Goal: Transaction & Acquisition: Book appointment/travel/reservation

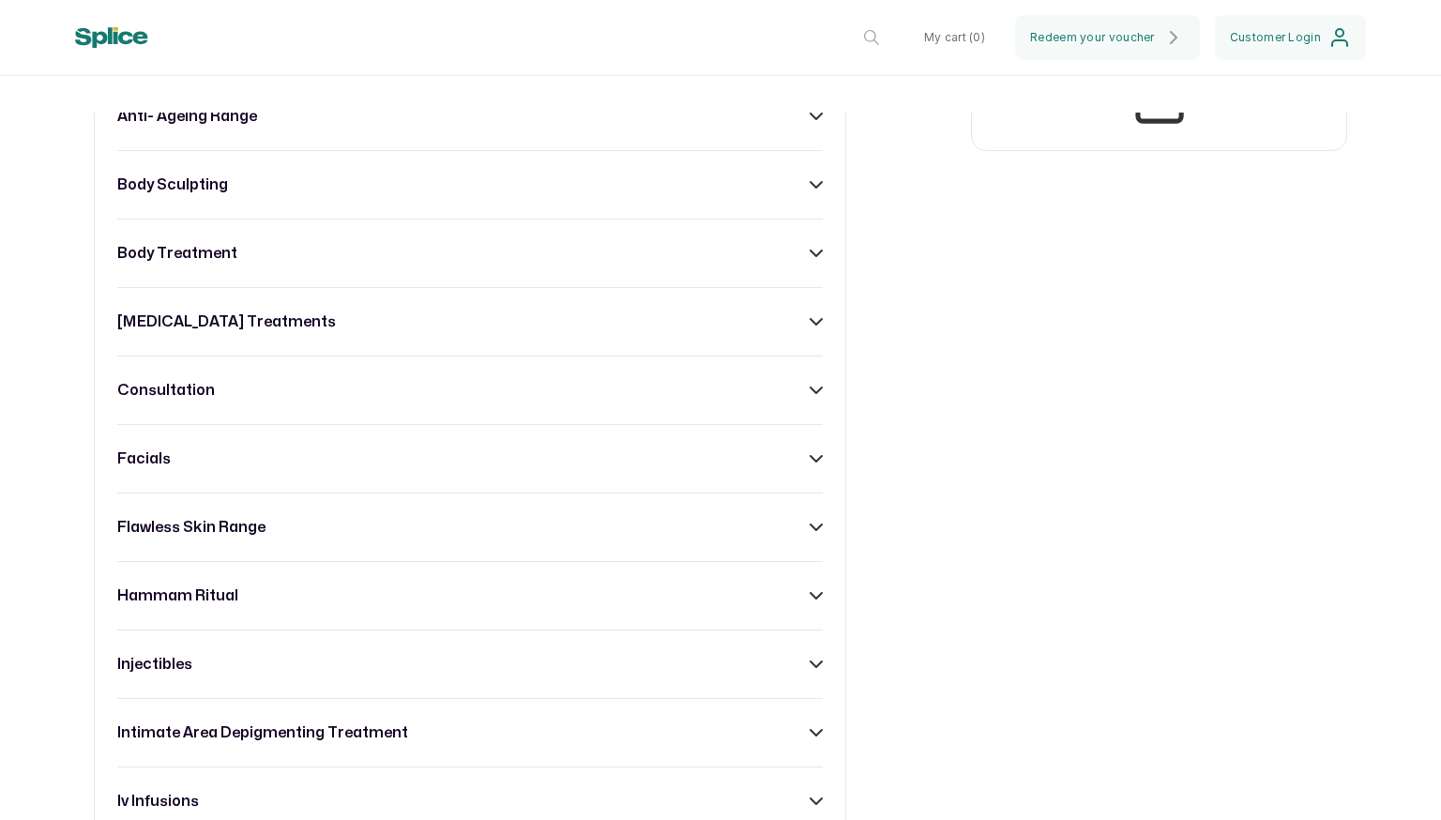
scroll to position [875, 0]
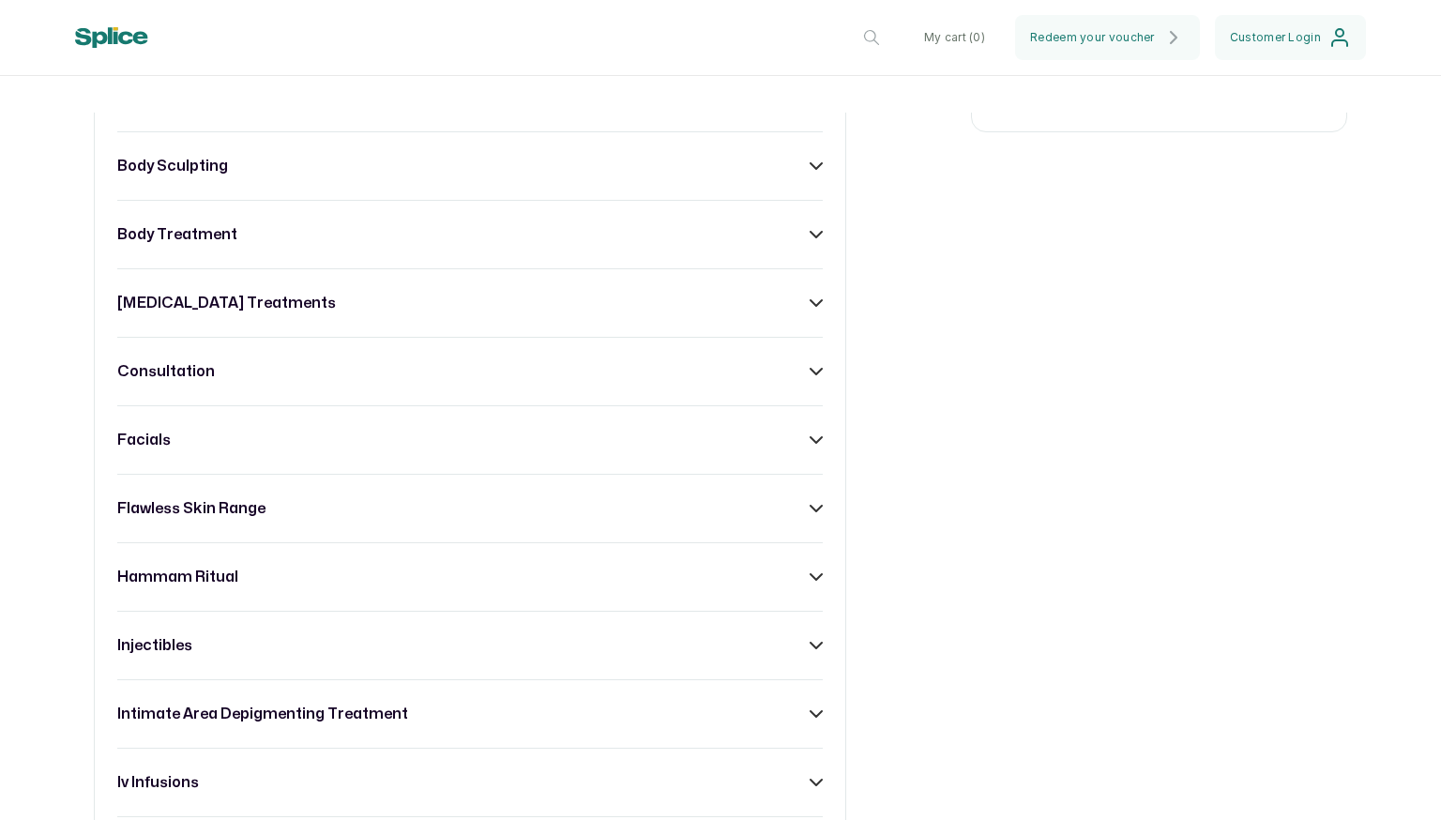
click at [814, 259] on div "acne treatment anti- ageing range body sculpting body treatment [MEDICAL_DATA] …" at bounding box center [470, 748] width 753 height 1508
click at [812, 241] on icon at bounding box center [816, 234] width 13 height 13
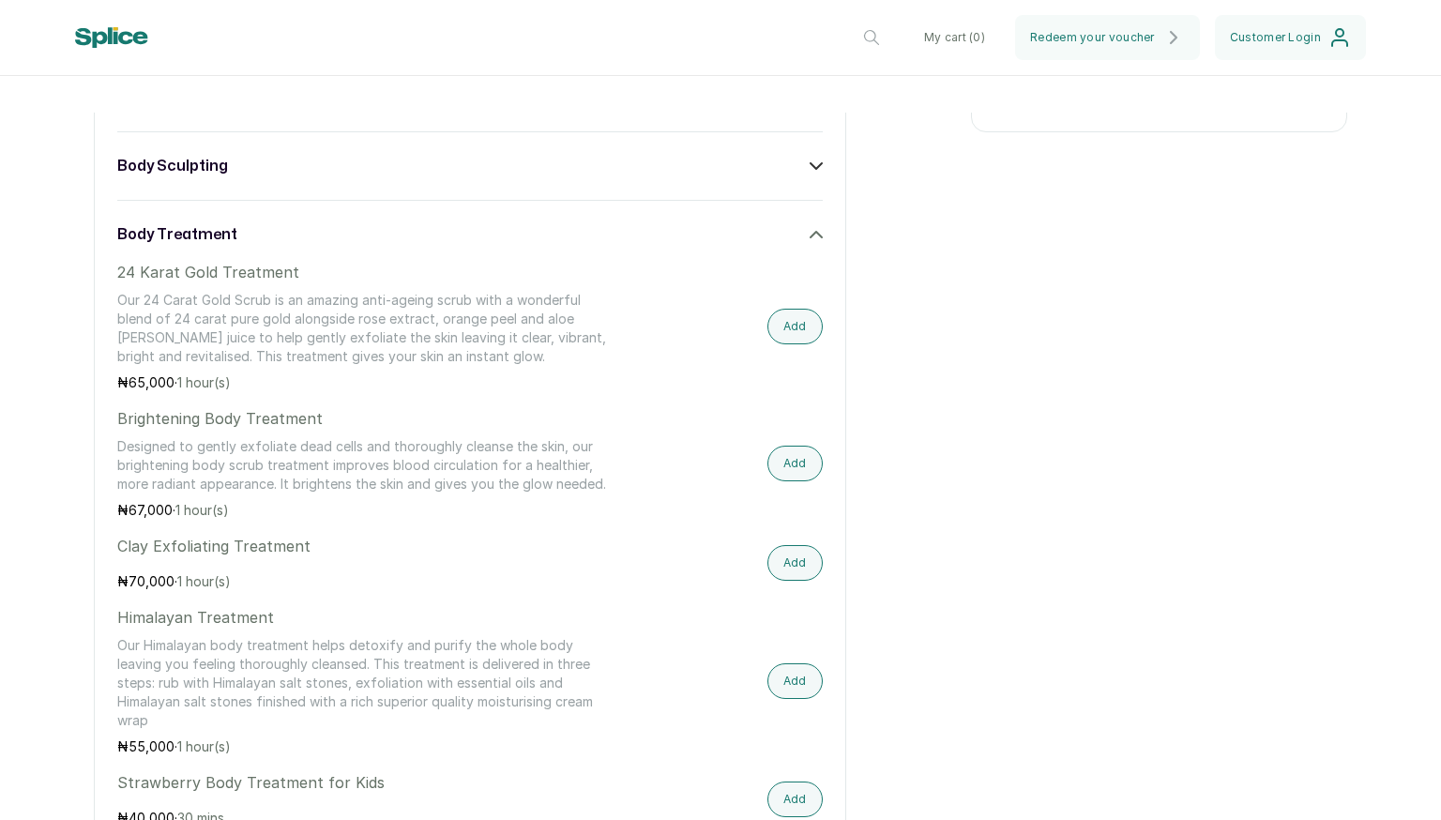
click at [811, 237] on icon at bounding box center [816, 235] width 11 height 6
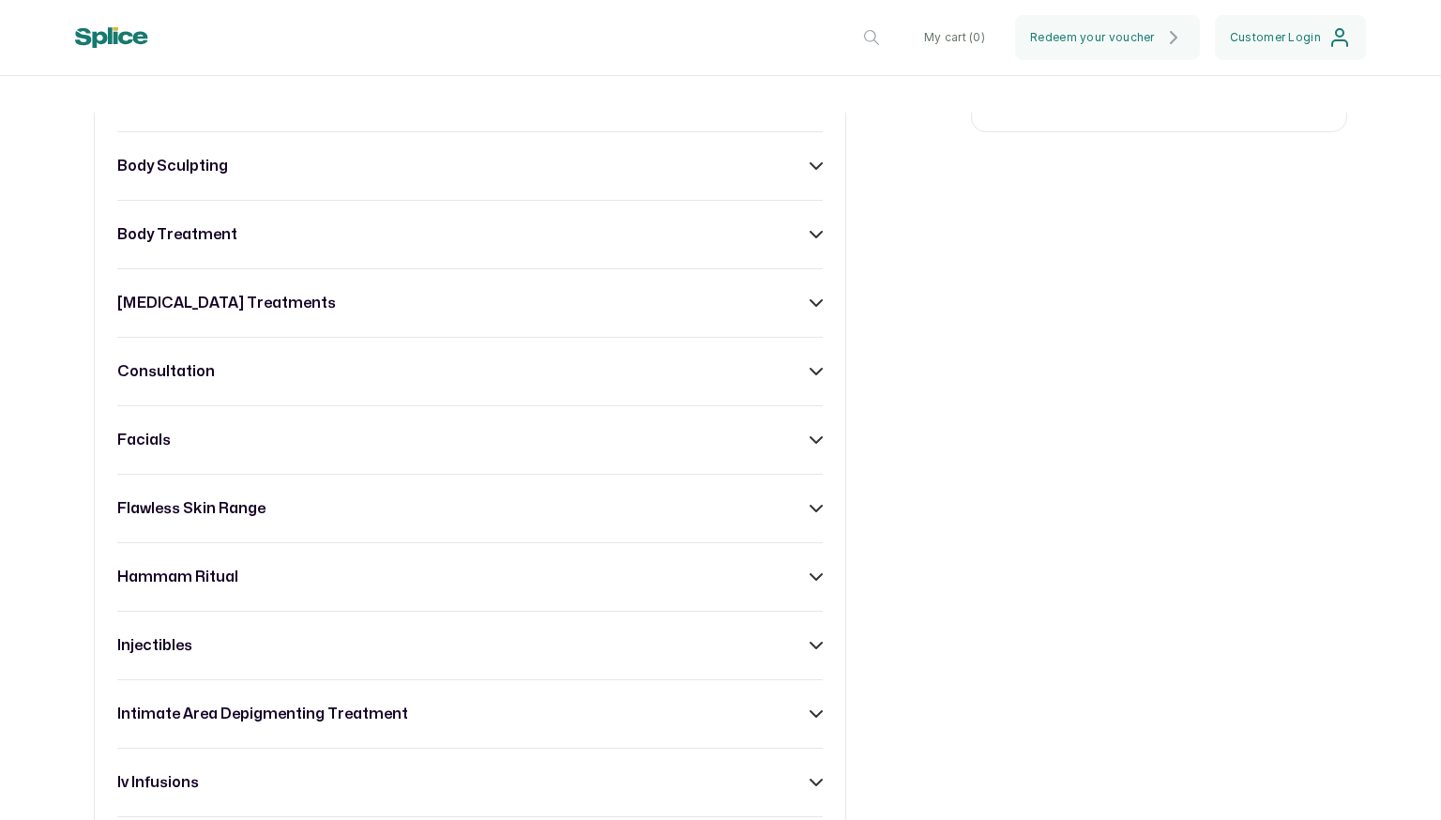
click at [810, 241] on icon at bounding box center [816, 234] width 13 height 13
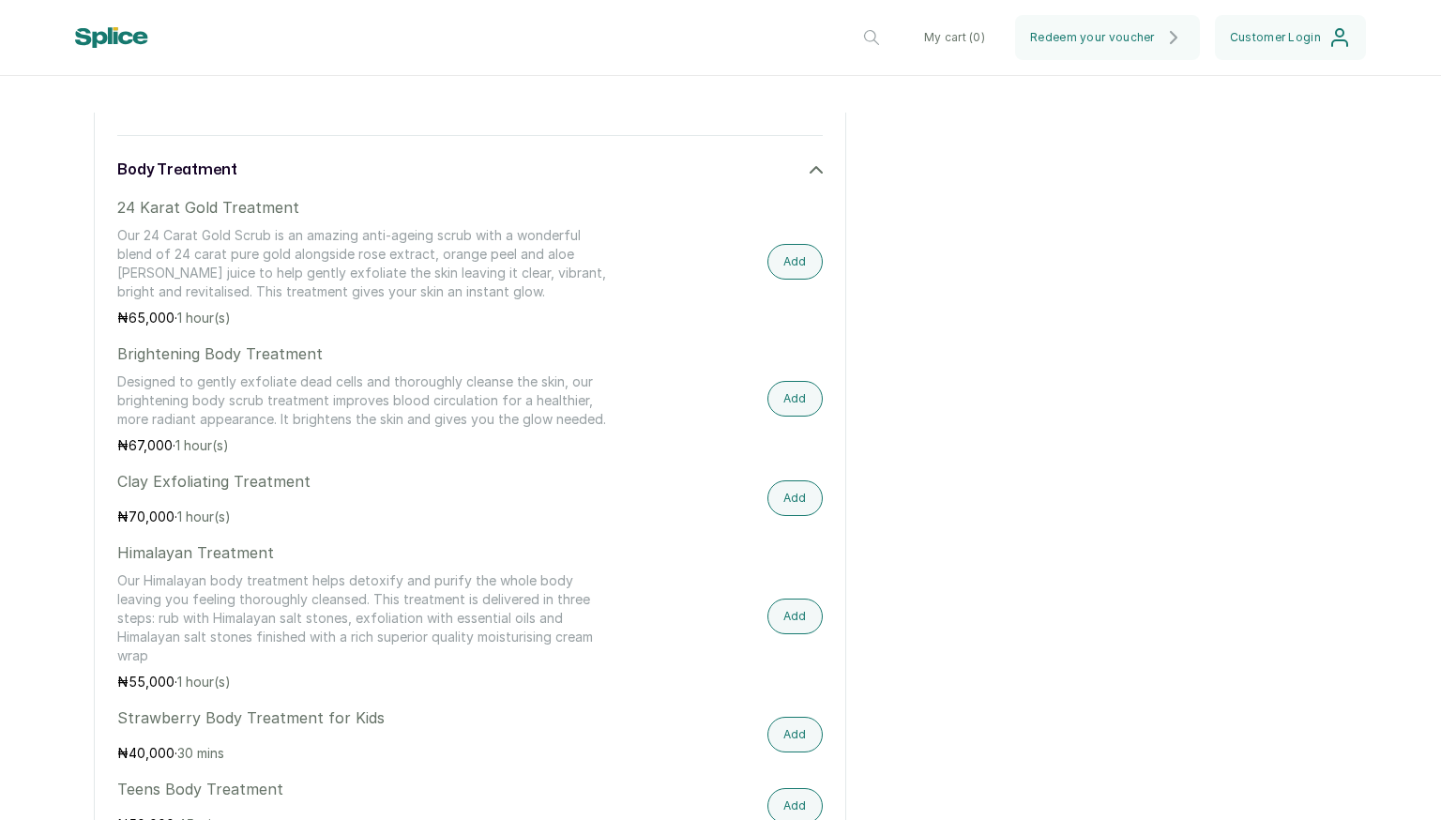
scroll to position [923, 0]
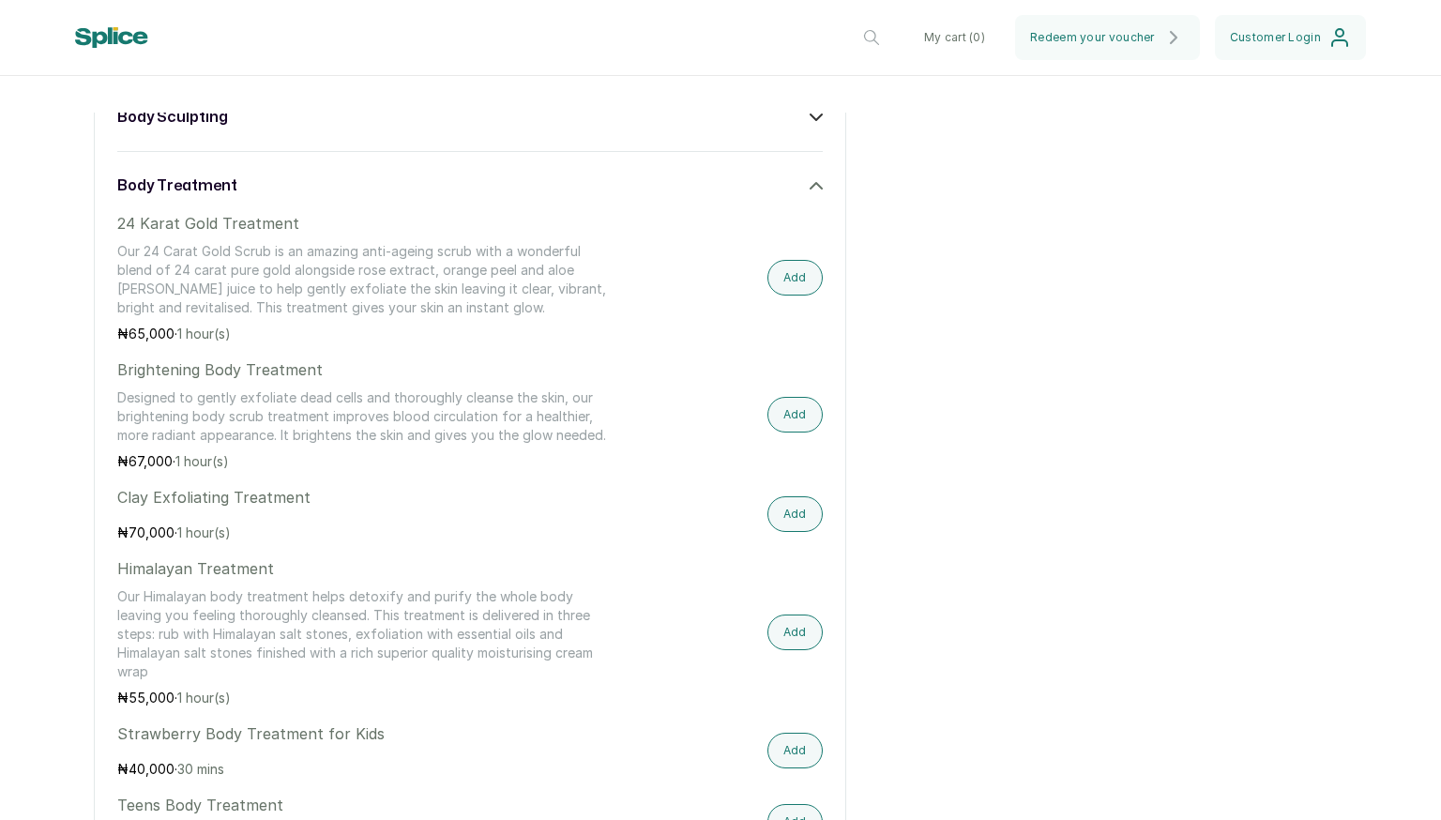
click at [810, 192] on icon at bounding box center [816, 185] width 13 height 13
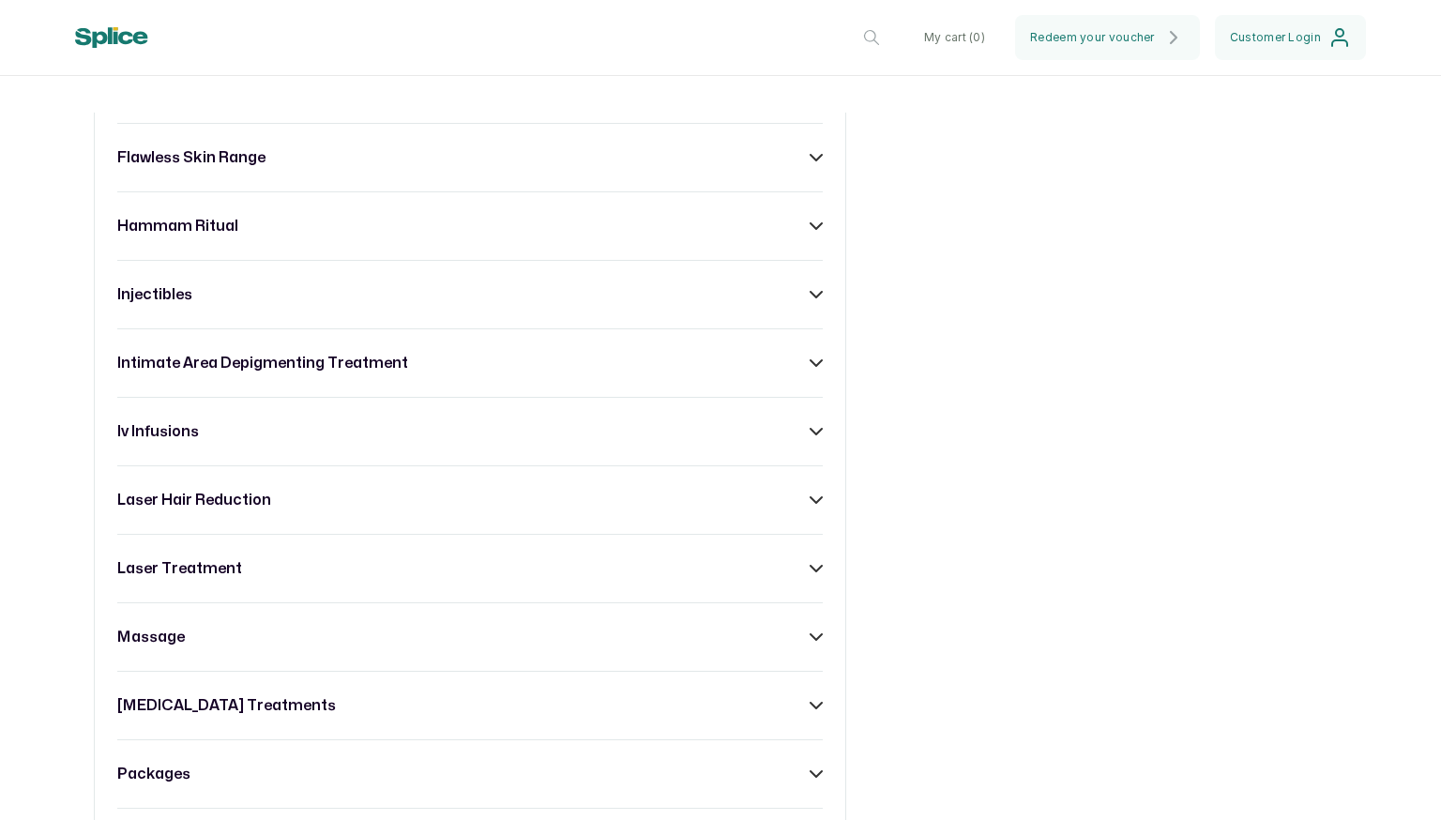
scroll to position [1266, 0]
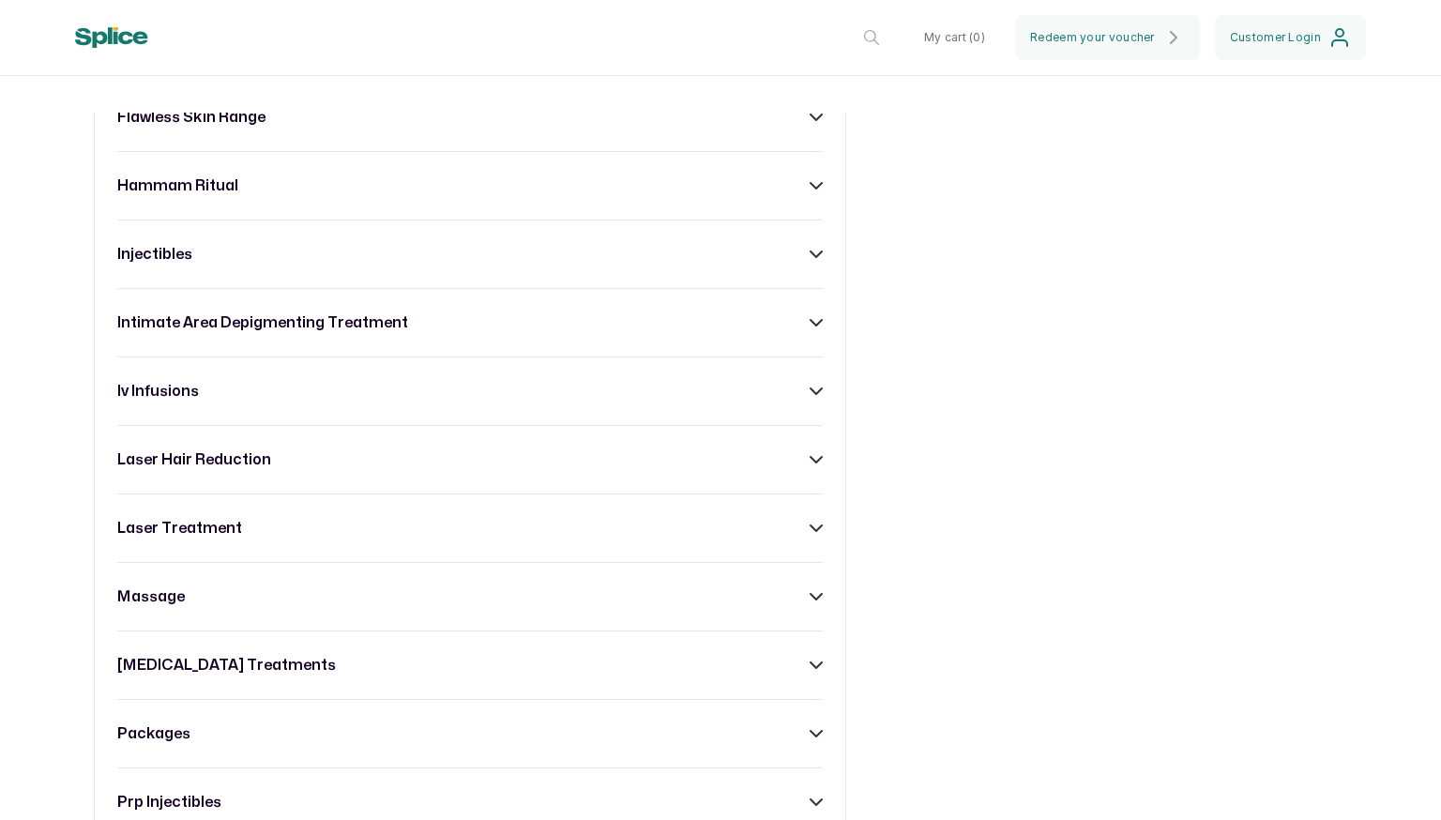
click at [788, 192] on div "hammam ritual" at bounding box center [470, 186] width 706 height 23
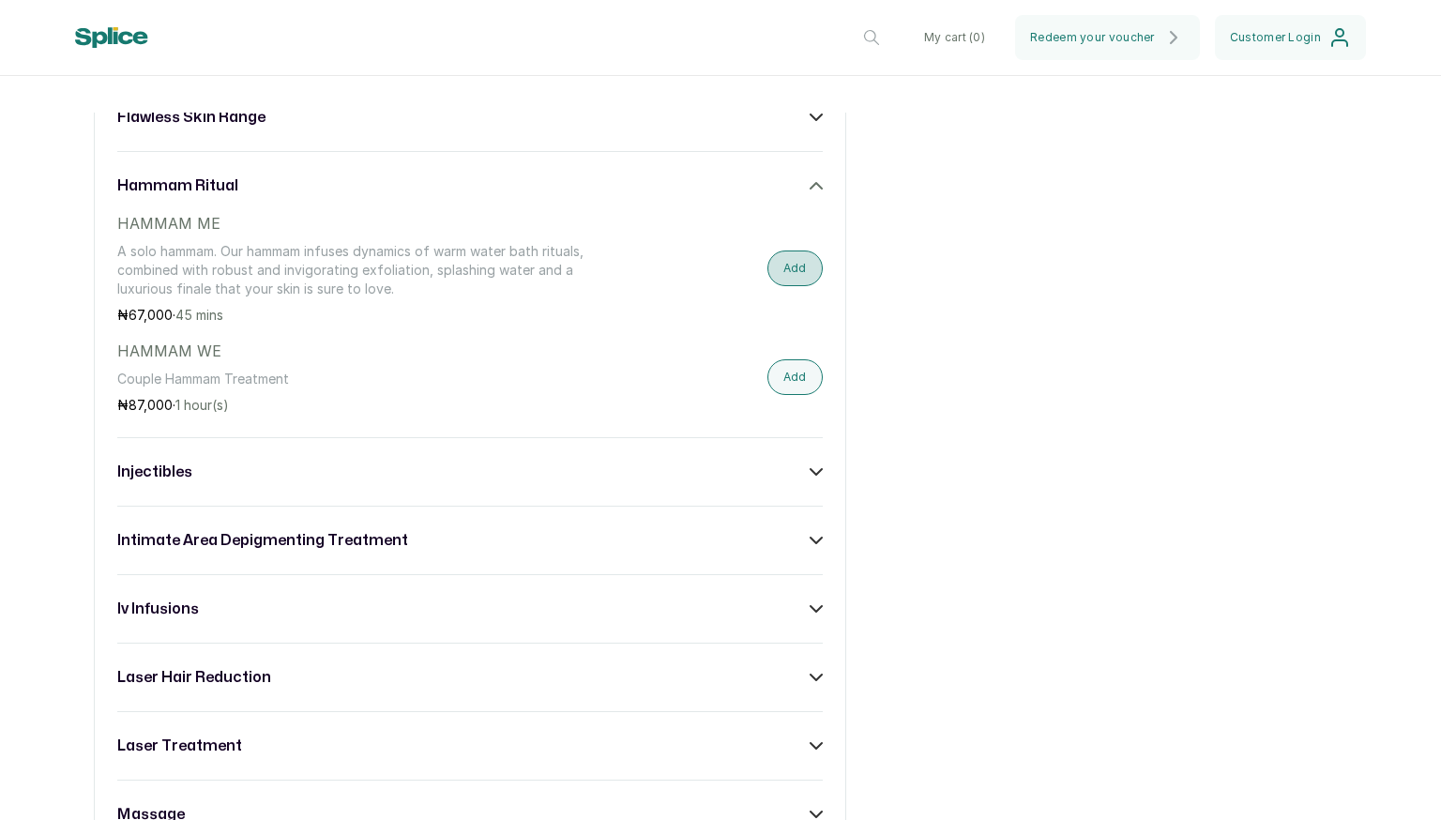
click at [793, 282] on button "Add" at bounding box center [795, 269] width 55 height 36
click at [810, 192] on icon at bounding box center [816, 185] width 13 height 13
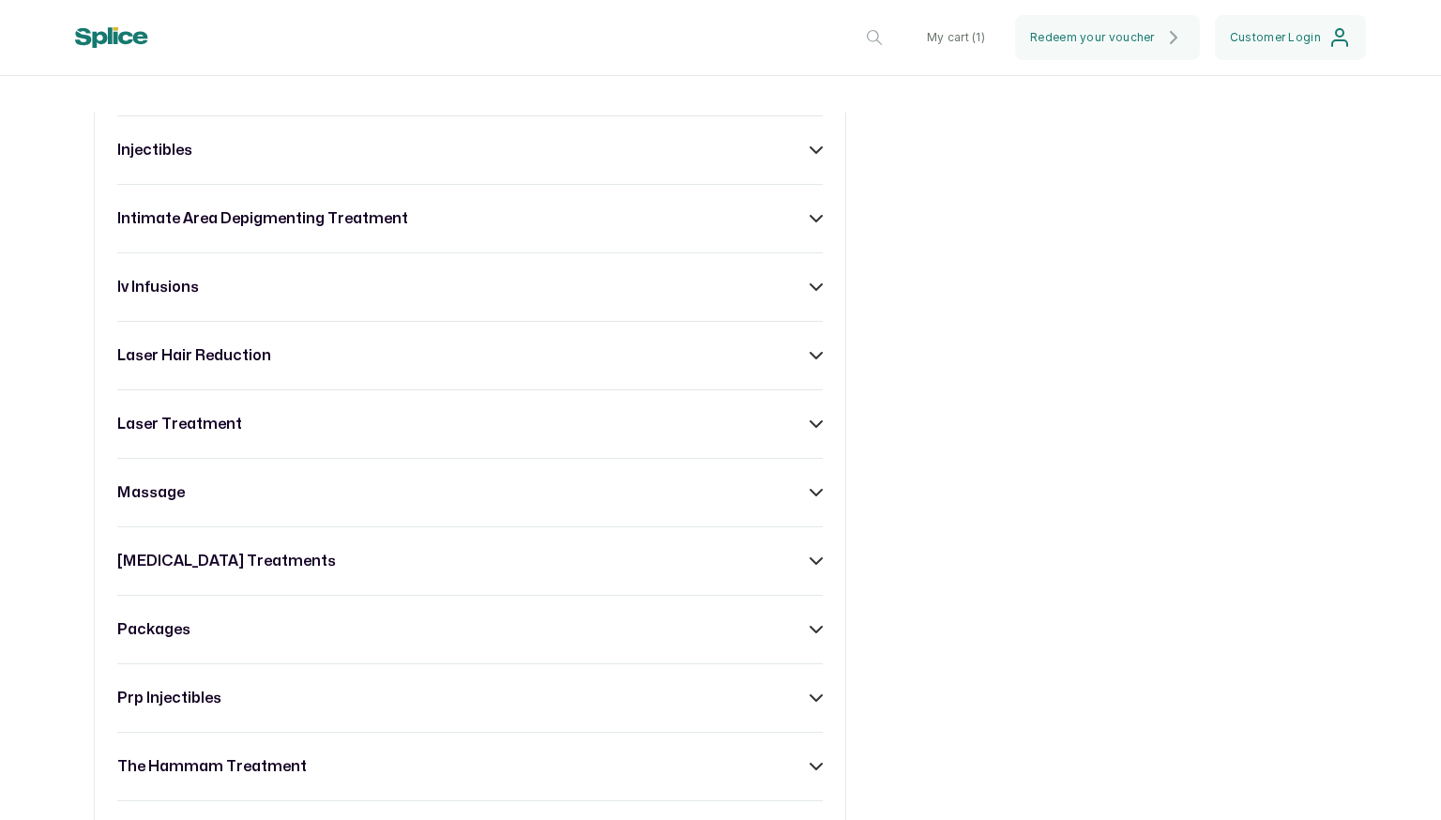
scroll to position [1436, 0]
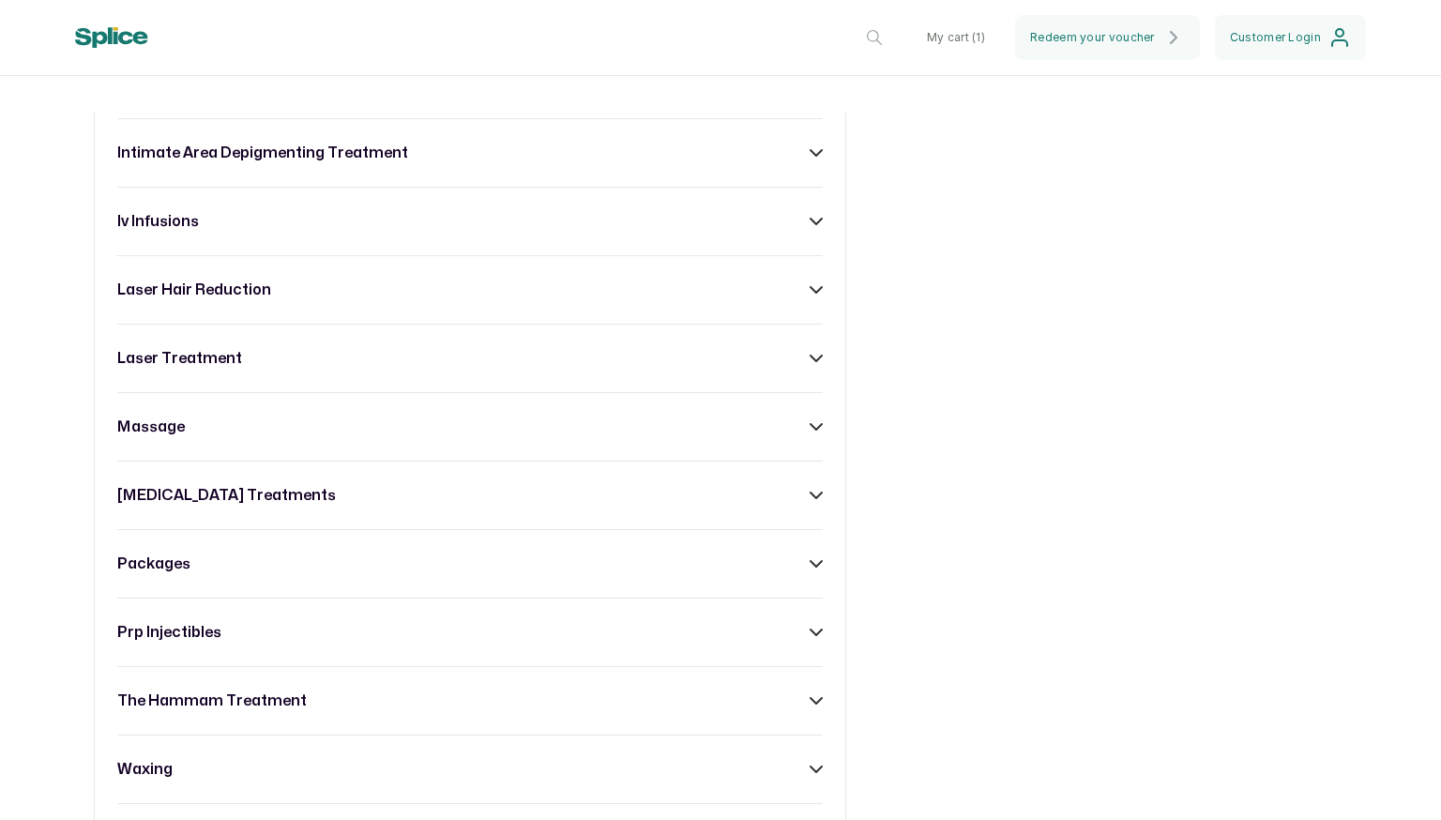
click at [798, 160] on div "intimate area depigmenting treatment" at bounding box center [470, 153] width 706 height 23
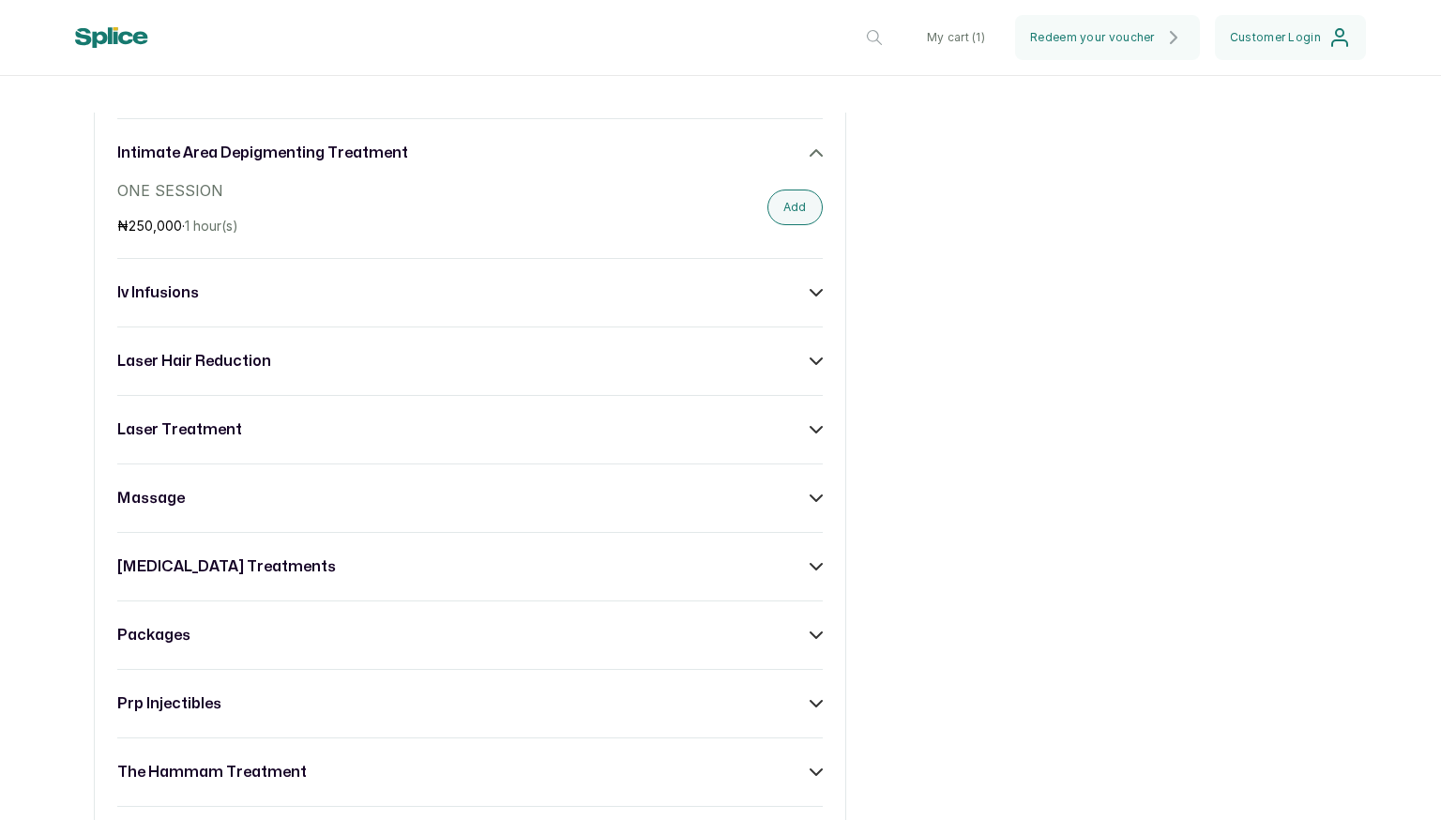
click at [798, 160] on div "intimate area depigmenting treatment" at bounding box center [470, 153] width 706 height 23
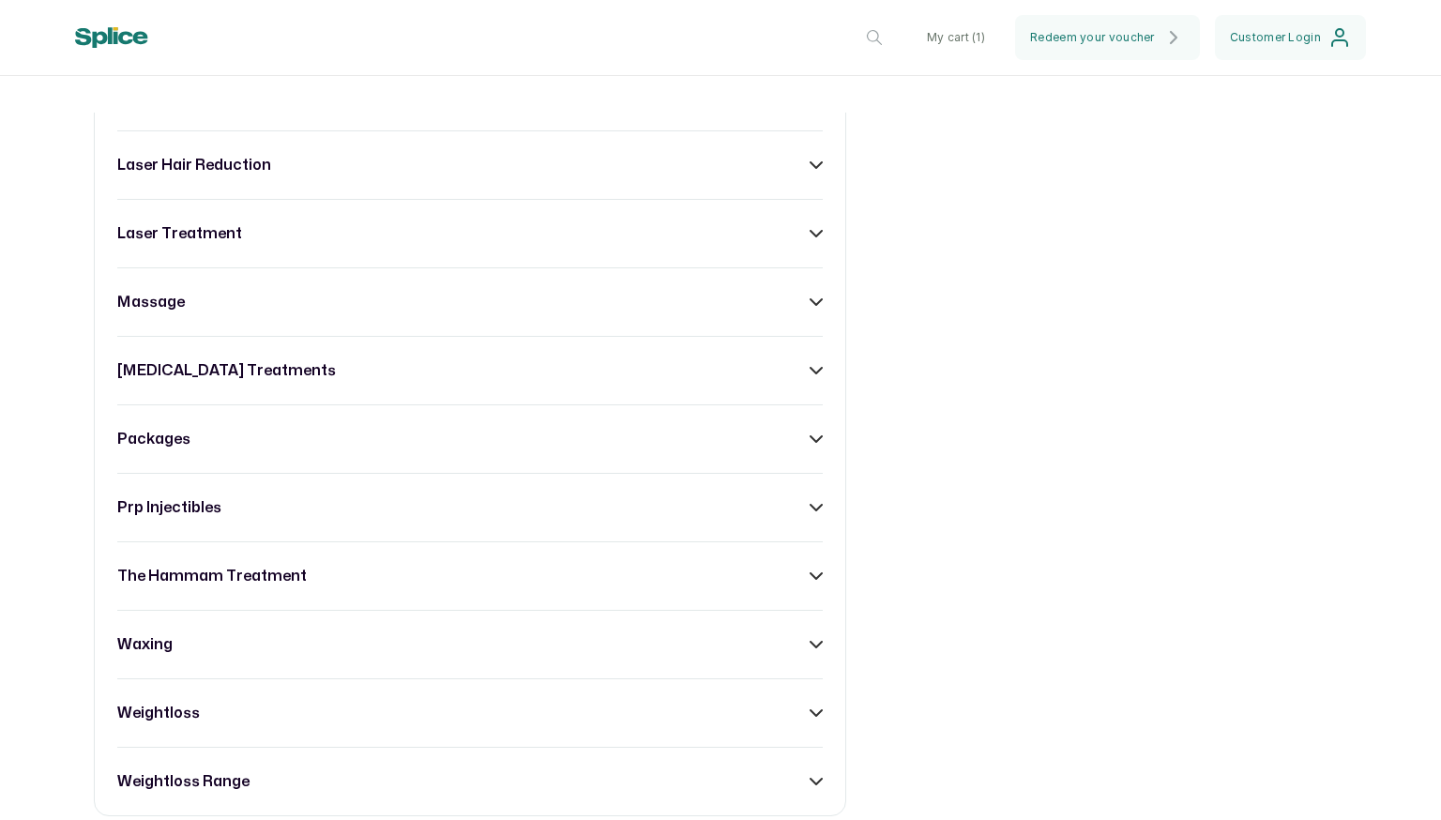
scroll to position [1567, 0]
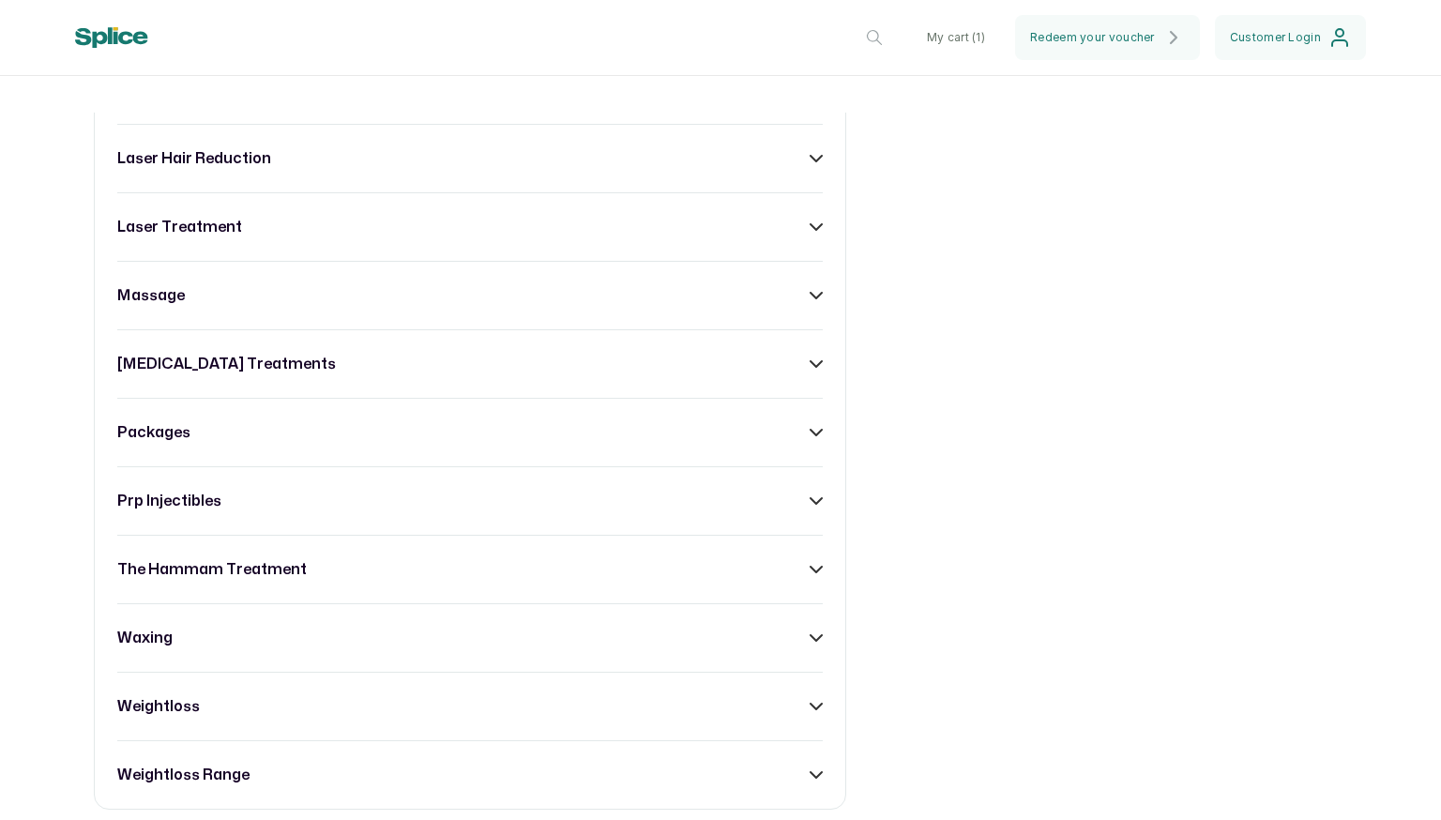
click at [810, 165] on icon at bounding box center [816, 158] width 13 height 13
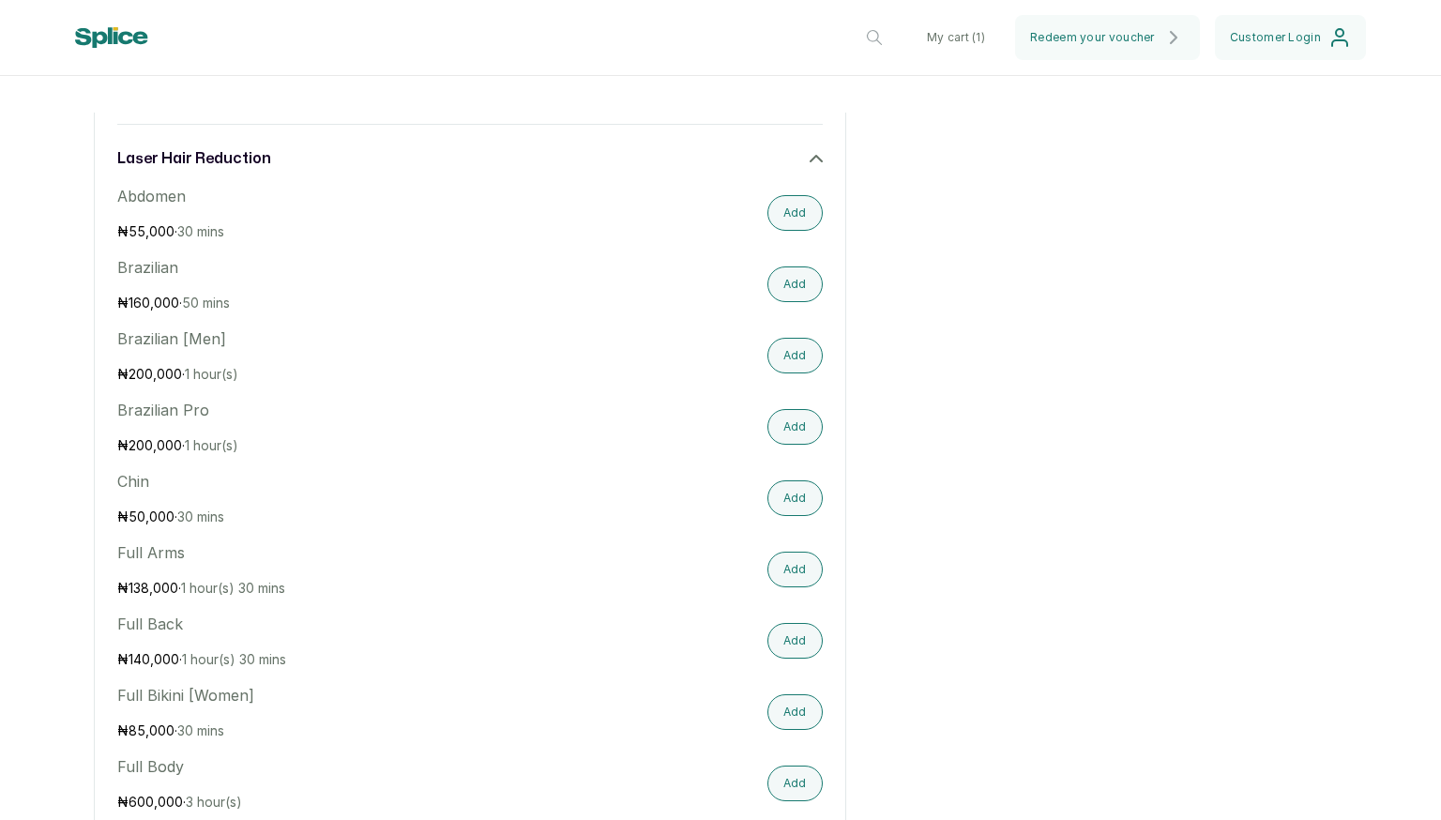
click at [810, 165] on icon at bounding box center [816, 158] width 13 height 13
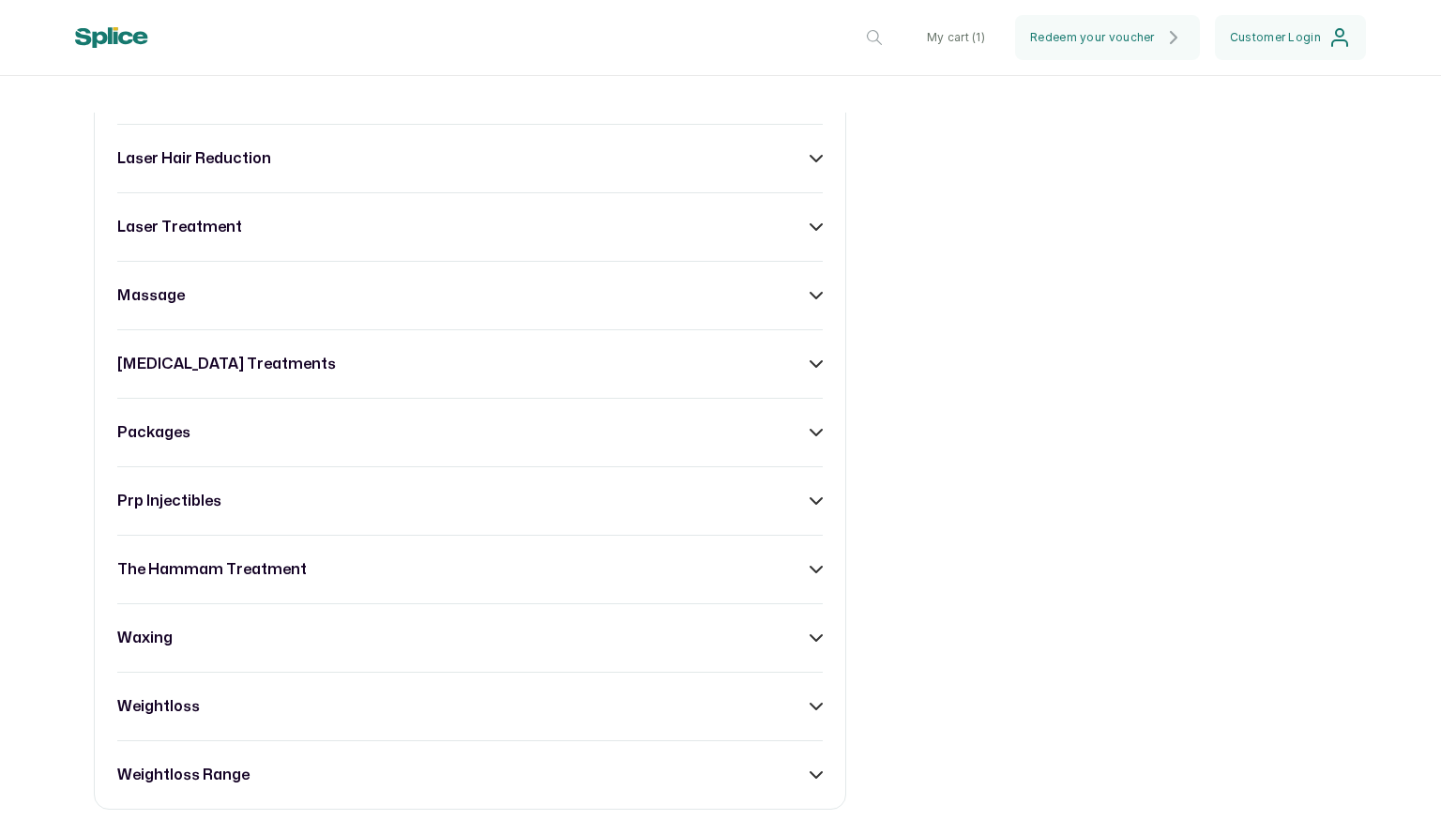
click at [810, 232] on icon at bounding box center [816, 227] width 13 height 13
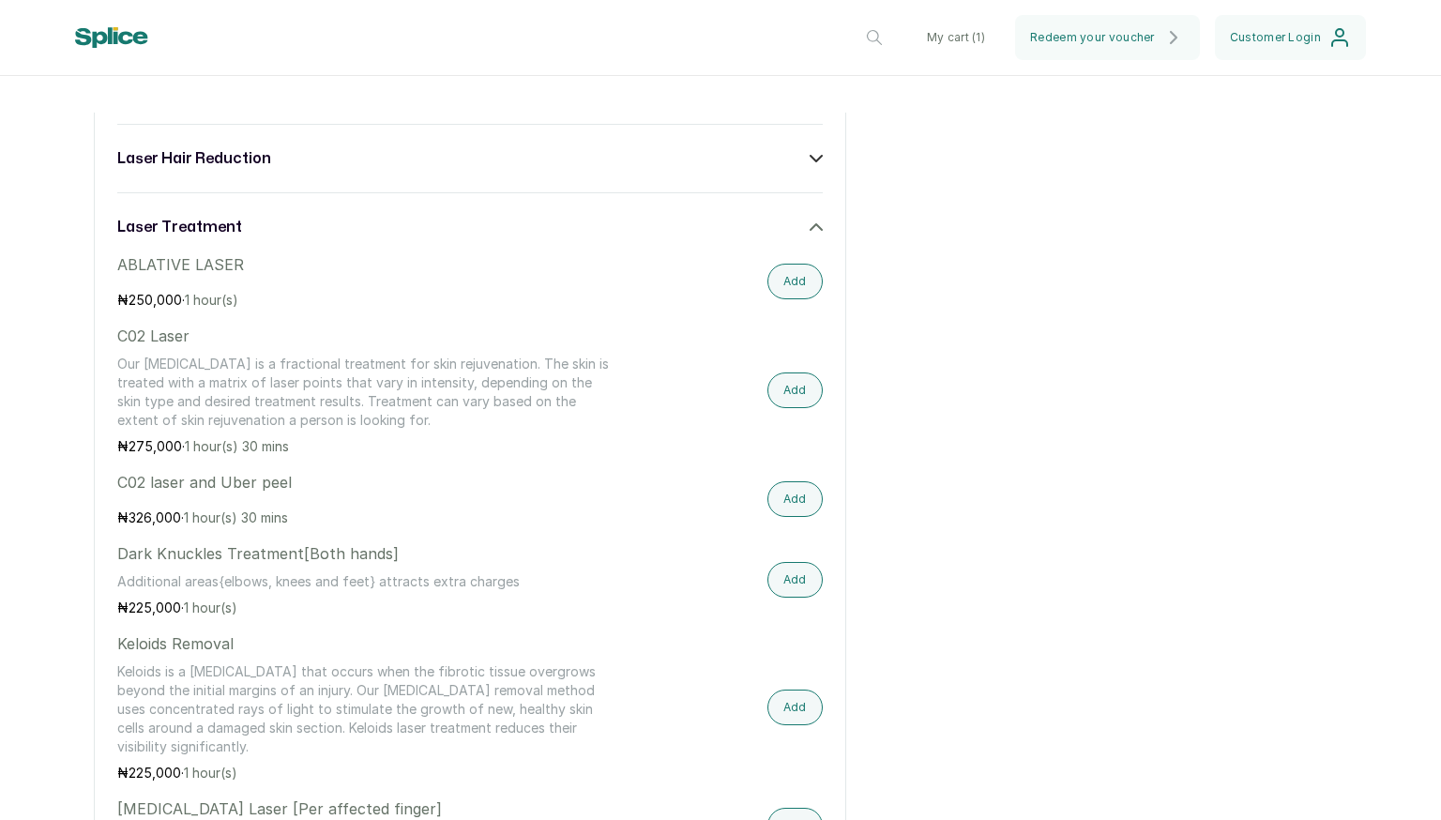
click at [810, 232] on icon at bounding box center [816, 227] width 13 height 13
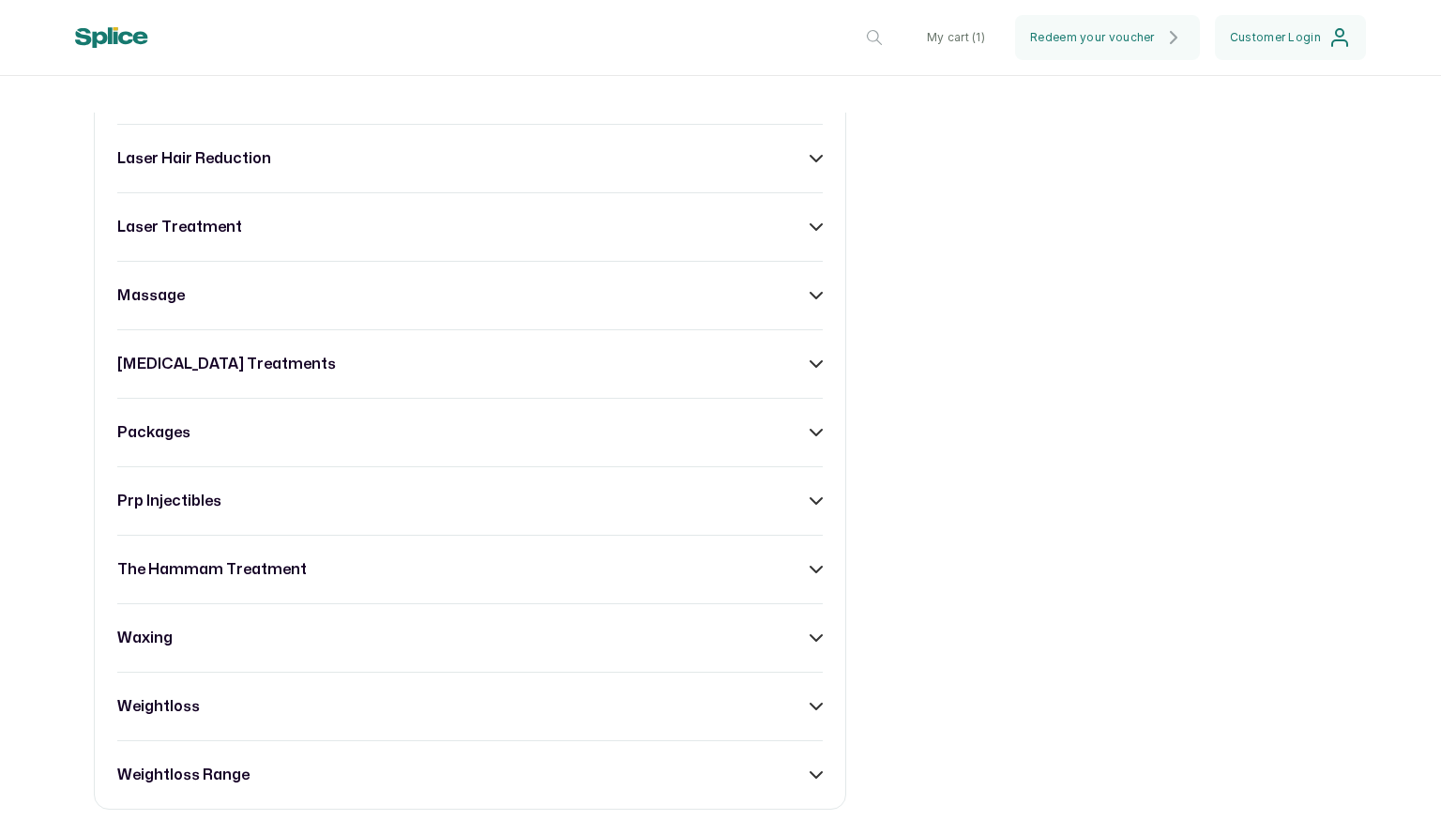
click at [810, 165] on icon at bounding box center [816, 158] width 13 height 13
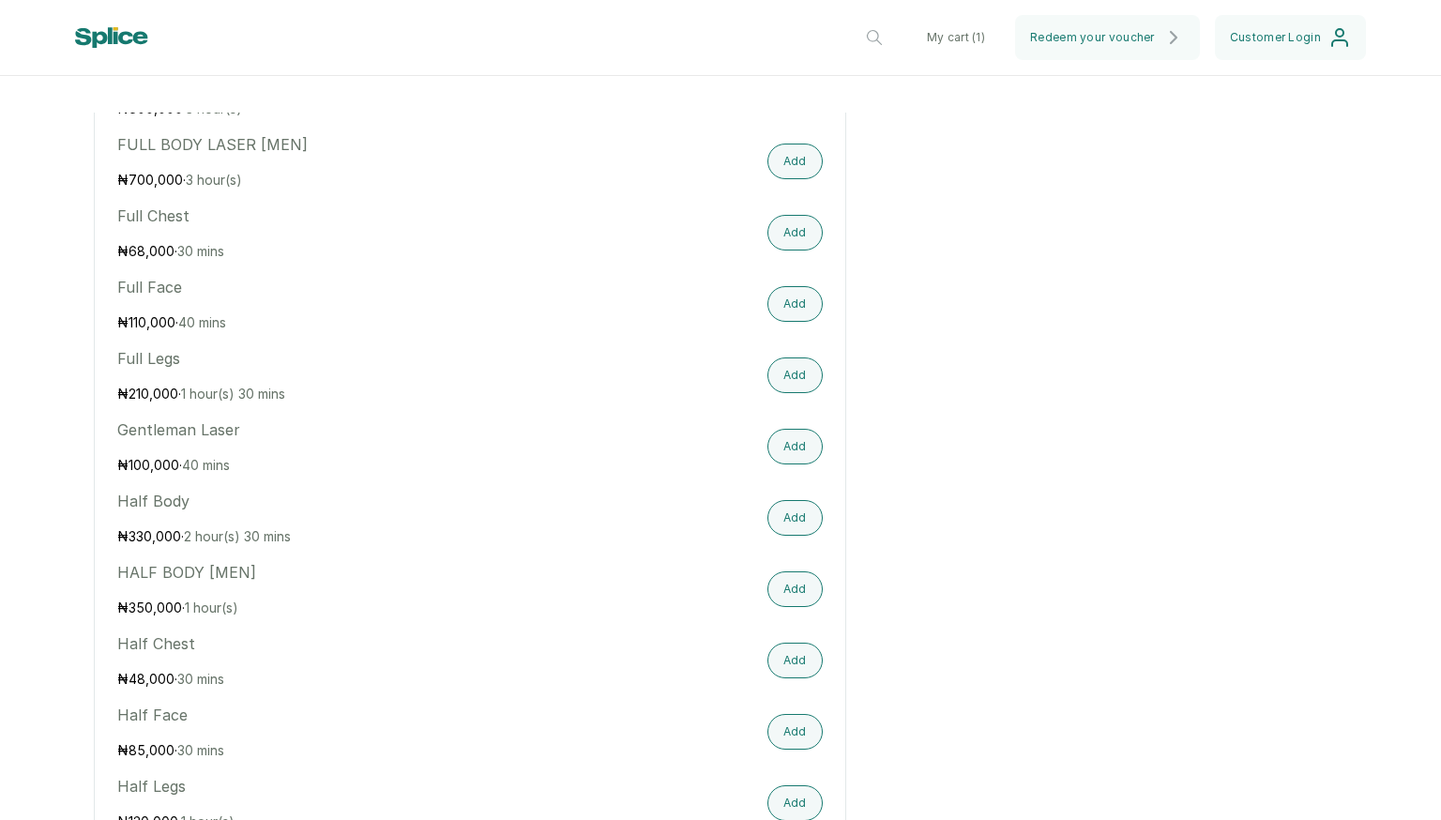
scroll to position [2272, 0]
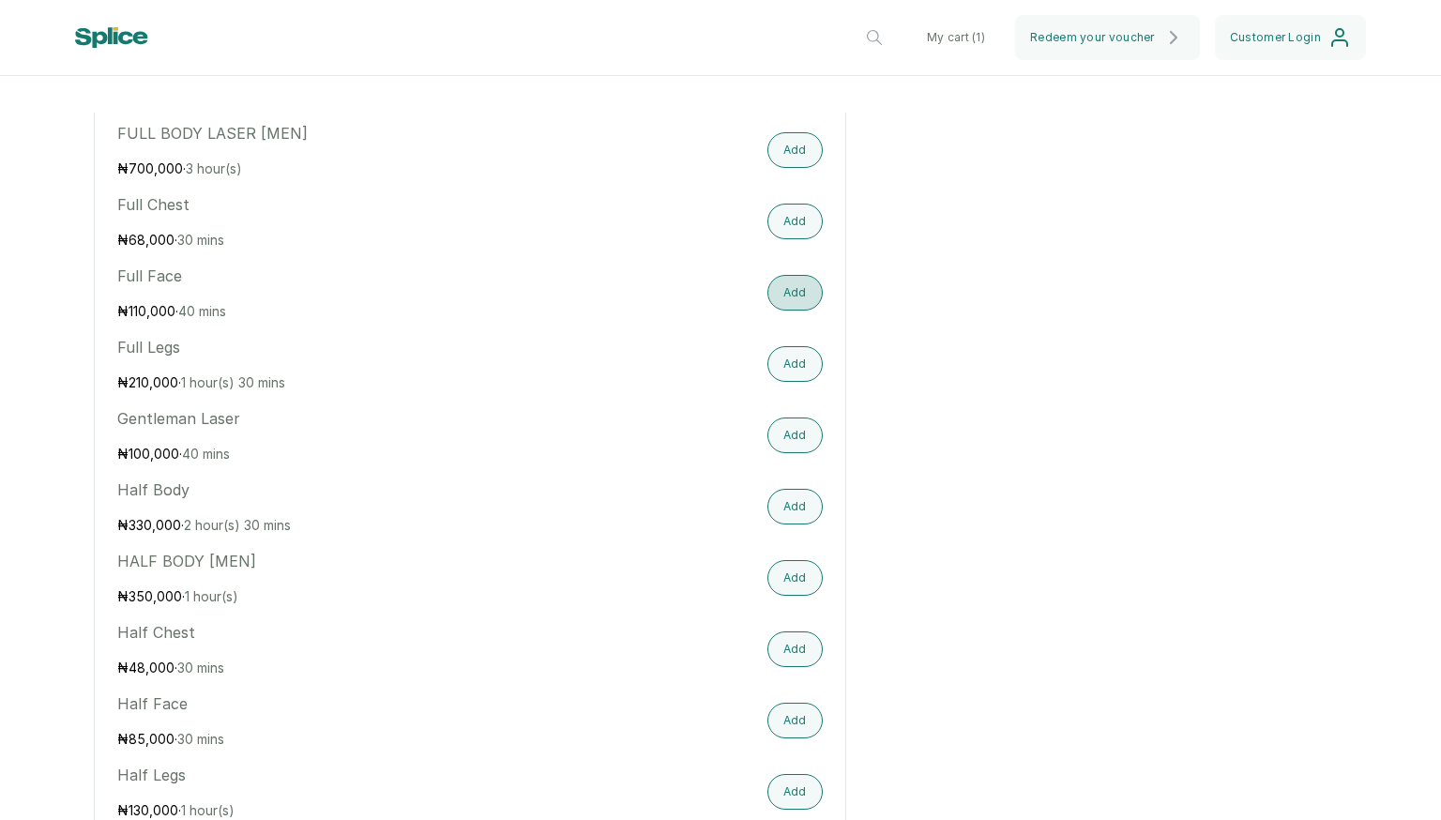
click at [788, 304] on button "Add" at bounding box center [795, 293] width 55 height 36
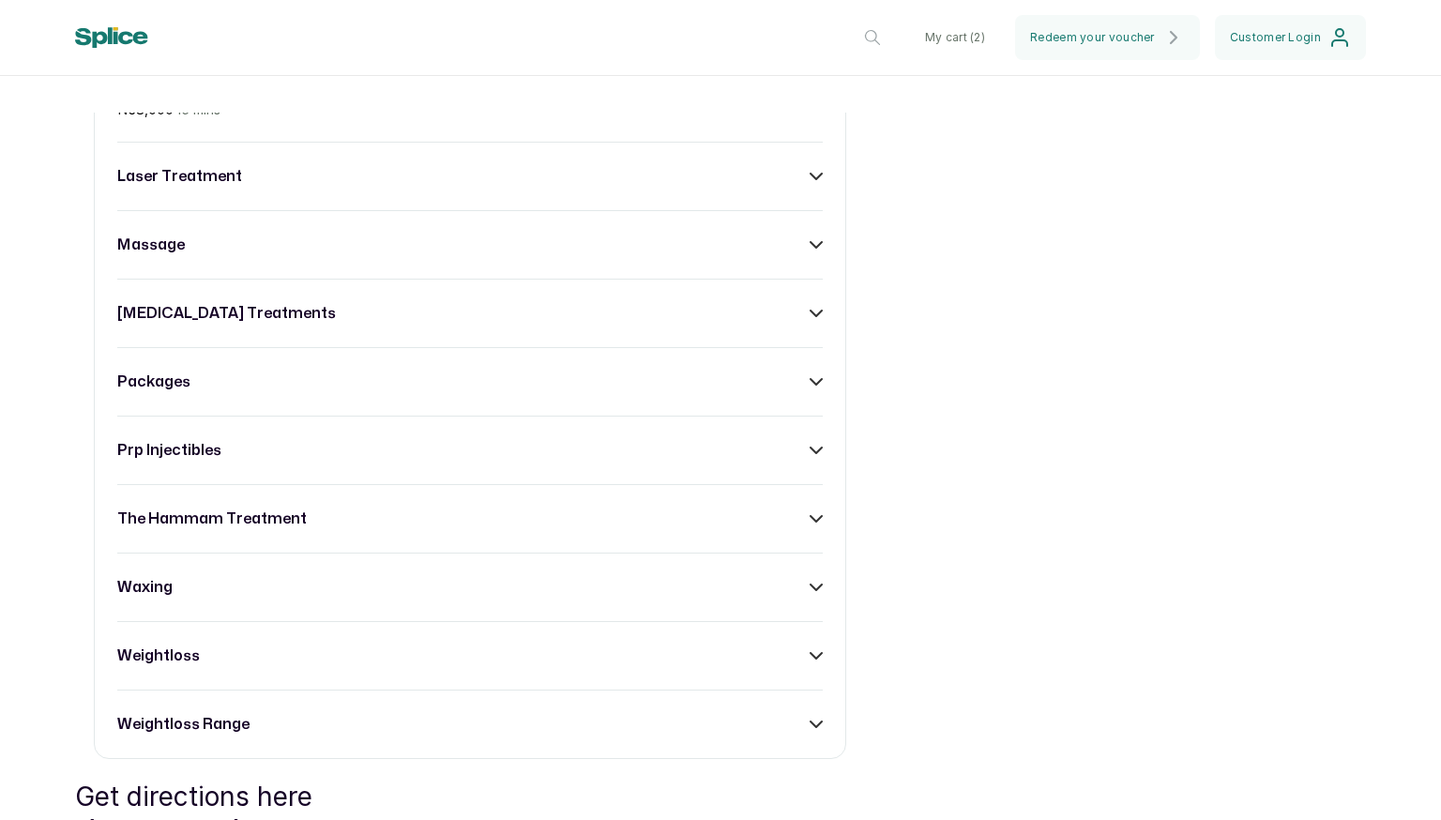
scroll to position [3934, 0]
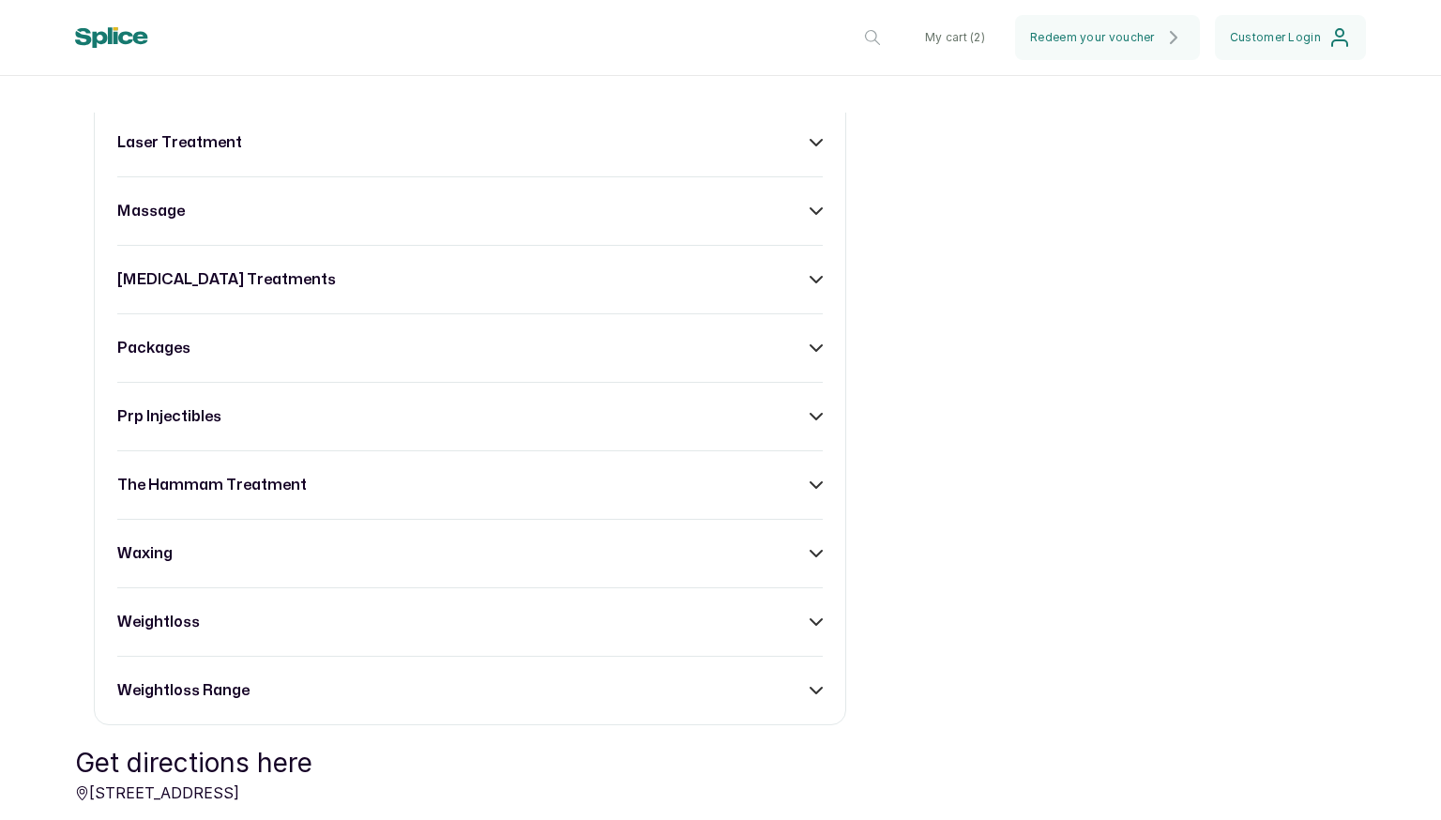
click at [810, 218] on icon at bounding box center [816, 211] width 13 height 13
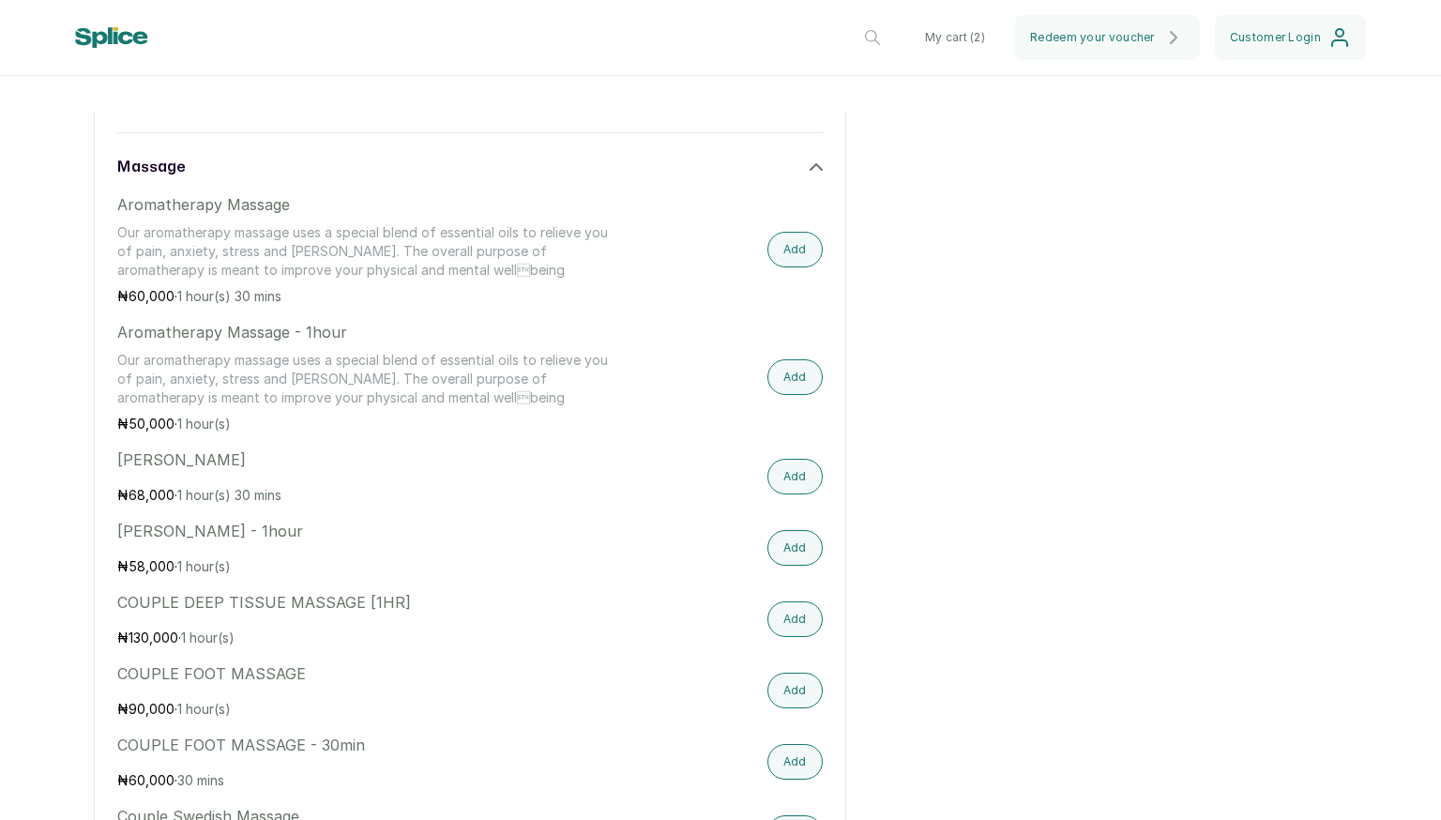
scroll to position [3920, 0]
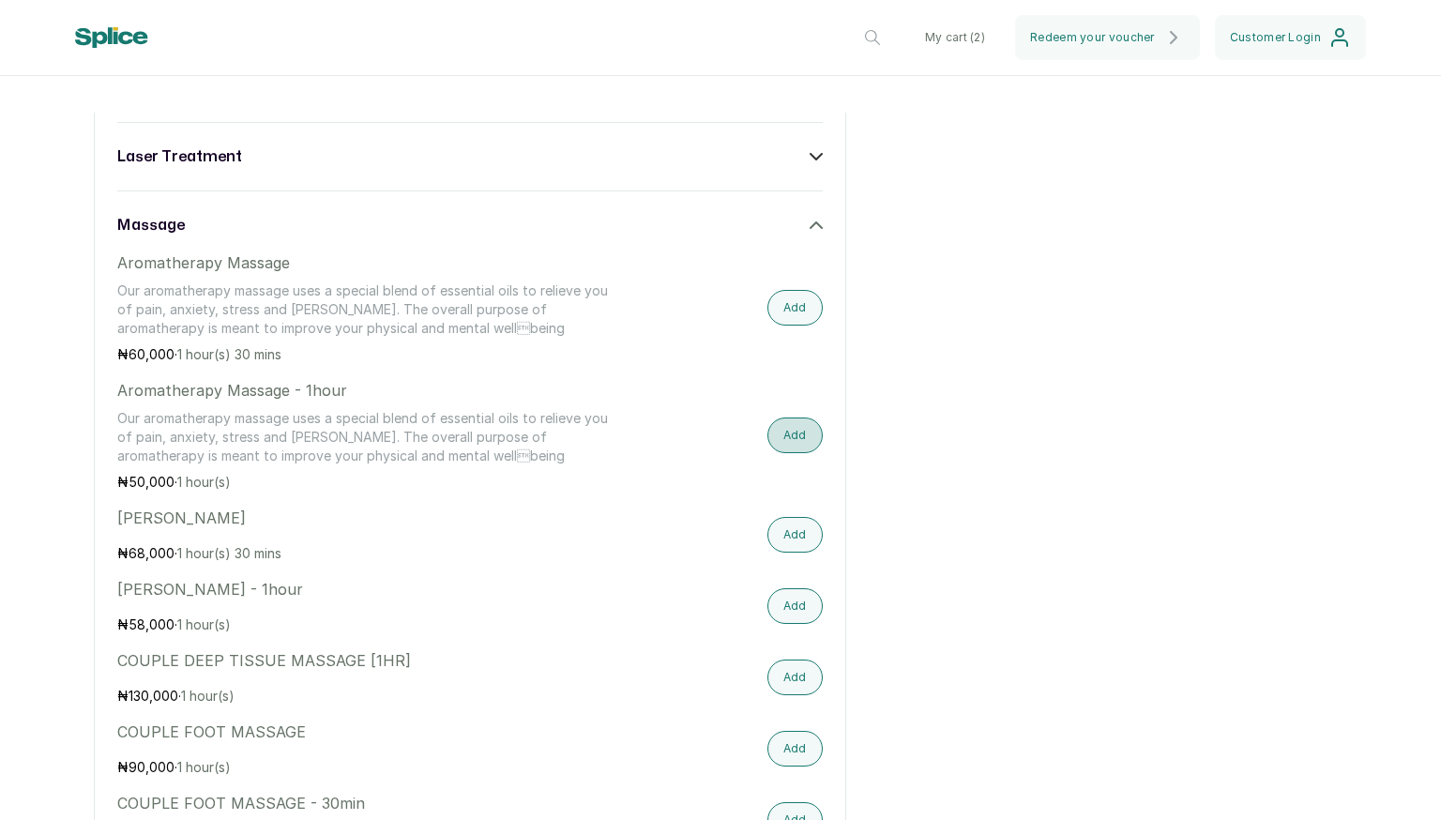
click at [785, 453] on button "Add" at bounding box center [795, 436] width 55 height 36
click at [965, 35] on button "My cart ( 3 )" at bounding box center [954, 37] width 91 height 45
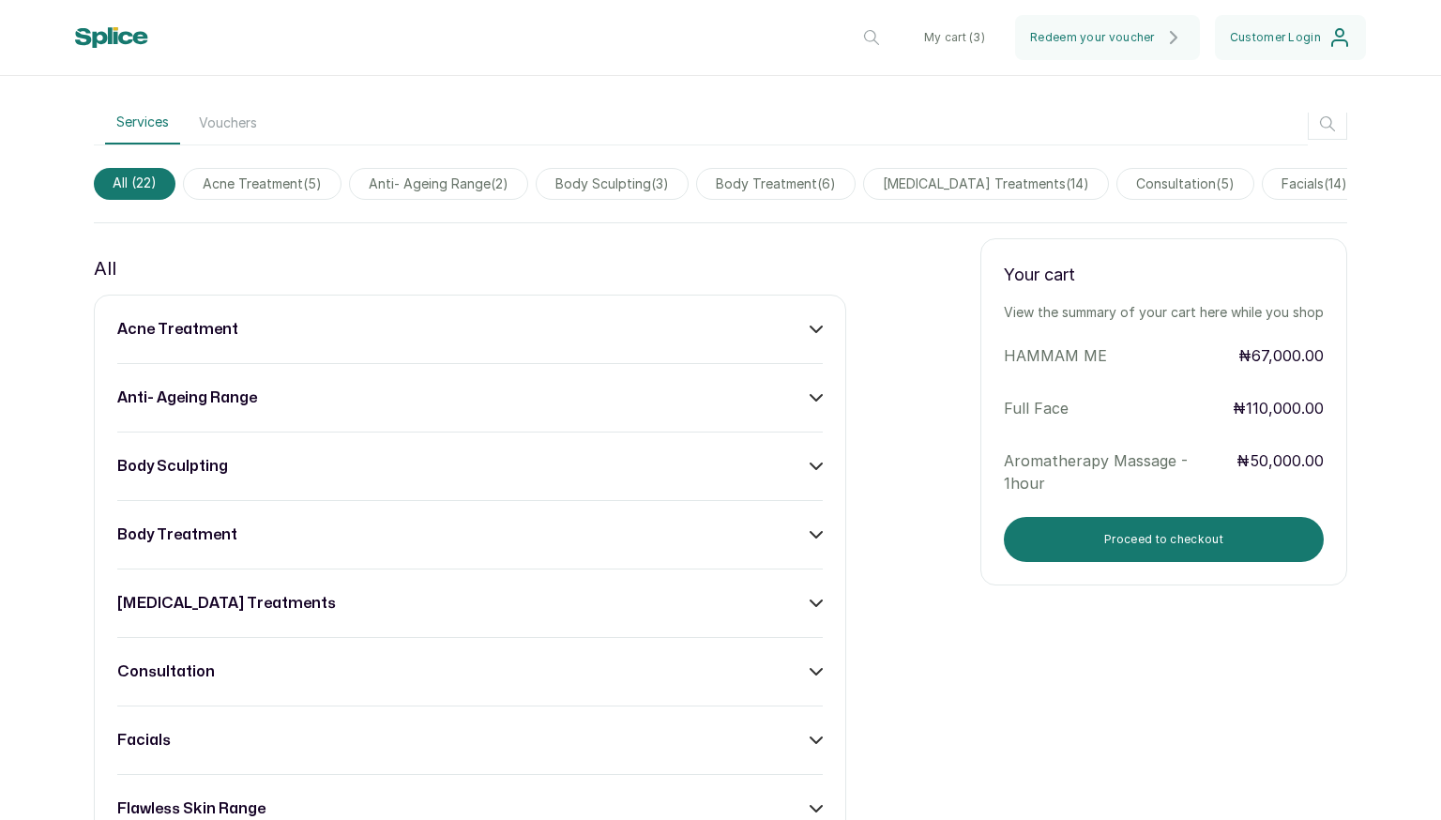
scroll to position [477, 0]
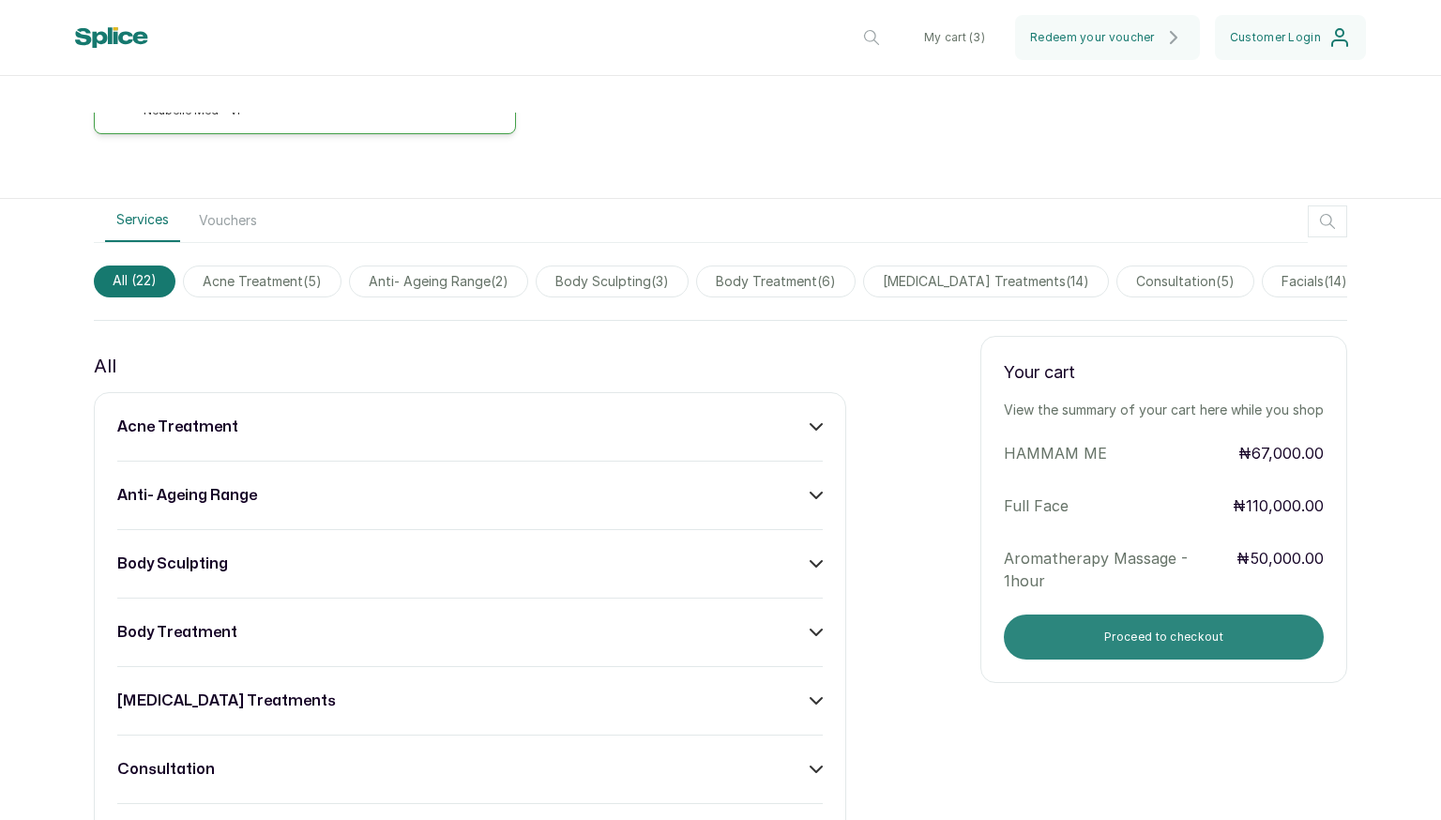
click at [981, 632] on button "Proceed to checkout" at bounding box center [1164, 637] width 320 height 45
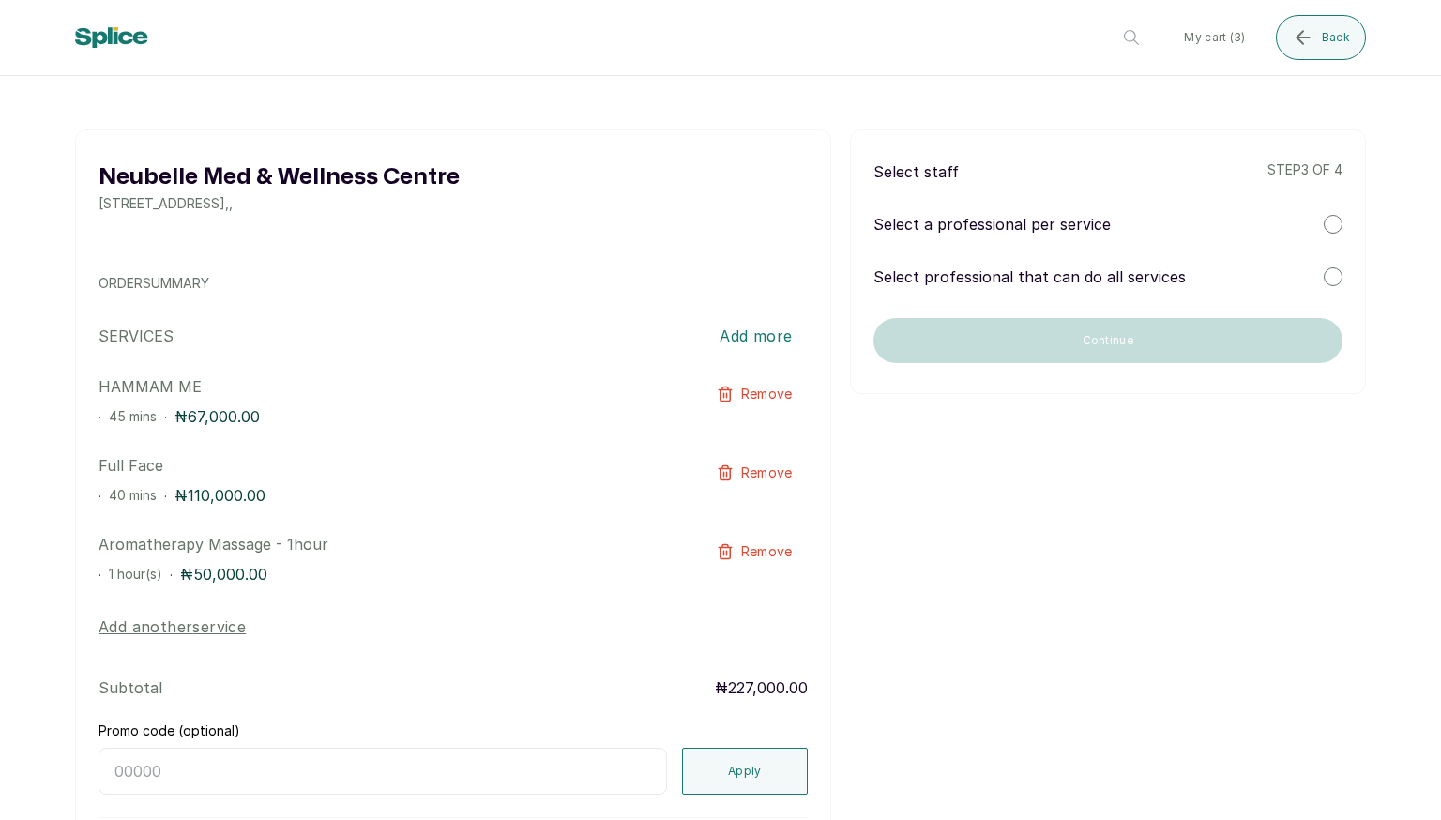
scroll to position [0, 0]
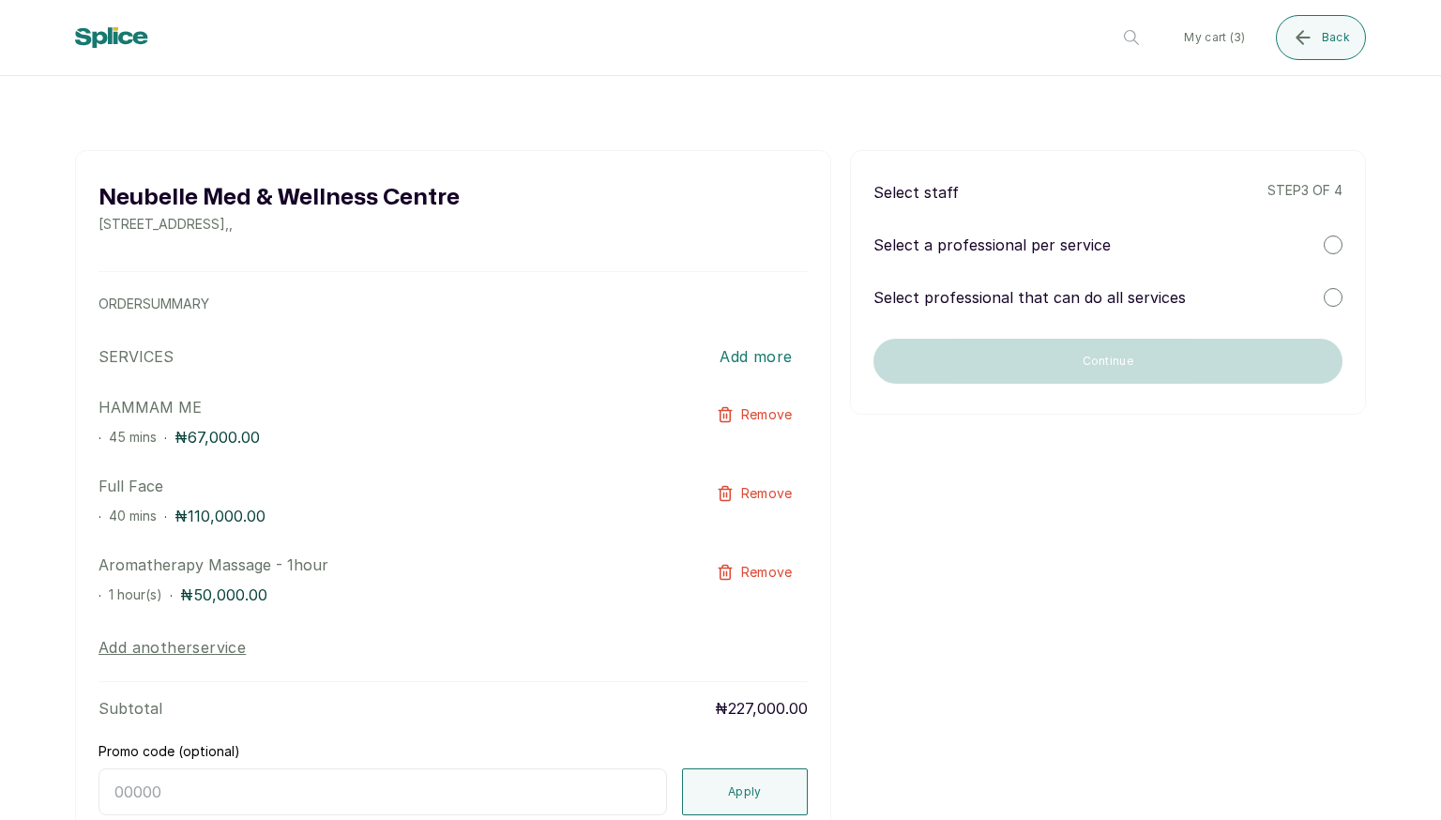
click at [981, 304] on div "Select professional that can do all services" at bounding box center [1108, 297] width 469 height 23
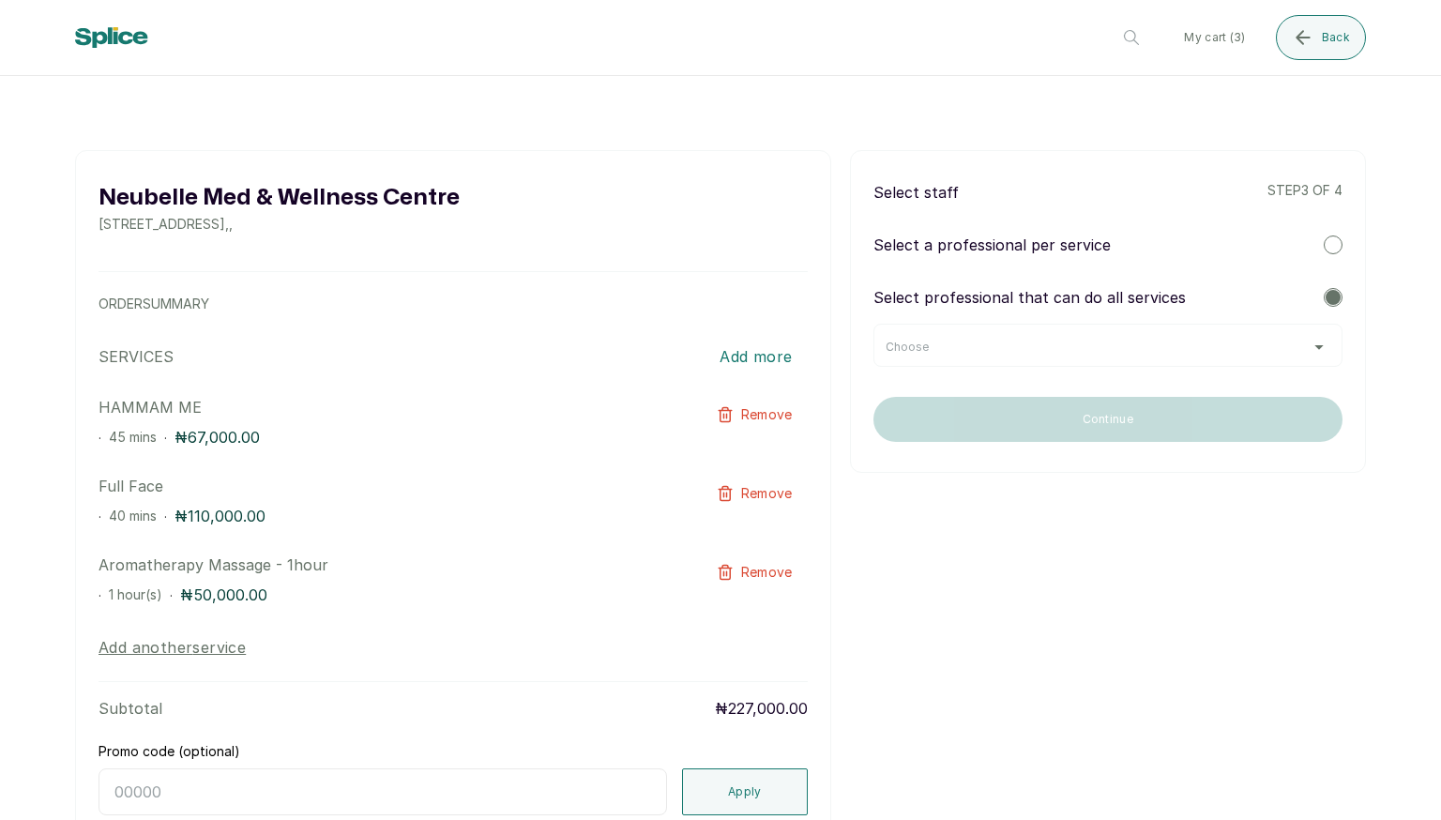
click at [981, 340] on div "Choose" at bounding box center [1108, 347] width 445 height 15
click at [981, 353] on div "Choose" at bounding box center [1108, 347] width 445 height 15
click at [981, 335] on div "[GEOGRAPHIC_DATA] [STREET_ADDRESS] , , ORDER SUMMARY SERVICES Add more HAMMAM M…" at bounding box center [720, 557] width 1441 height 889
click at [981, 48] on button "Back" at bounding box center [1321, 37] width 90 height 45
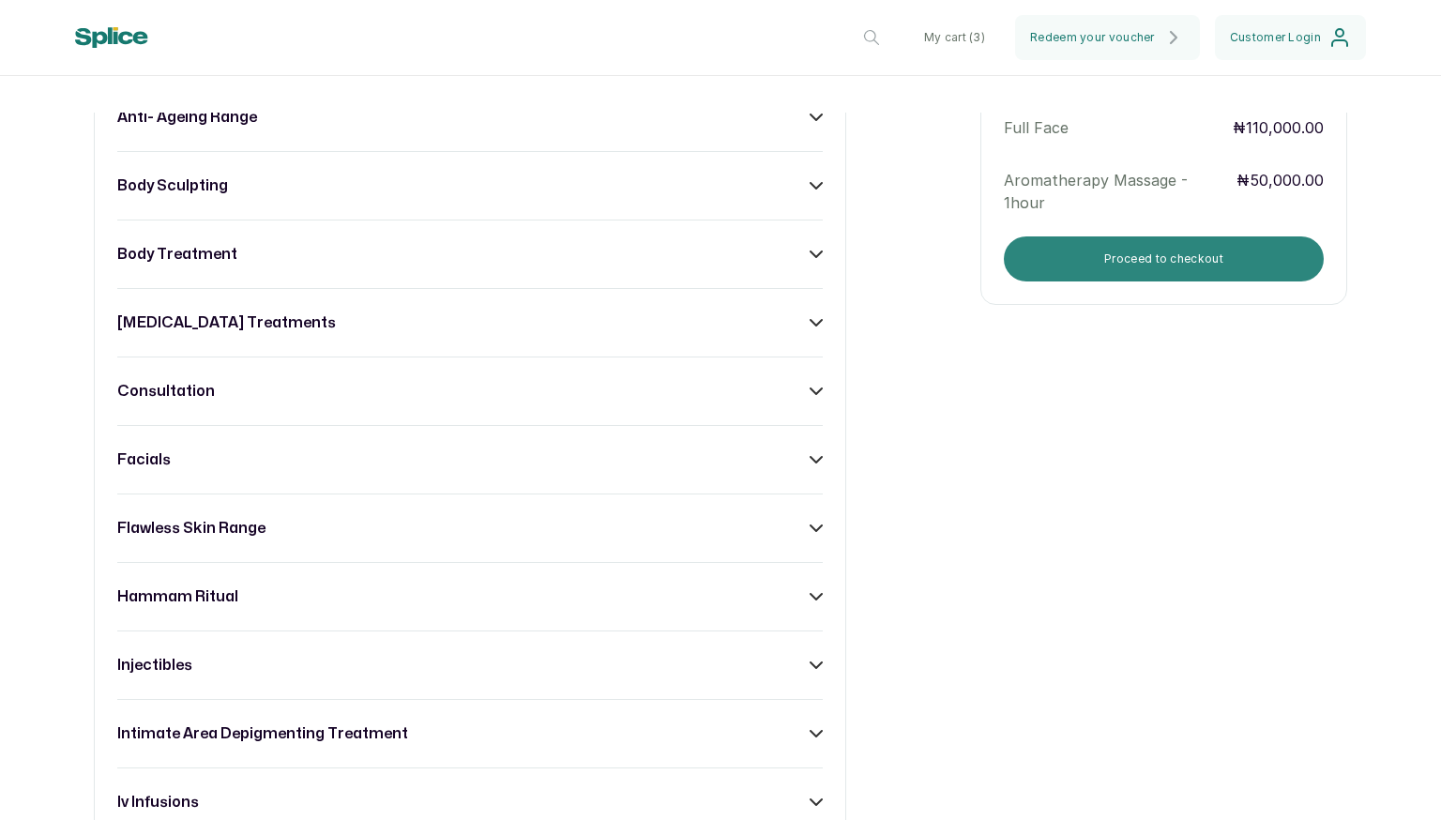
click at [981, 237] on button "Proceed to checkout" at bounding box center [1164, 258] width 320 height 45
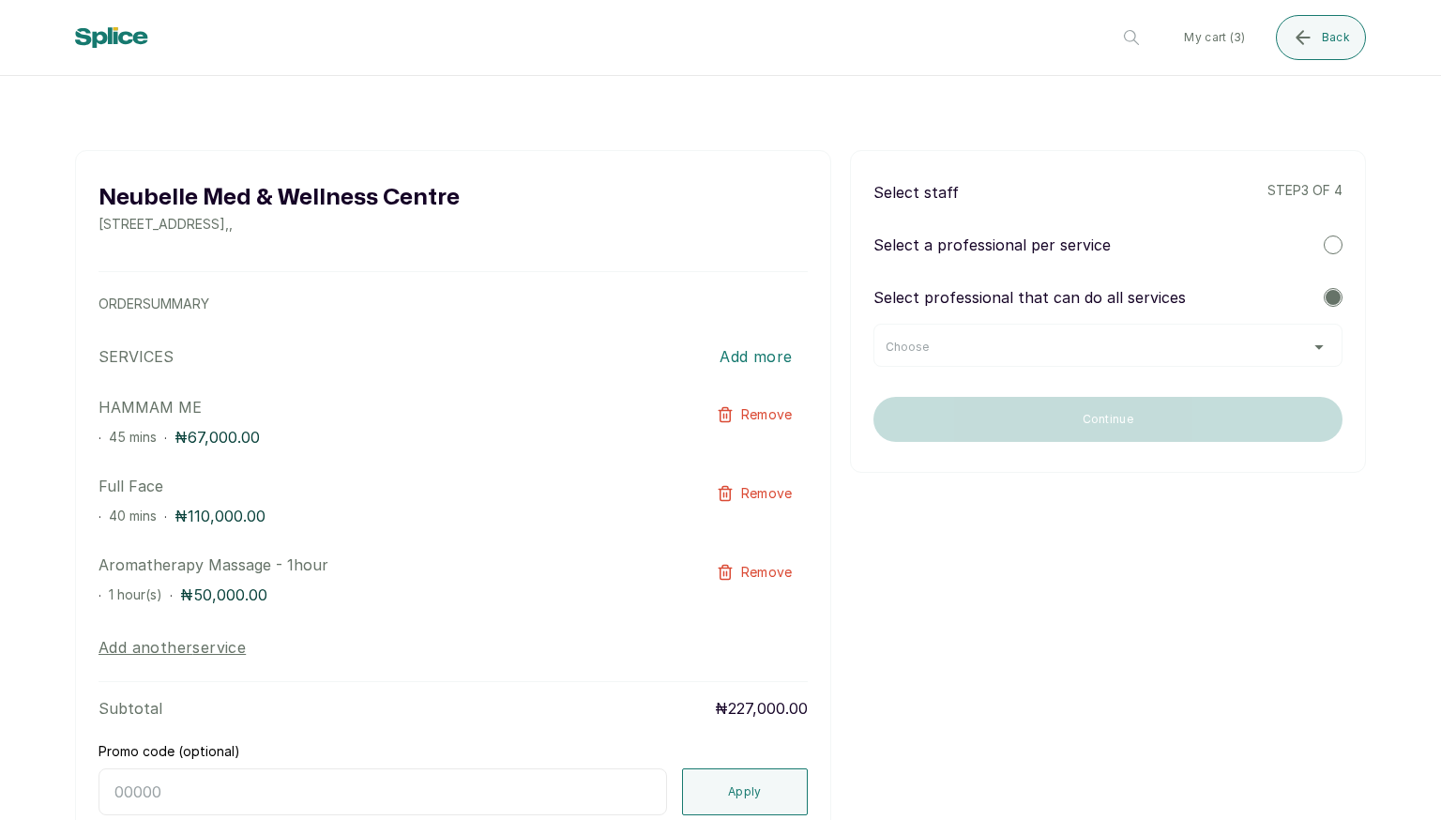
click at [981, 330] on div "Choose" at bounding box center [1108, 345] width 469 height 43
click at [981, 343] on div "Choose" at bounding box center [1108, 347] width 445 height 15
click at [981, 346] on div "Choose" at bounding box center [1108, 347] width 445 height 15
click at [981, 349] on div "Choose" at bounding box center [1108, 347] width 445 height 15
click at [981, 232] on div "Select staff step 3 of 4 Select a professional per service Select professional …" at bounding box center [1108, 311] width 516 height 323
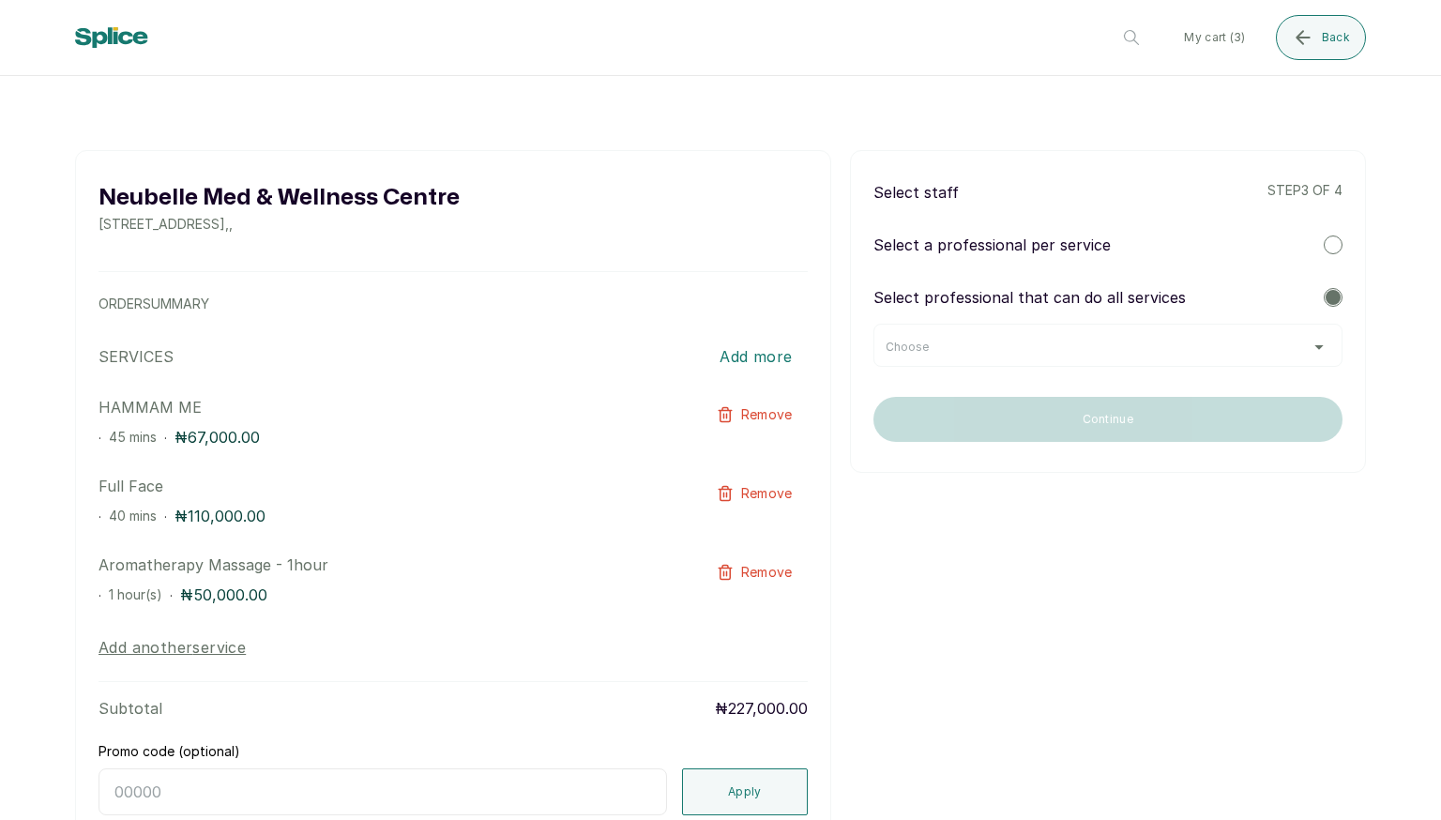
click at [981, 238] on div at bounding box center [1333, 245] width 19 height 19
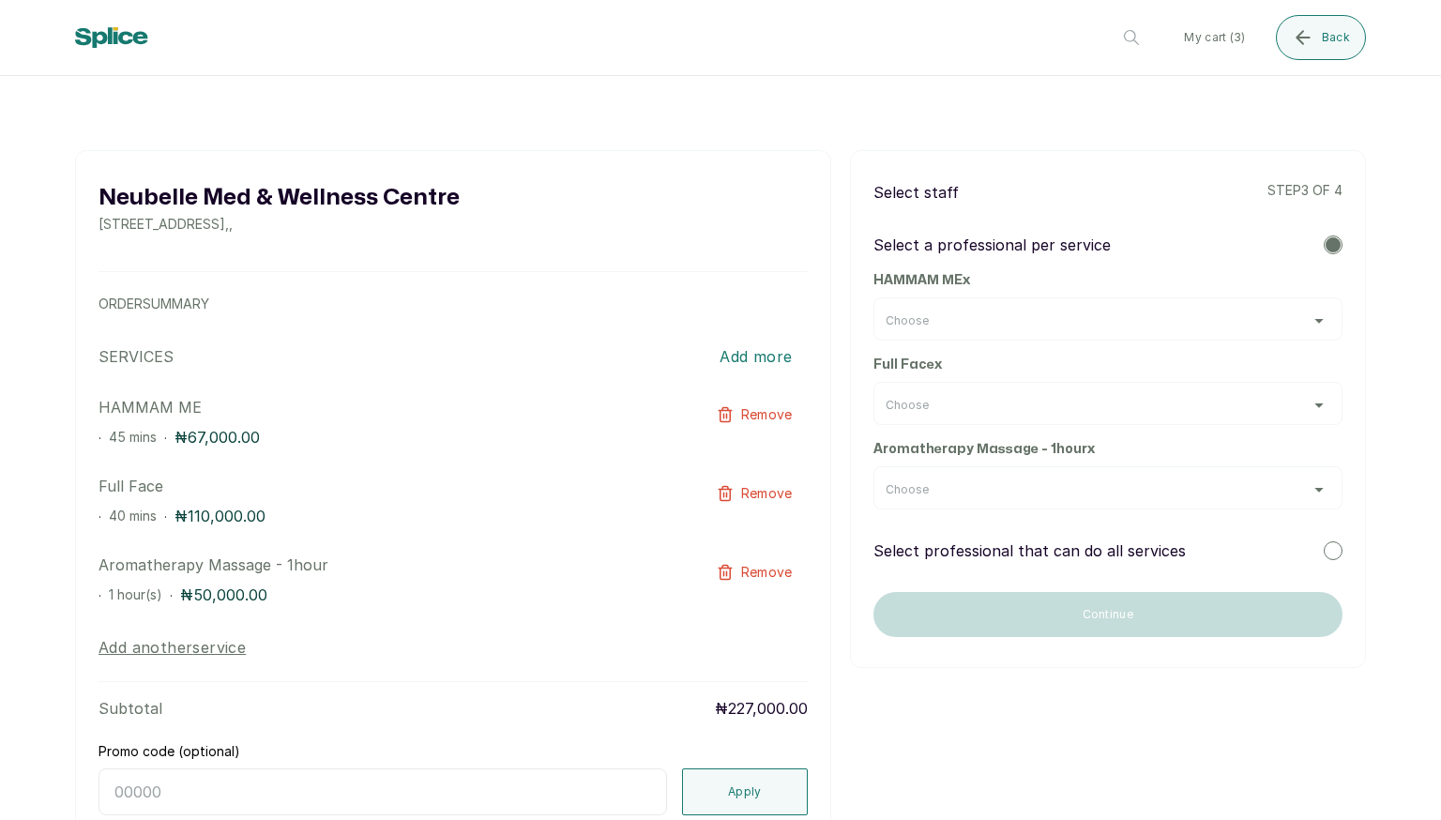
click at [981, 328] on div "Choose" at bounding box center [1108, 318] width 469 height 43
click at [981, 315] on div "Choose" at bounding box center [1108, 320] width 445 height 15
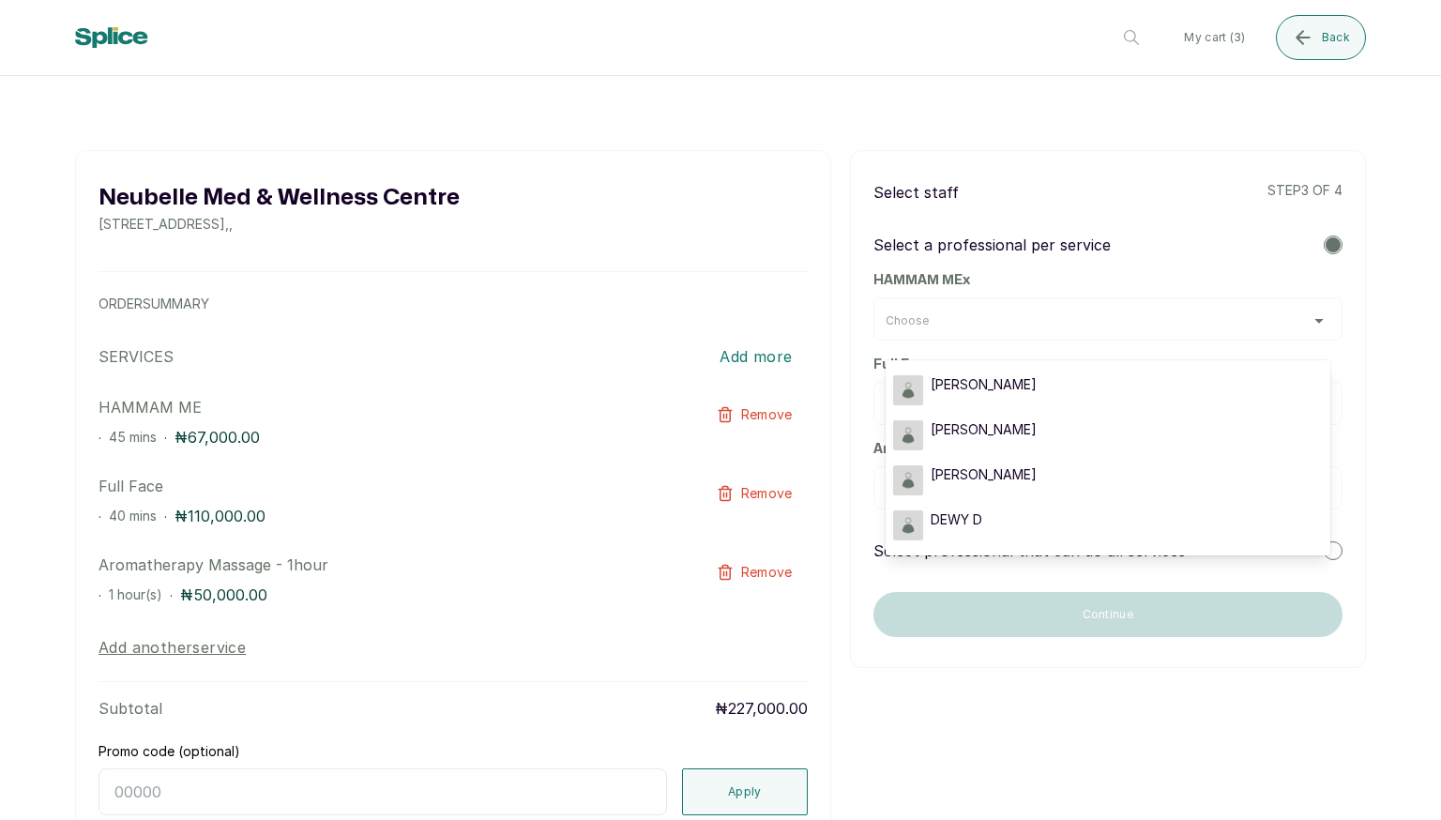
click at [981, 305] on div "Select staff step 3 of 4 Select a professional per service HAMMAM ME x Choose […" at bounding box center [1108, 409] width 516 height 518
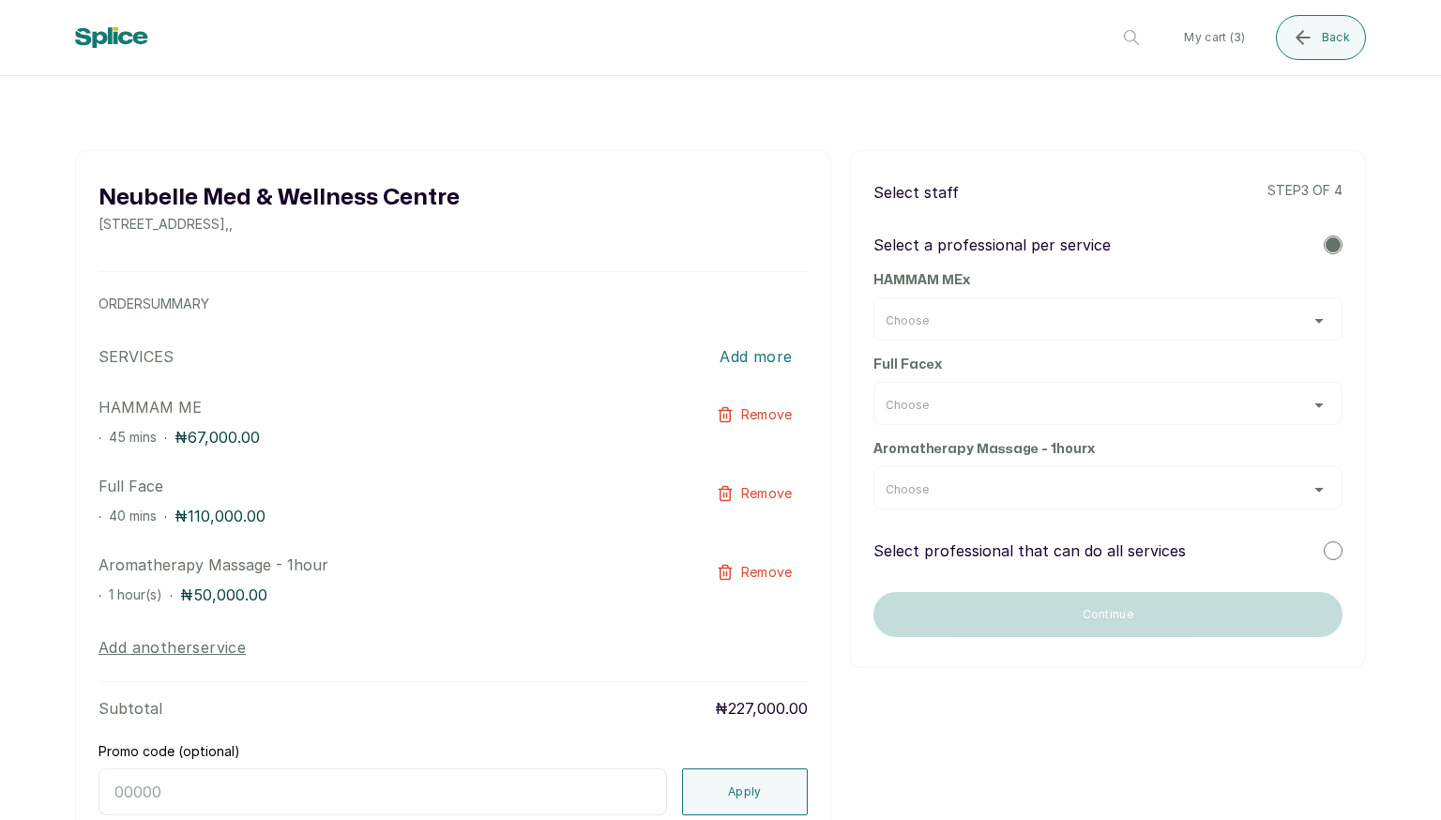
click at [981, 545] on div at bounding box center [1333, 550] width 19 height 19
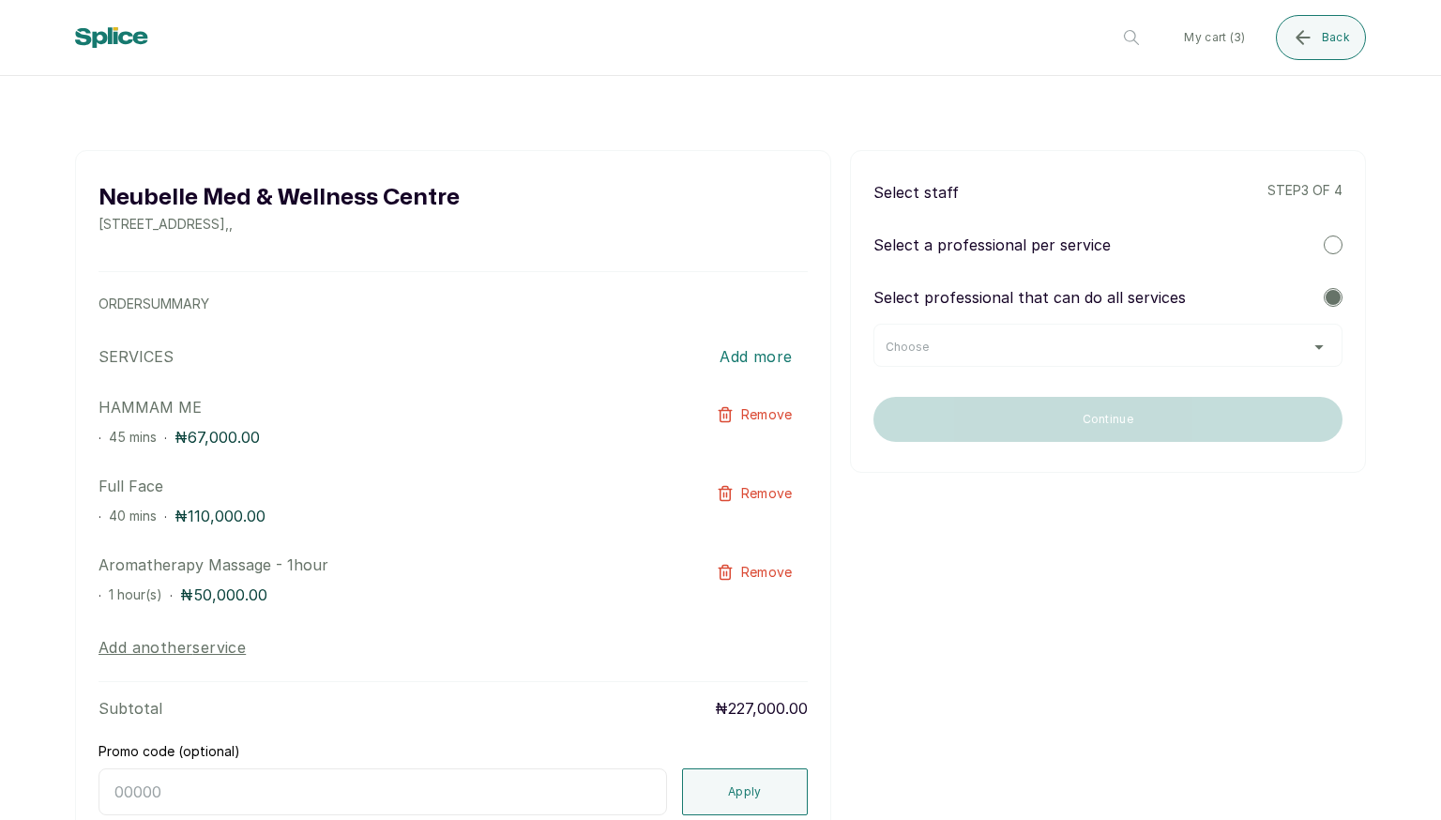
click at [981, 347] on div "Choose" at bounding box center [1108, 347] width 445 height 15
click at [981, 304] on div "Select professional that can do all services" at bounding box center [1108, 297] width 469 height 23
click at [981, 250] on div at bounding box center [1333, 245] width 19 height 19
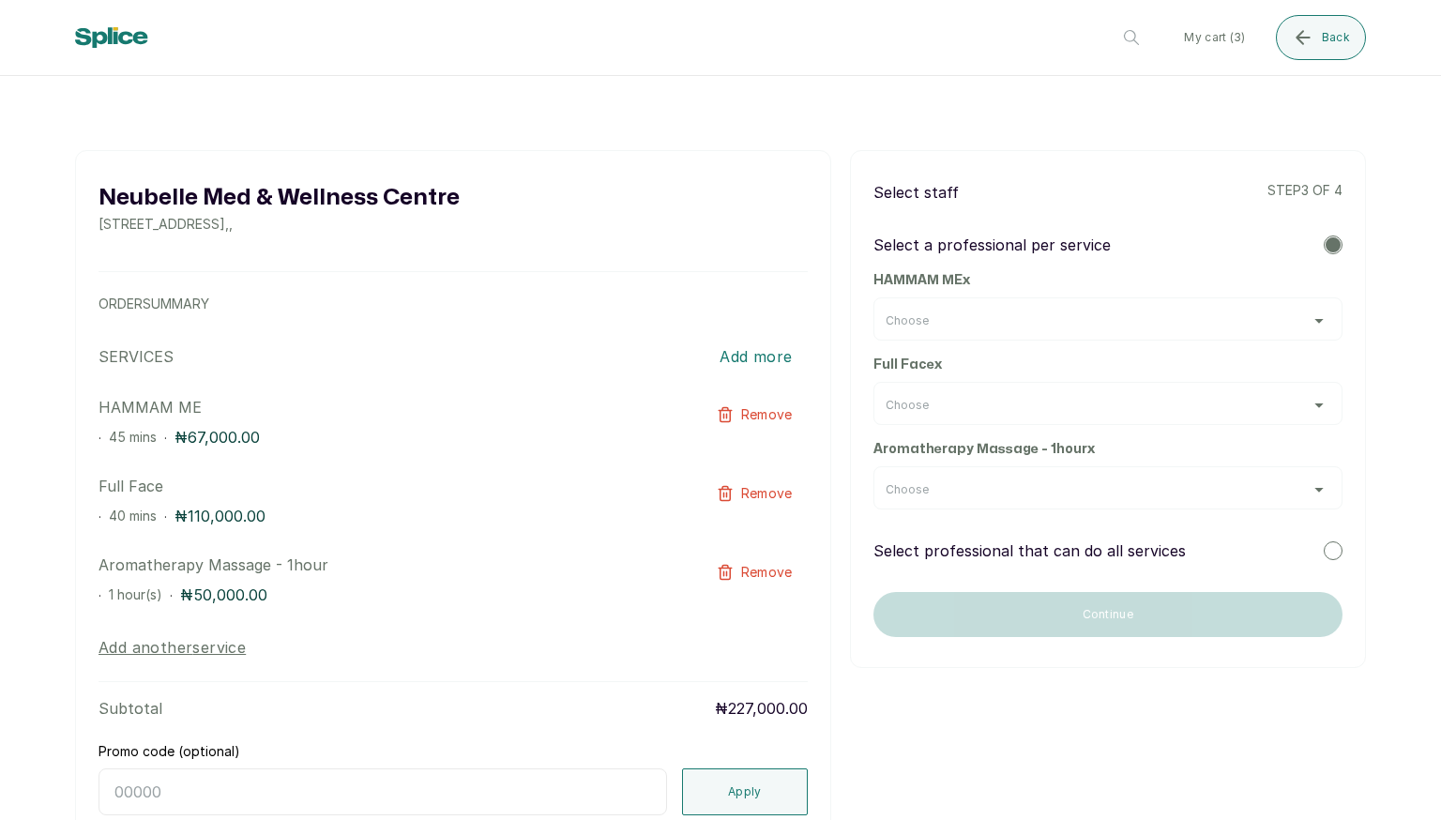
click at [981, 493] on div "Choose" at bounding box center [1108, 489] width 445 height 15
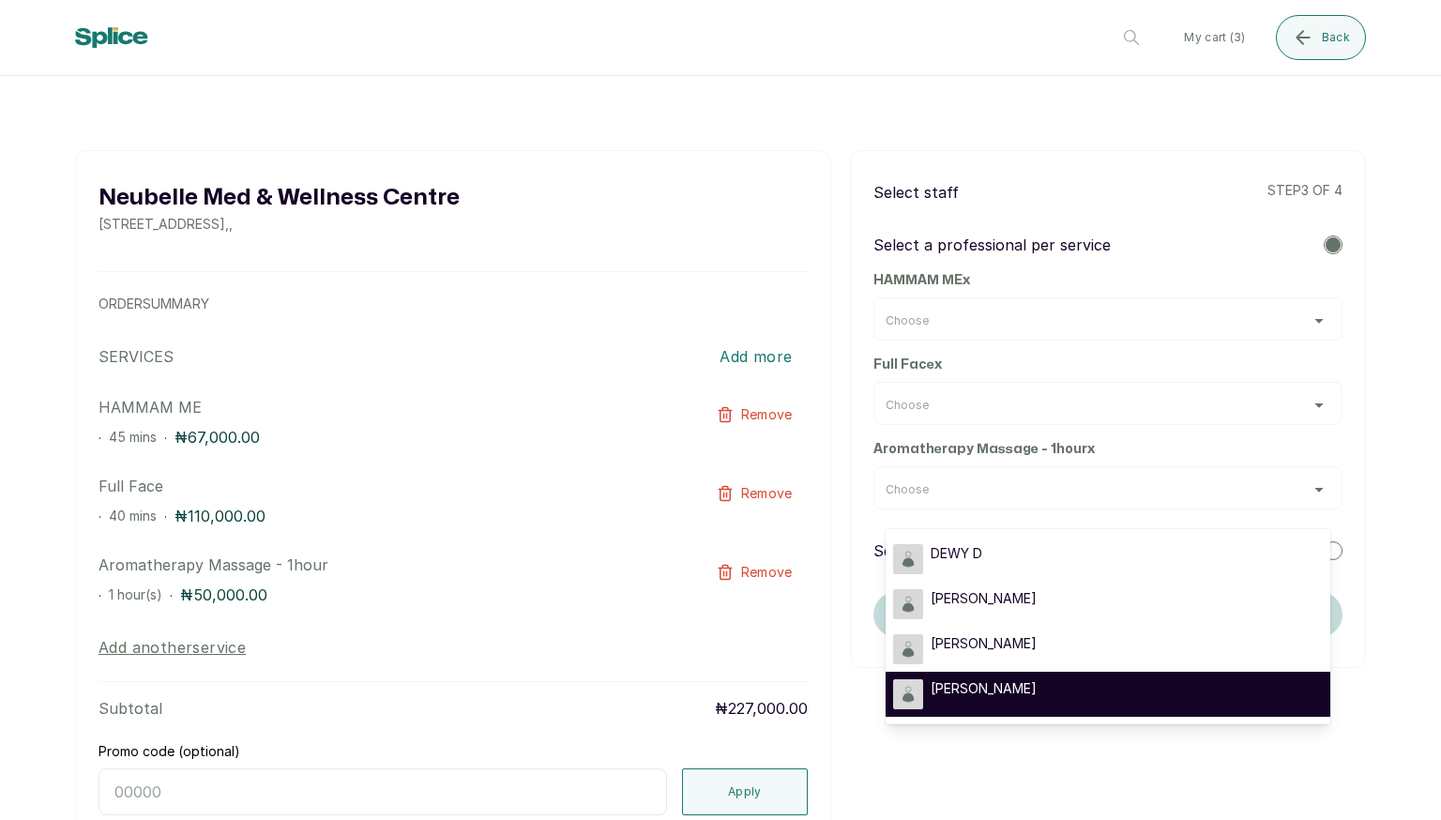
click at [981, 675] on li "[PERSON_NAME]" at bounding box center [1108, 694] width 445 height 45
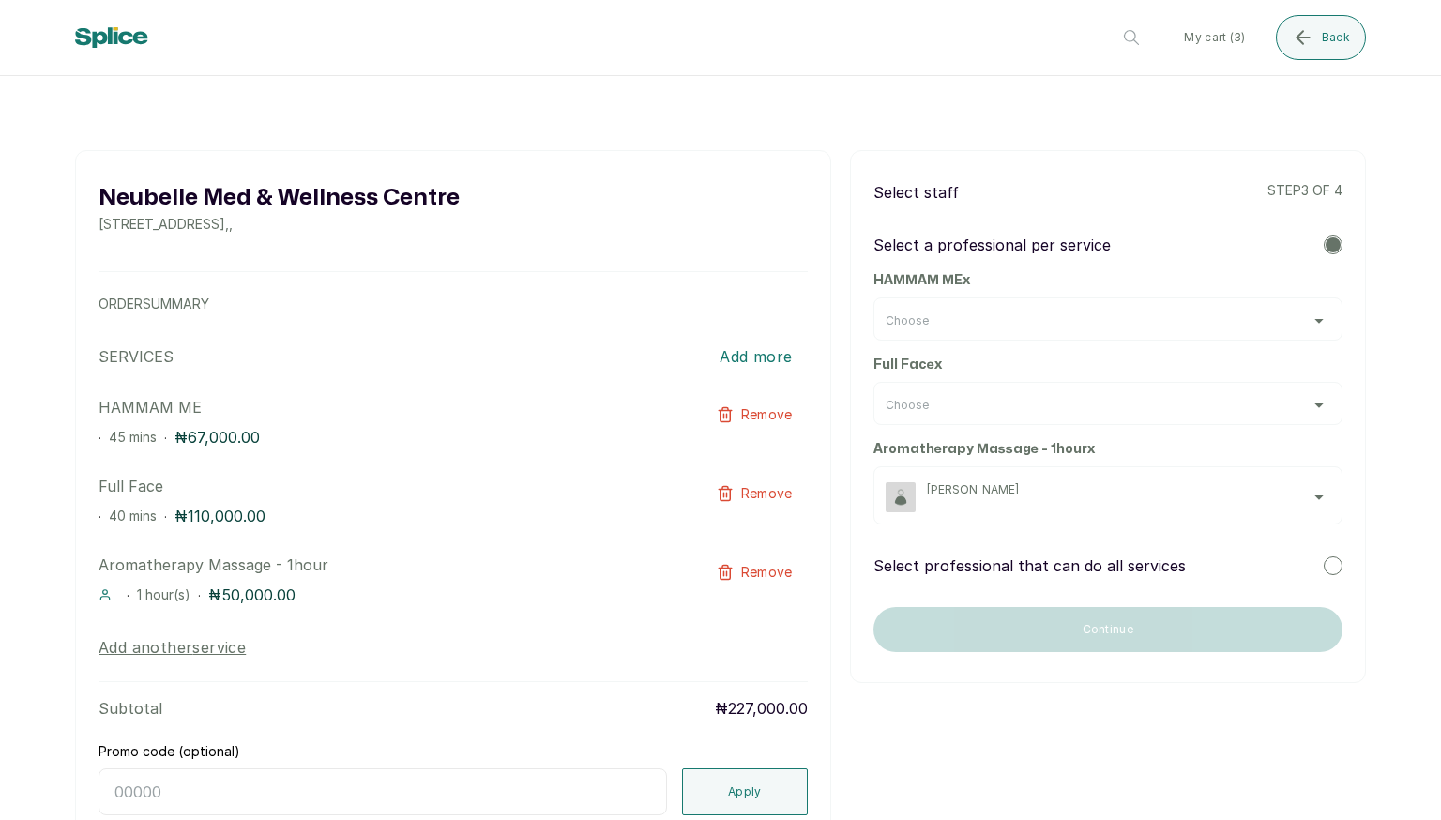
click at [981, 400] on div "Choose" at bounding box center [1108, 405] width 445 height 15
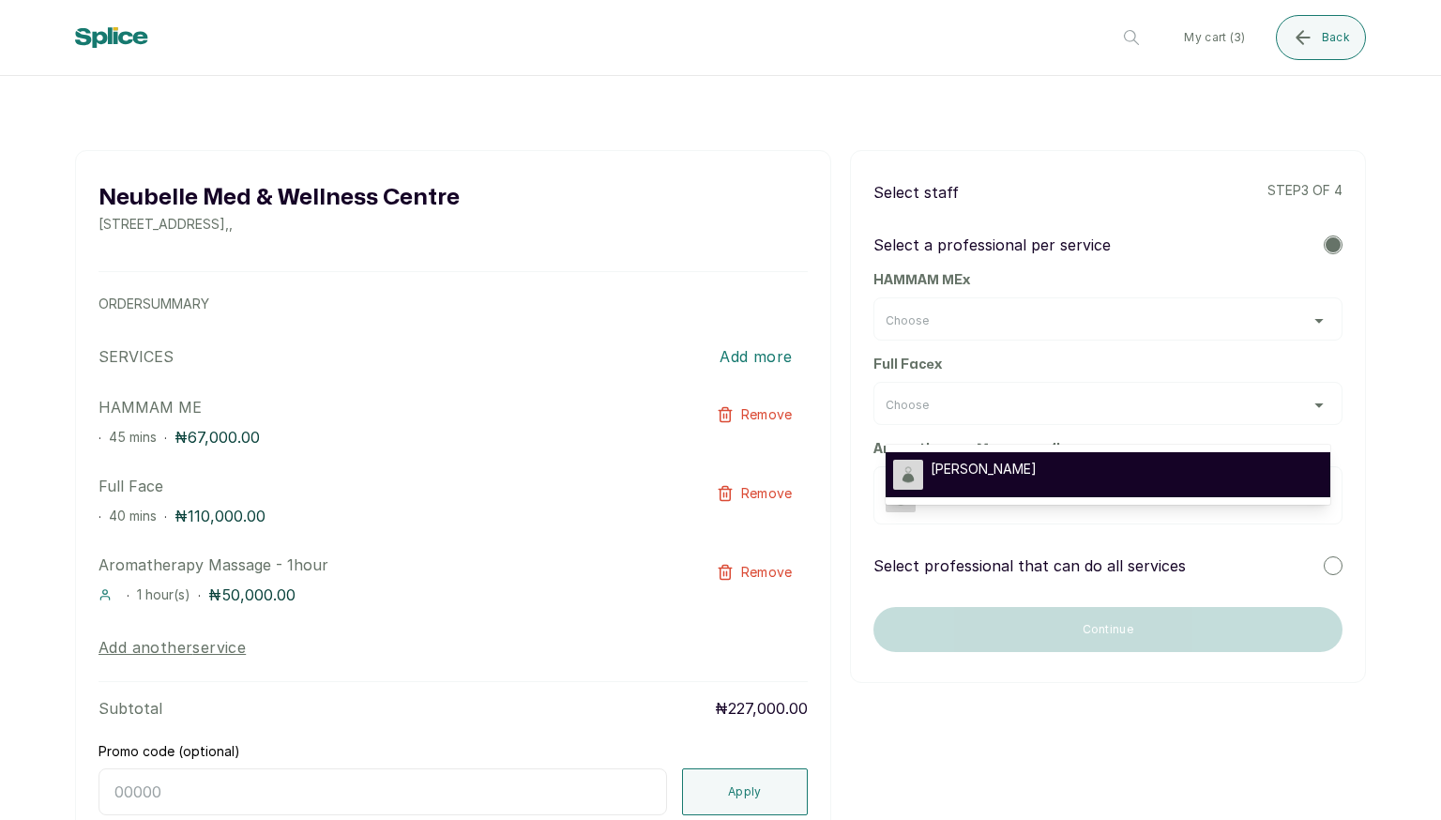
click at [981, 482] on div "[PERSON_NAME]" at bounding box center [1108, 475] width 430 height 30
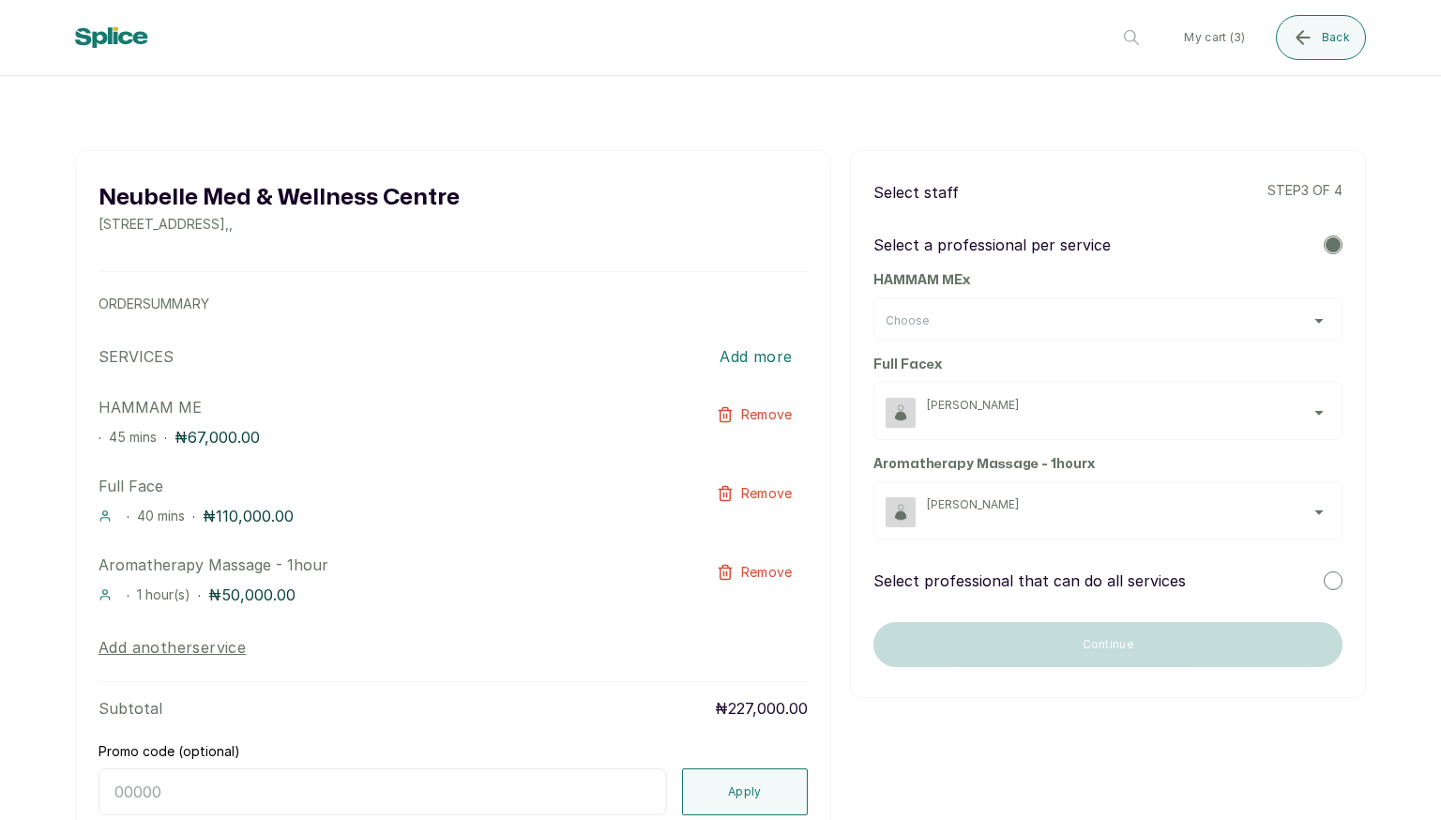
click at [981, 313] on div "Choose" at bounding box center [1108, 320] width 445 height 15
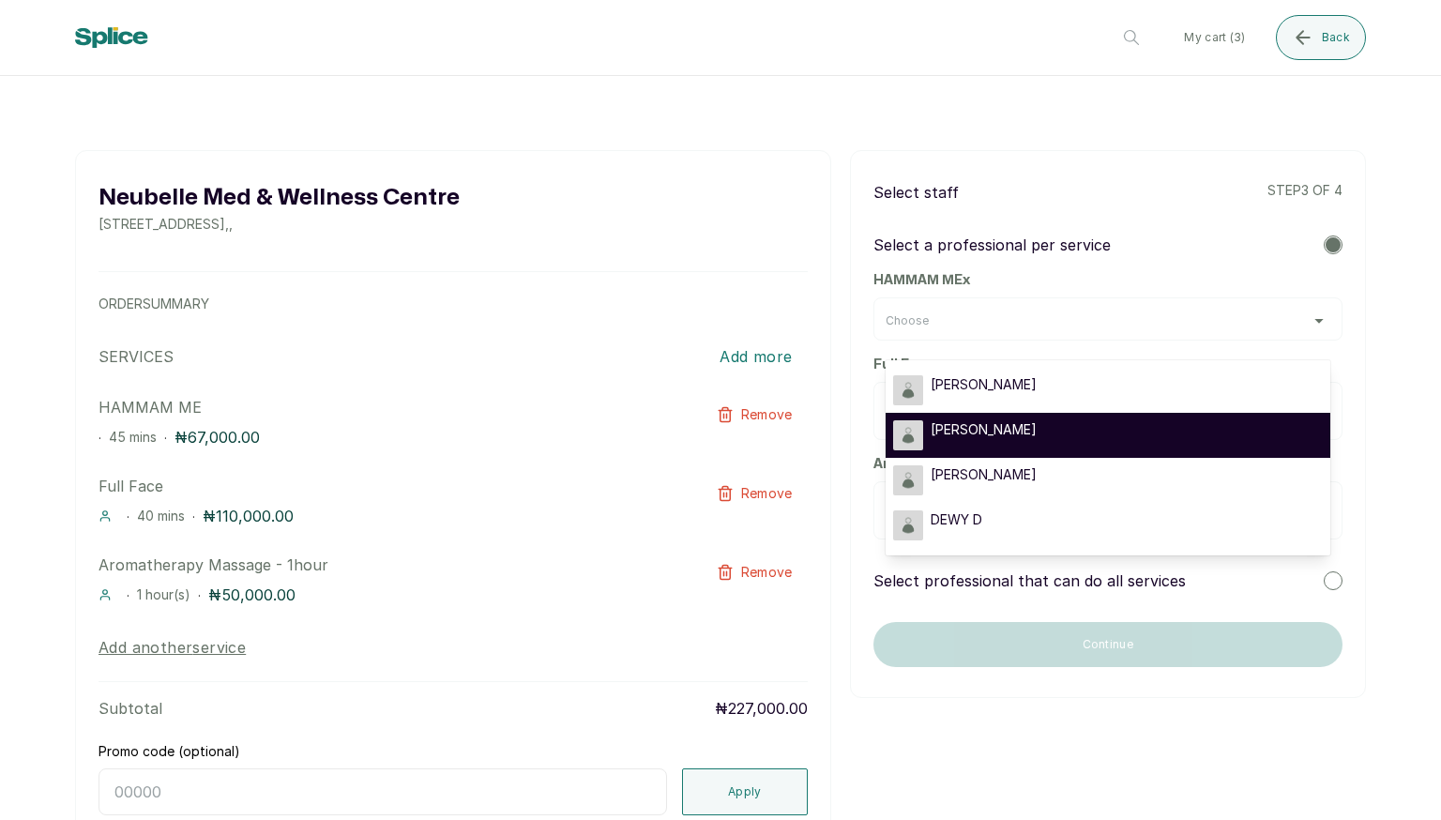
click at [981, 424] on div "[PERSON_NAME]" at bounding box center [1108, 435] width 430 height 30
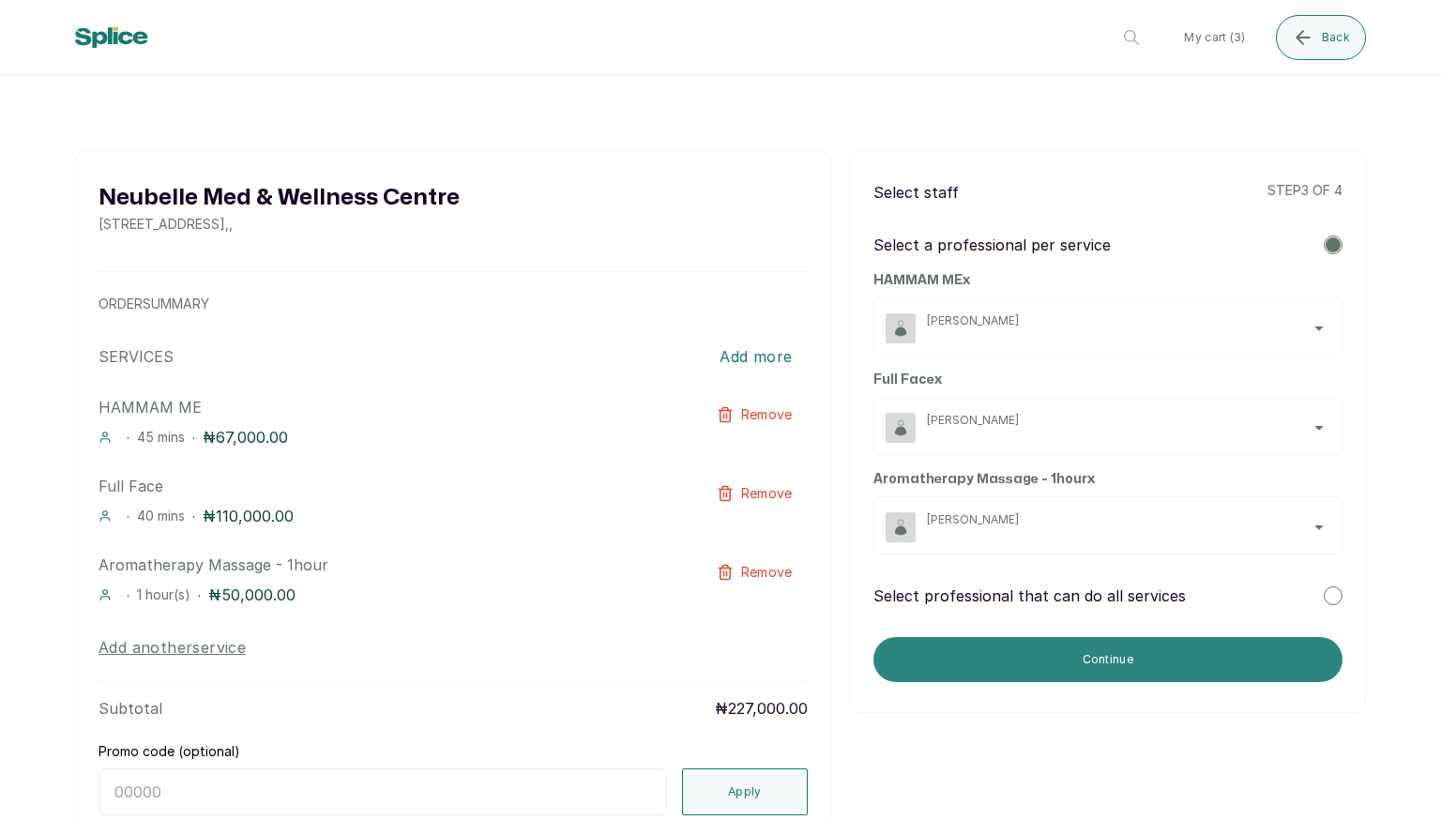
click at [981, 668] on button "Continue" at bounding box center [1108, 659] width 469 height 45
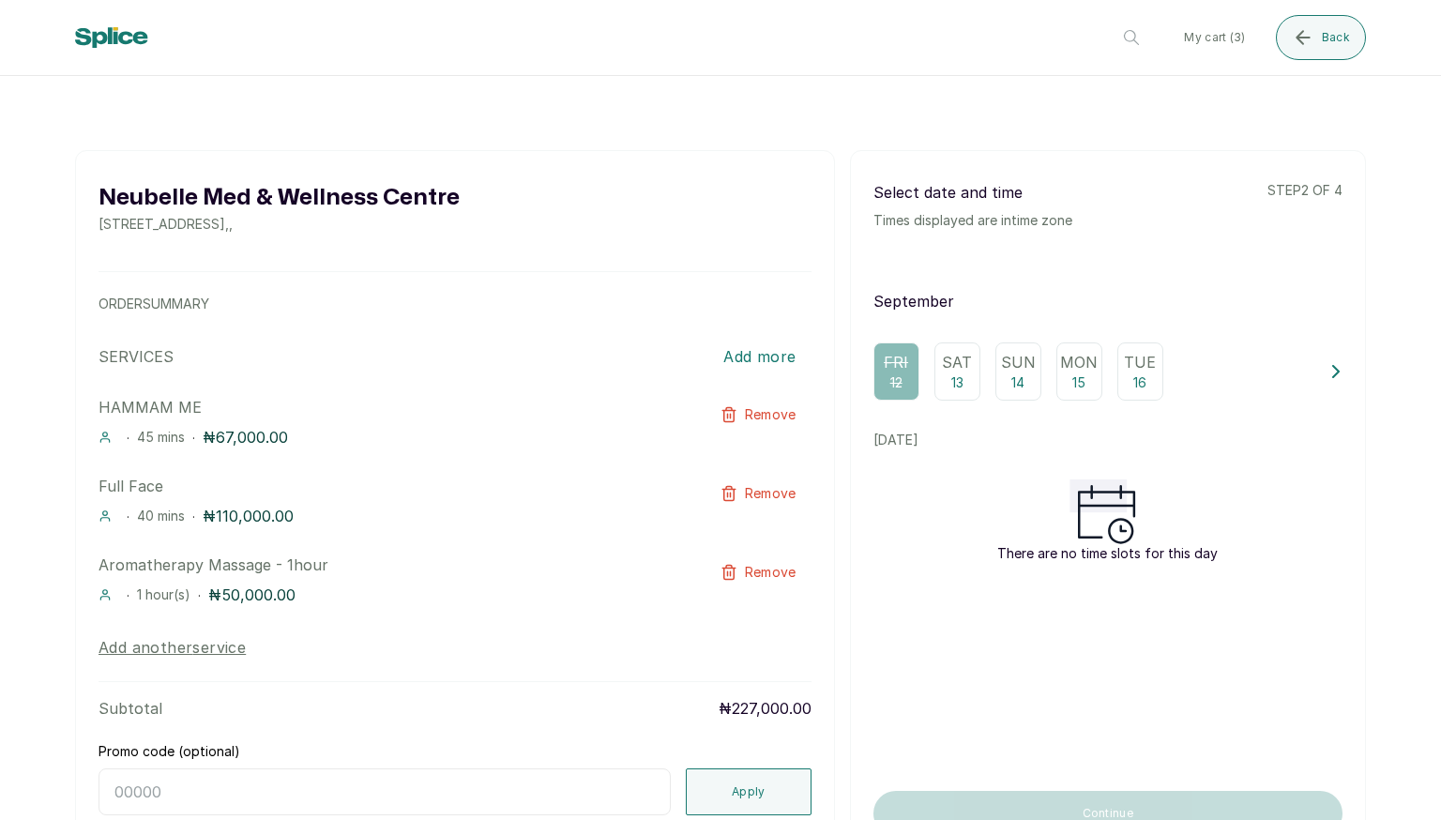
click at [981, 374] on icon at bounding box center [1336, 371] width 13 height 13
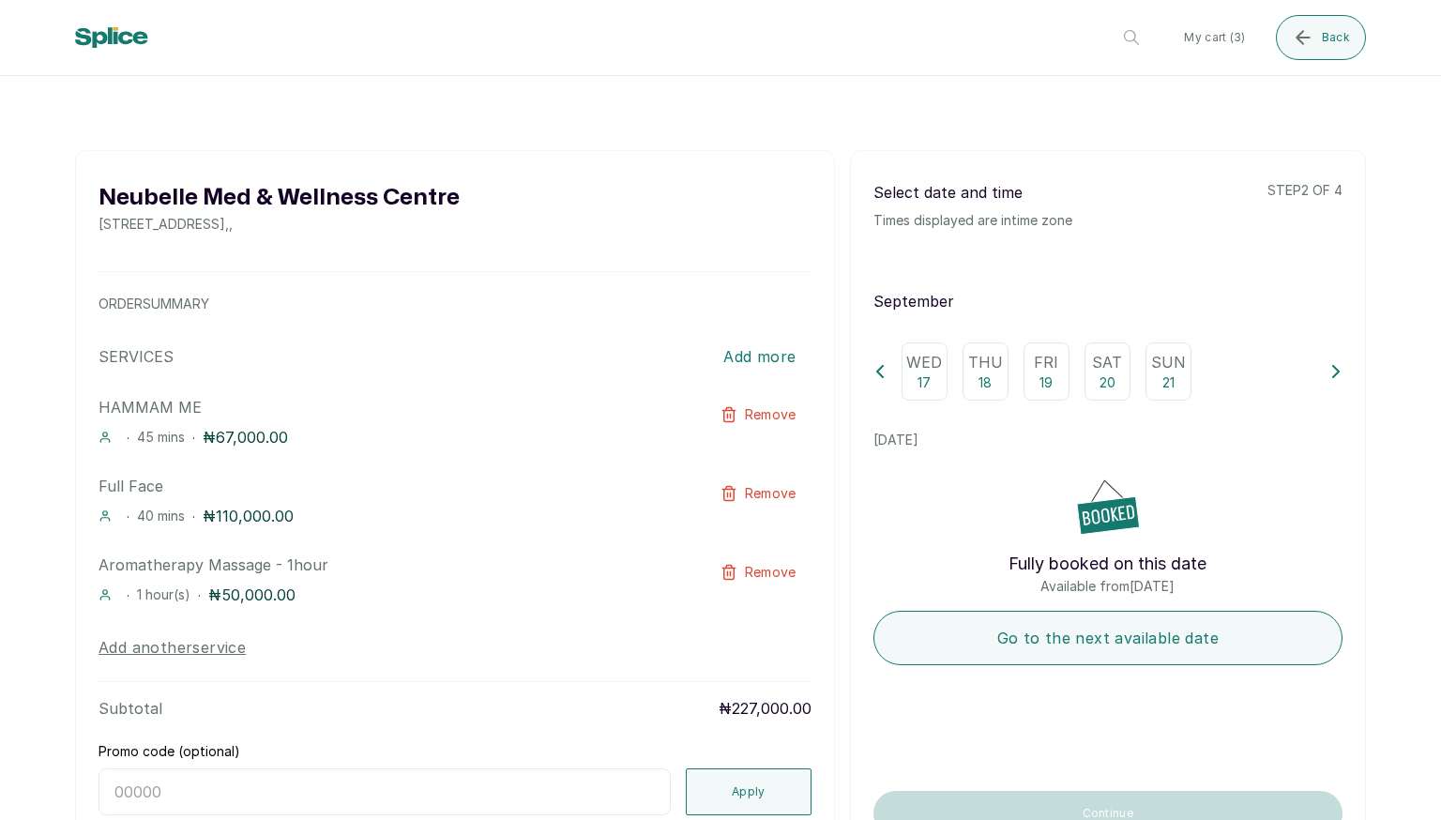
click at [981, 380] on div "Thu 18" at bounding box center [986, 372] width 46 height 58
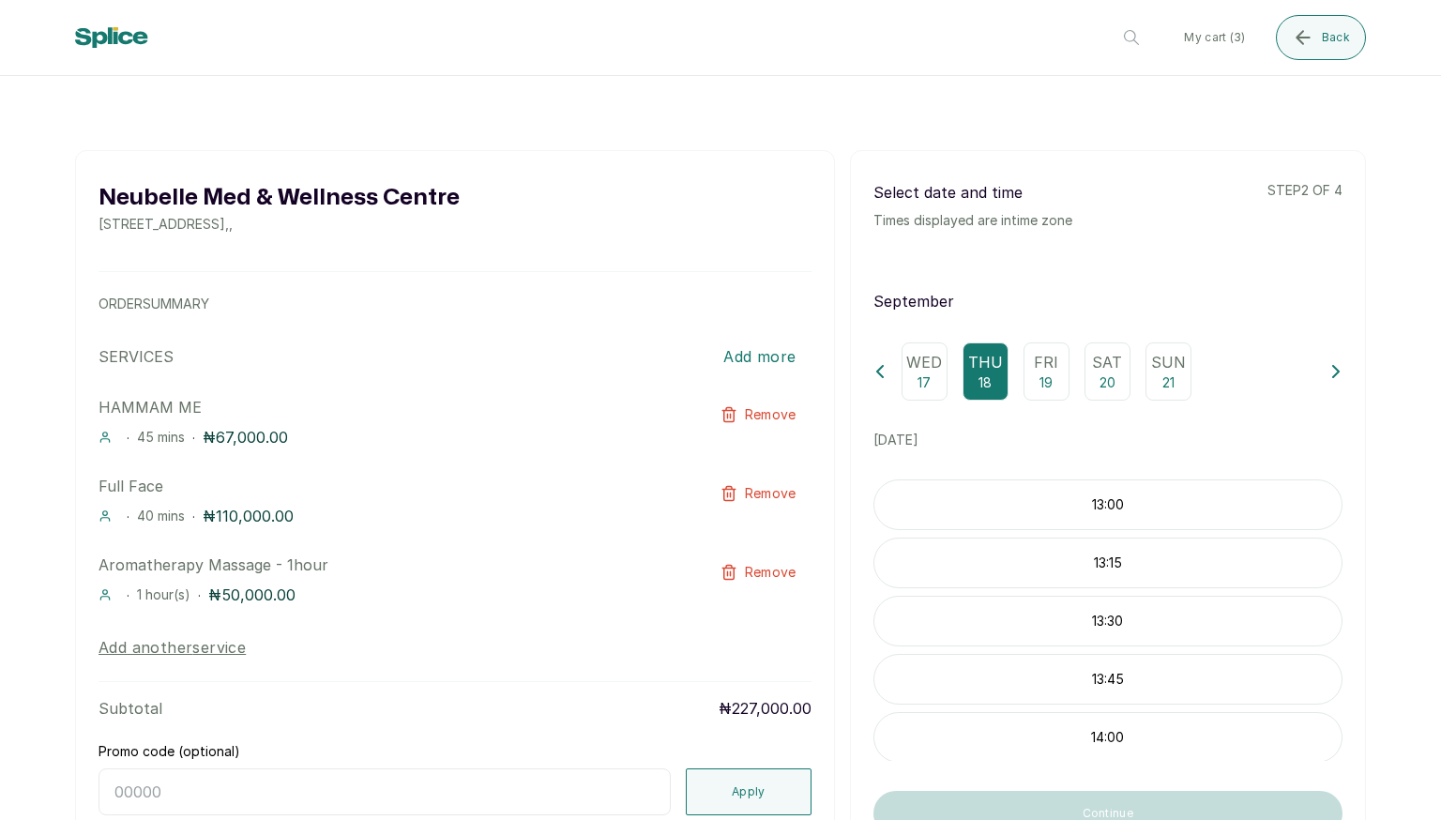
click at [981, 629] on p "13:30" at bounding box center [1108, 621] width 467 height 19
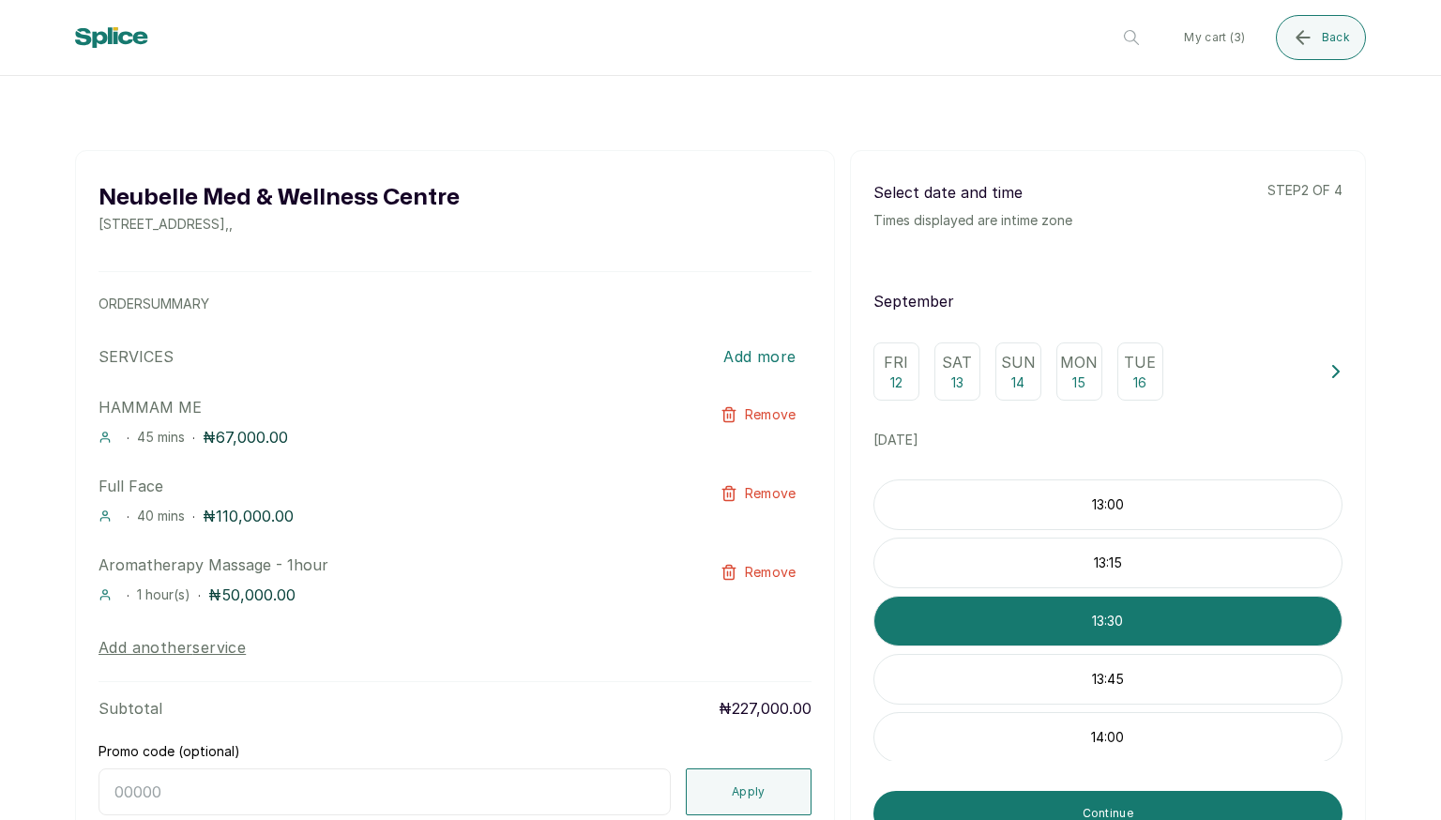
scroll to position [133, 0]
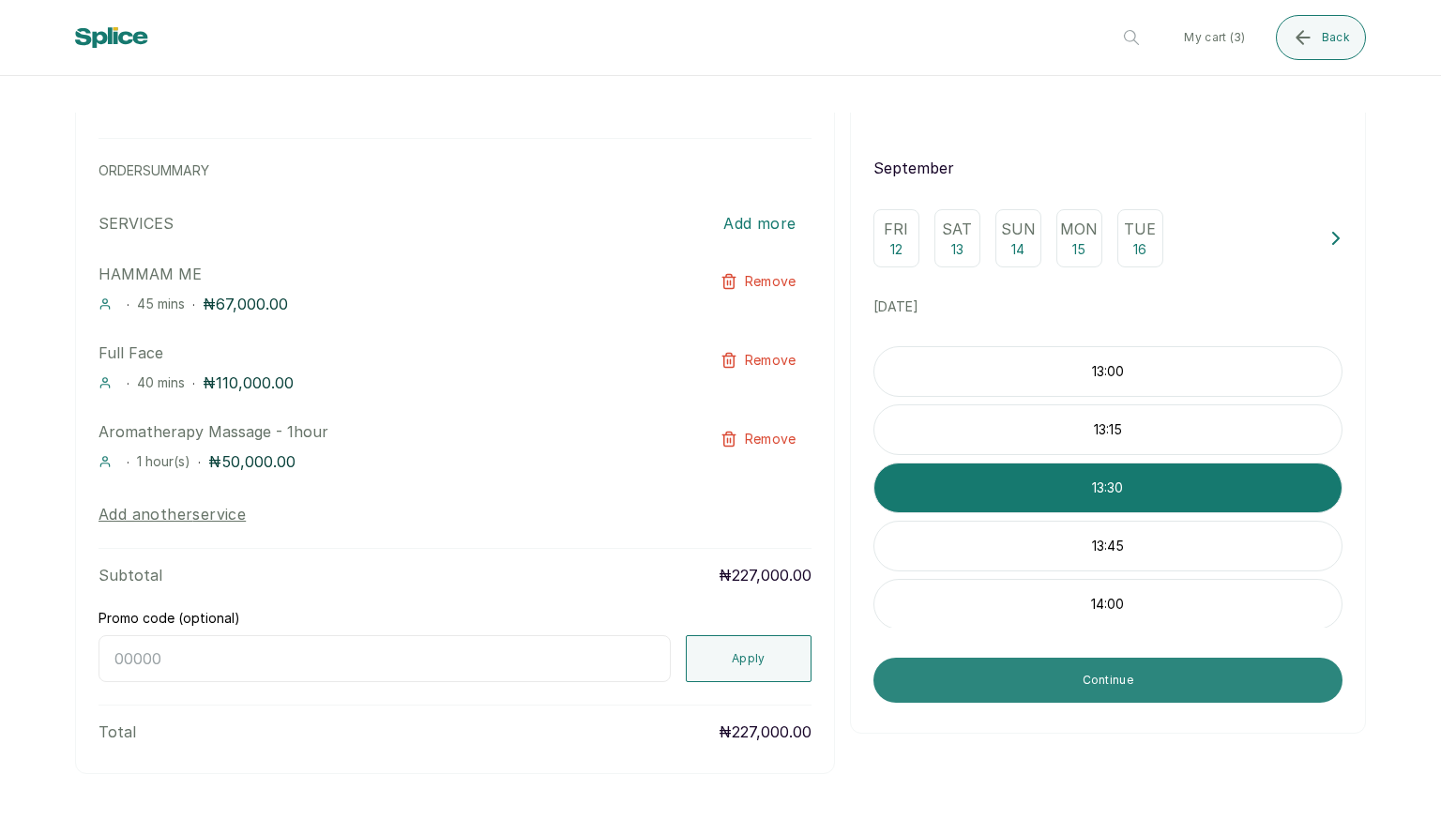
click at [981, 693] on button "Continue" at bounding box center [1108, 680] width 469 height 45
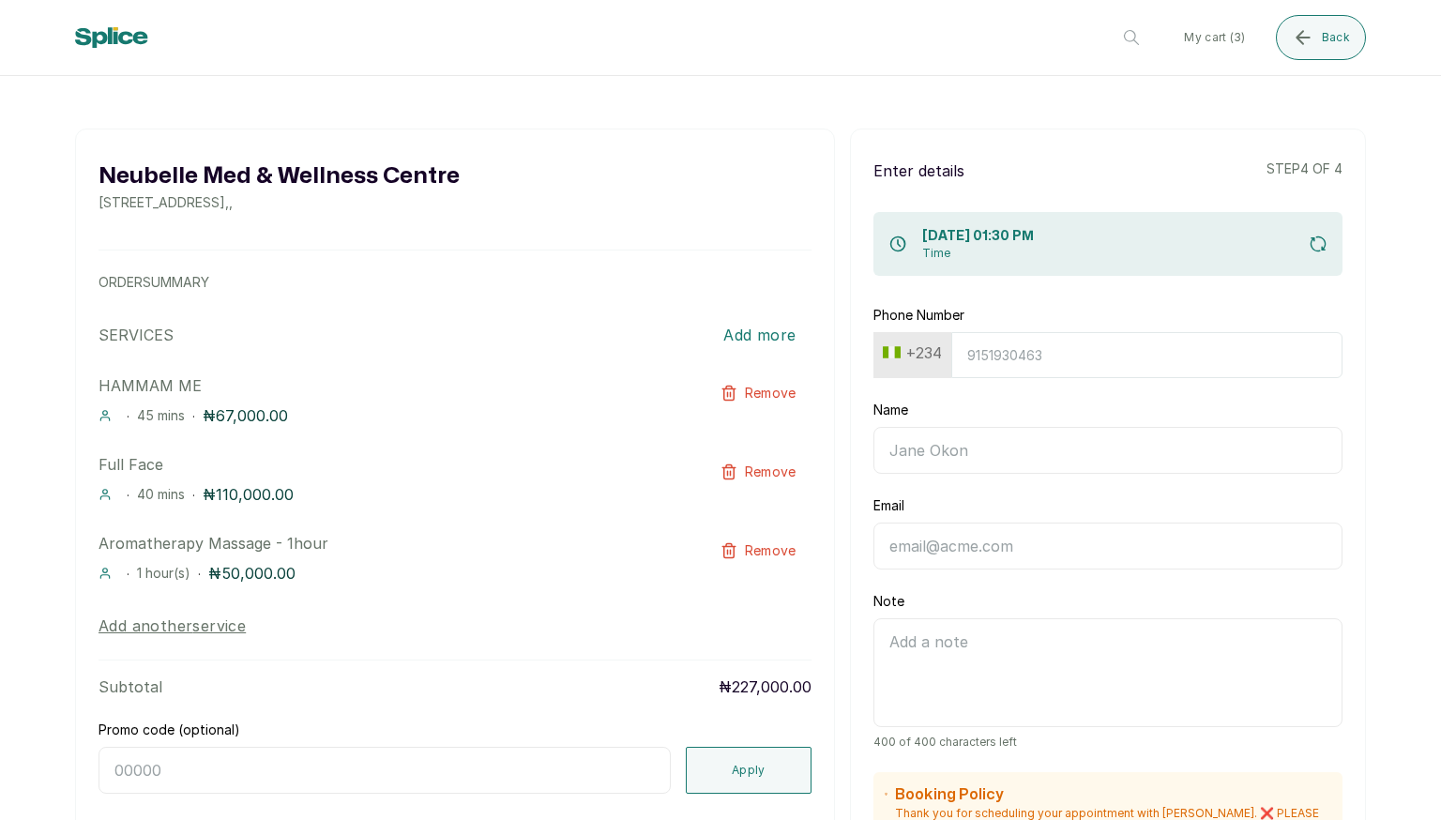
scroll to position [0, 0]
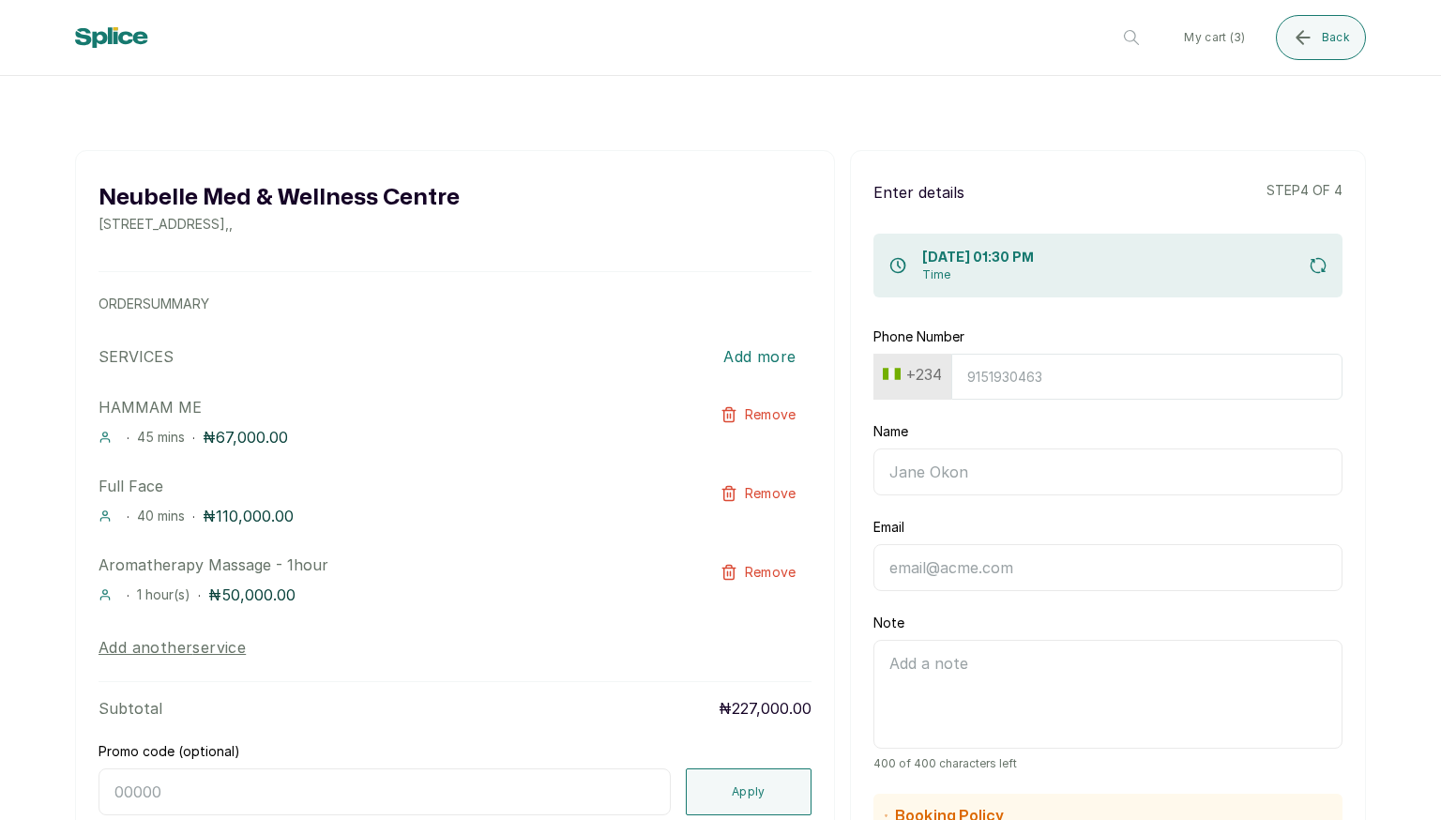
click at [981, 380] on input "Phone Number" at bounding box center [1147, 377] width 391 height 46
type input "8123775905"
type input "[PERSON_NAME]"
type input "[EMAIL_ADDRESS][DOMAIN_NAME]"
drag, startPoint x: 1423, startPoint y: 416, endPoint x: 1426, endPoint y: 470, distance: 54.6
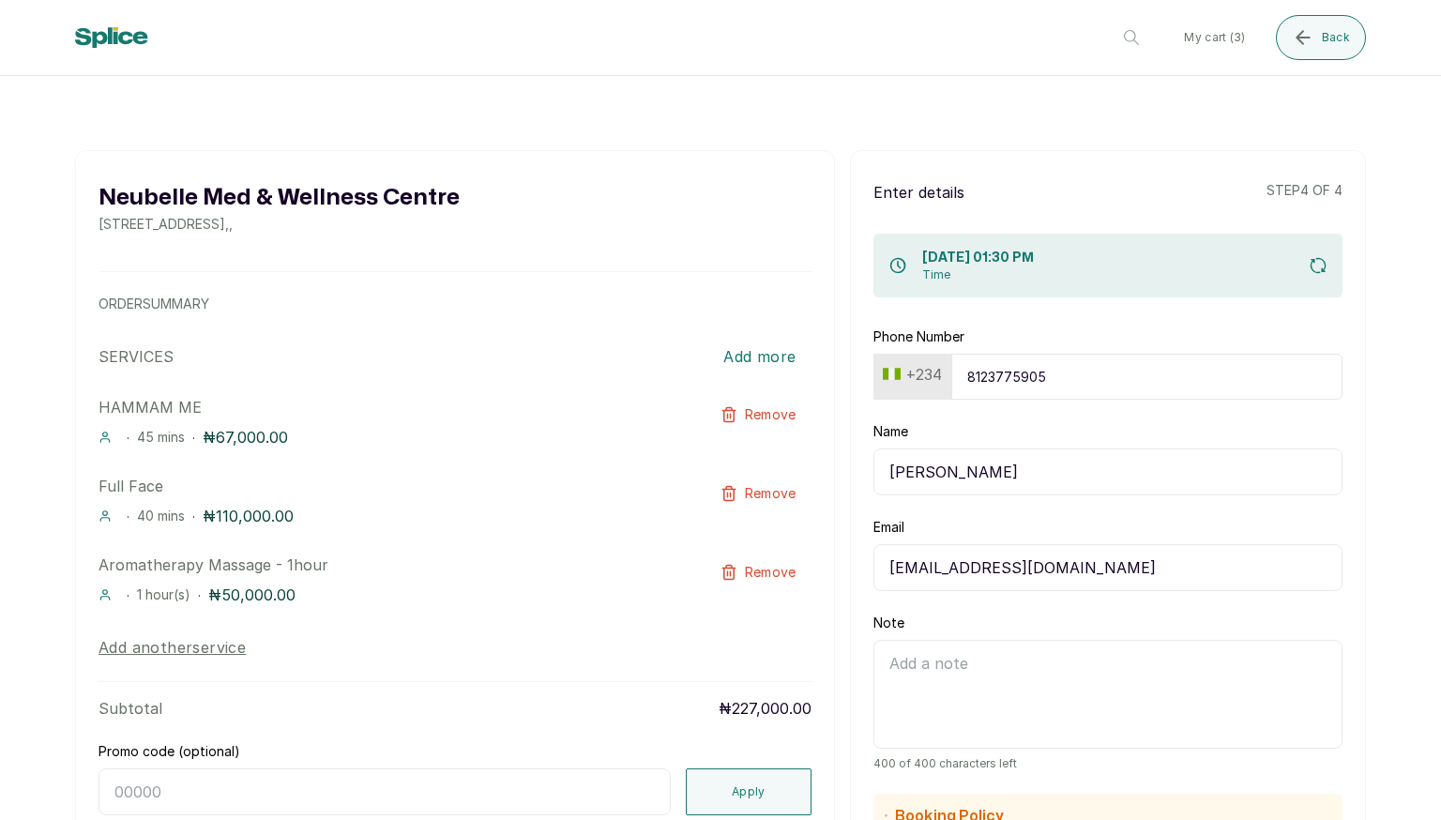
click at [981, 470] on main "[GEOGRAPHIC_DATA] [STREET_ADDRESS] , , ORDER SUMMARY SERVICES Add more HAMMAM M…" at bounding box center [720, 467] width 1441 height 708
click at [981, 489] on input "[PERSON_NAME]" at bounding box center [1108, 472] width 469 height 47
click at [981, 480] on input "[PERSON_NAME]" at bounding box center [1108, 472] width 469 height 47
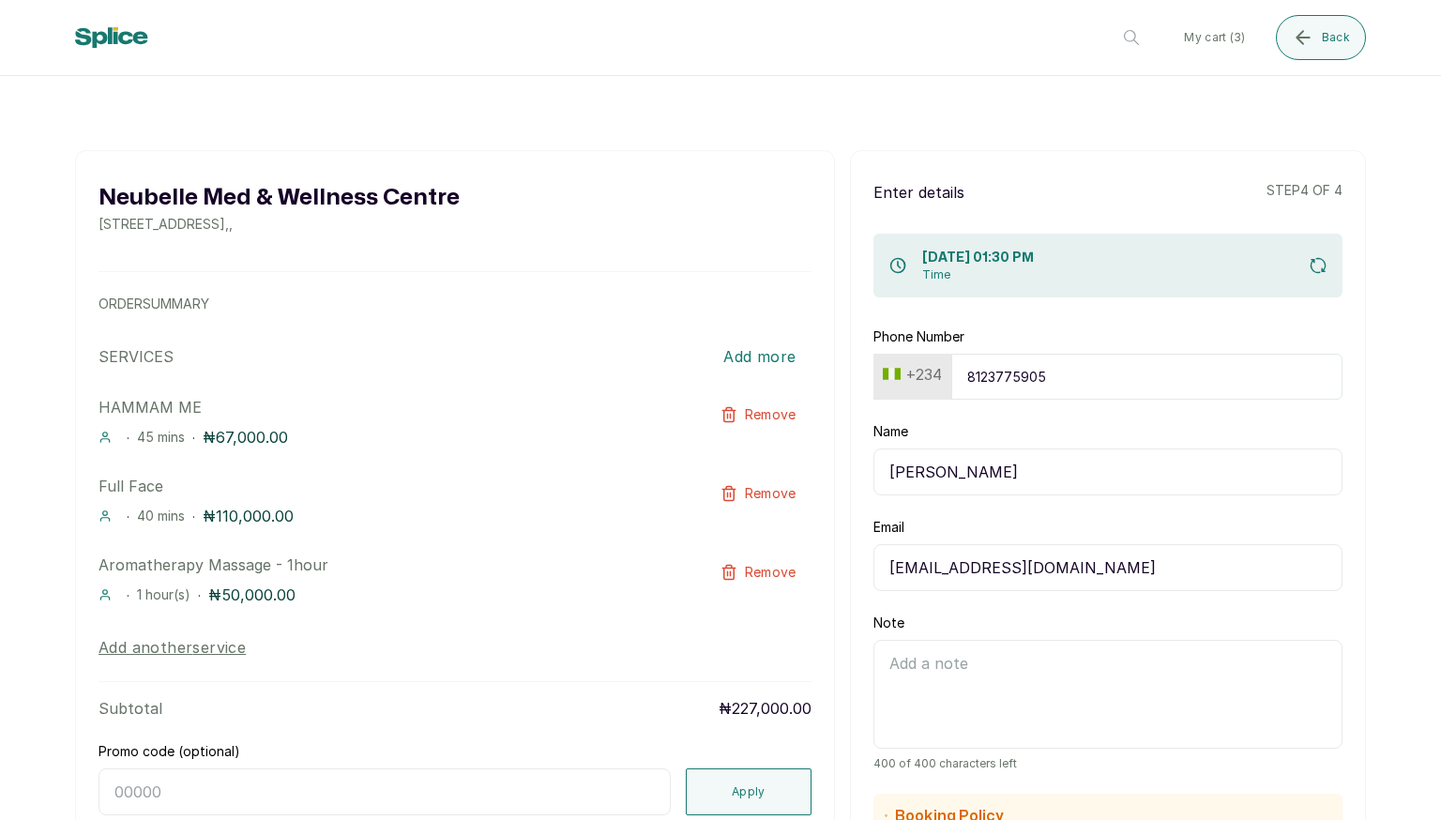
type input "[PERSON_NAME]"
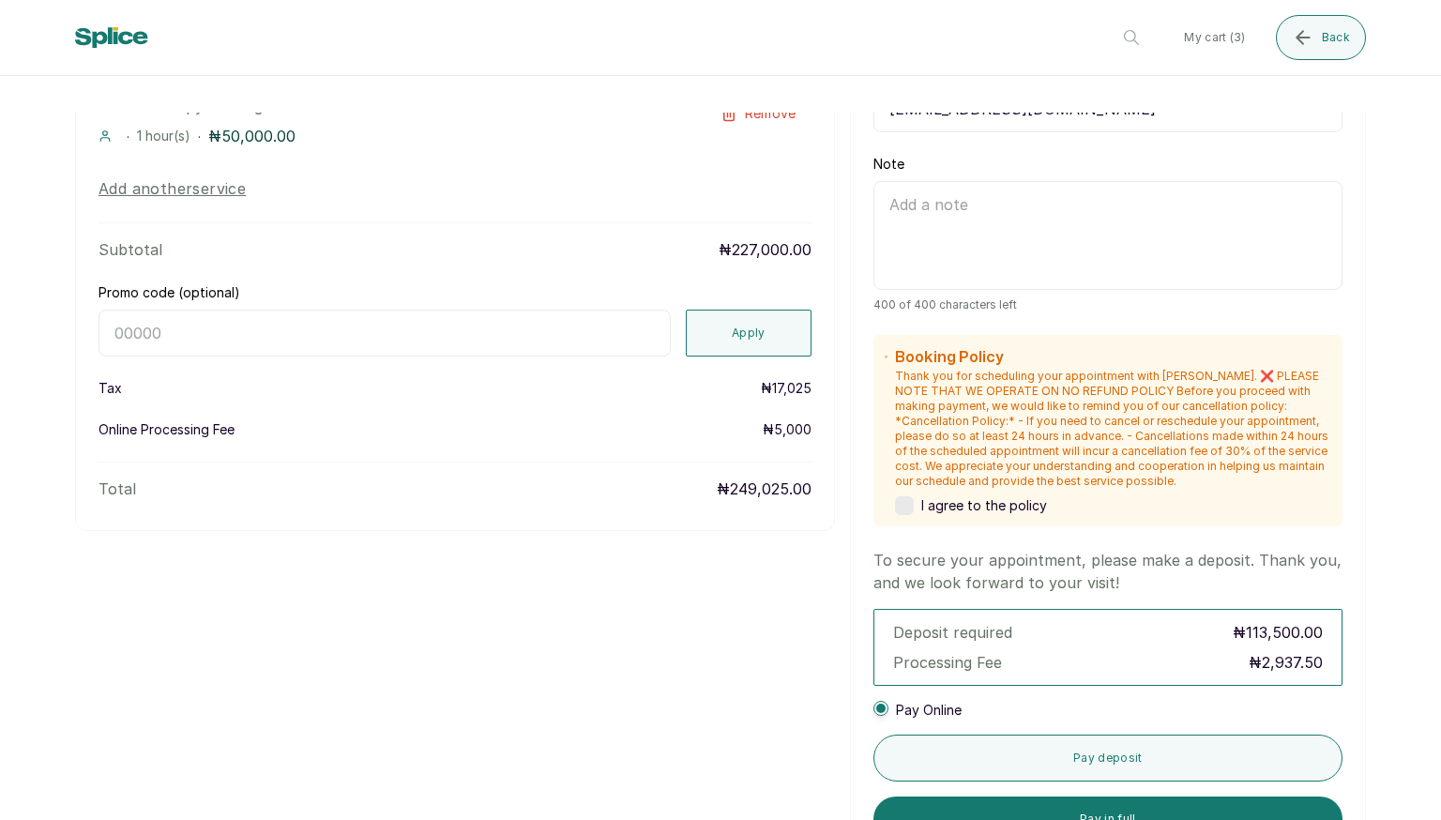
scroll to position [503, 0]
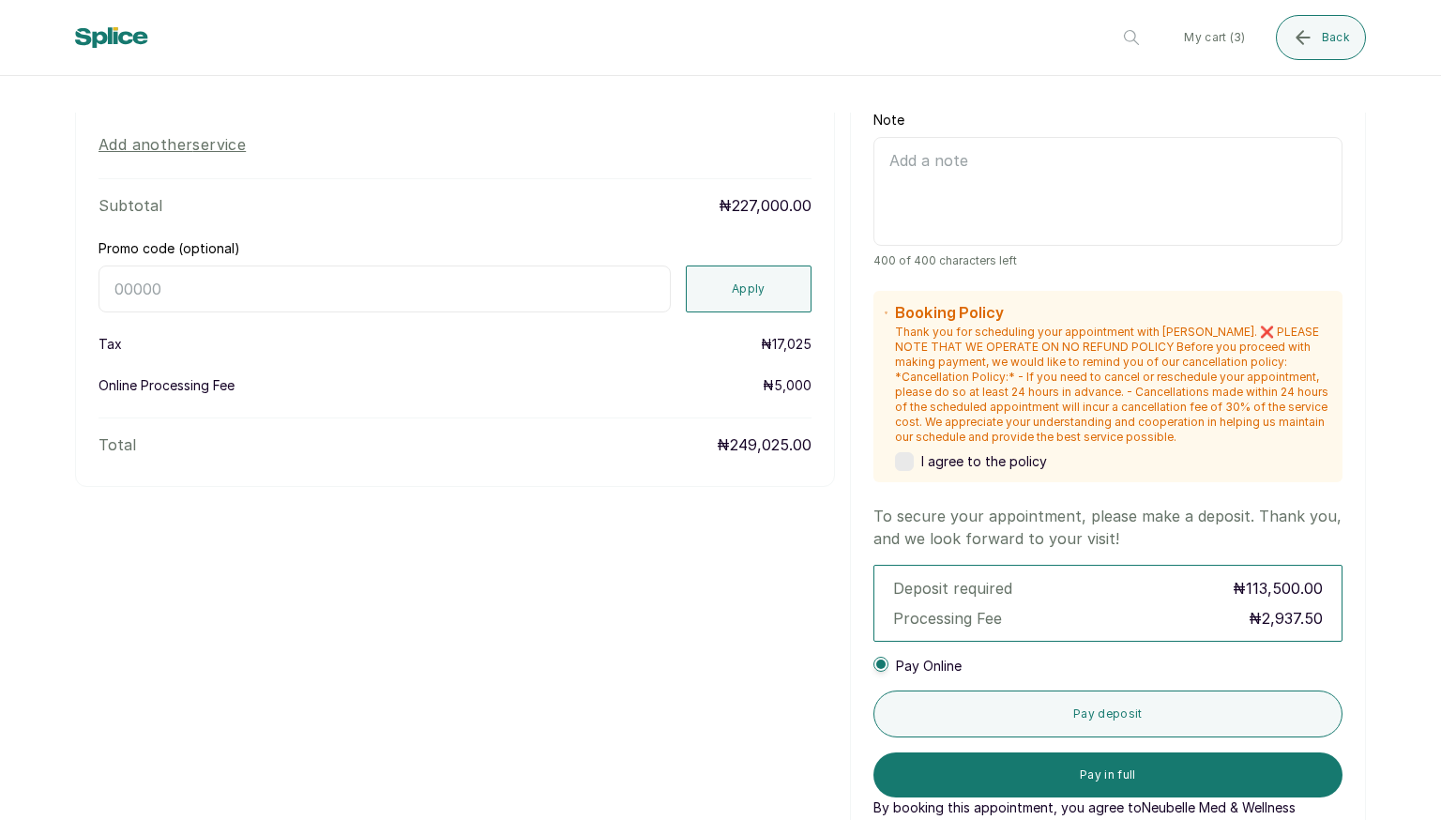
click at [895, 468] on label at bounding box center [904, 461] width 19 height 19
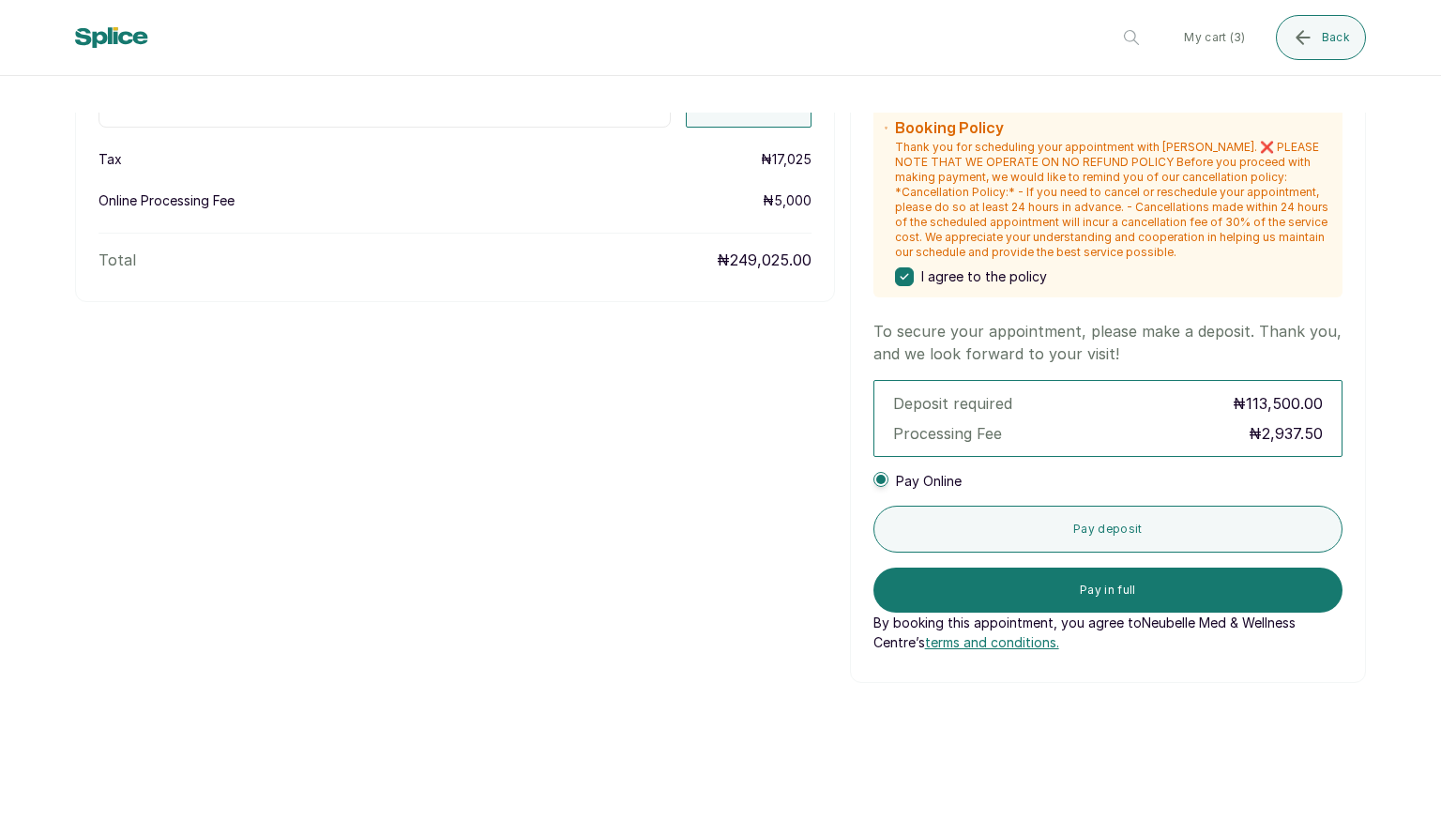
scroll to position [691, 0]
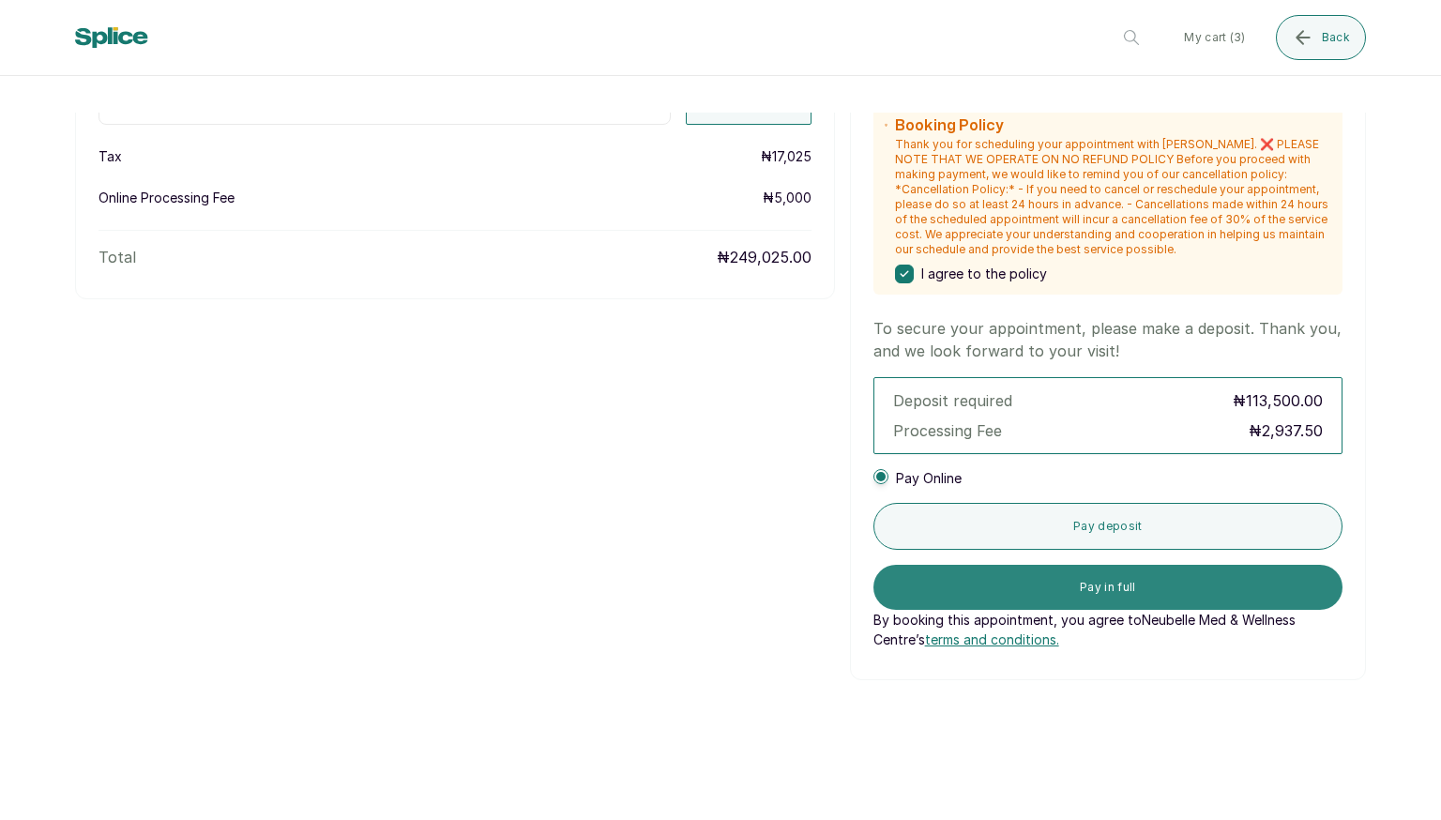
click at [981, 586] on button "Pay in full" at bounding box center [1108, 587] width 469 height 45
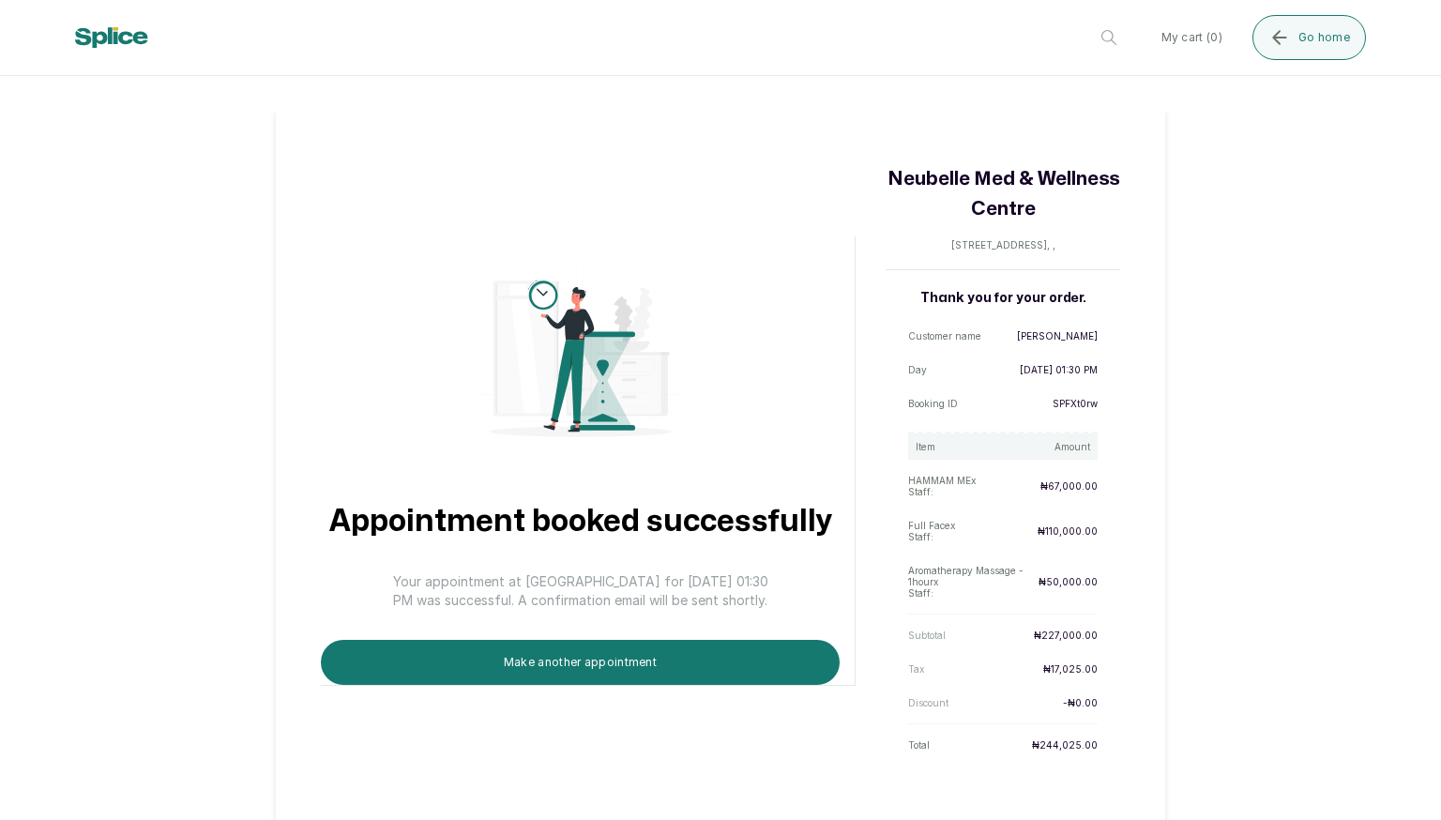
scroll to position [66, 0]
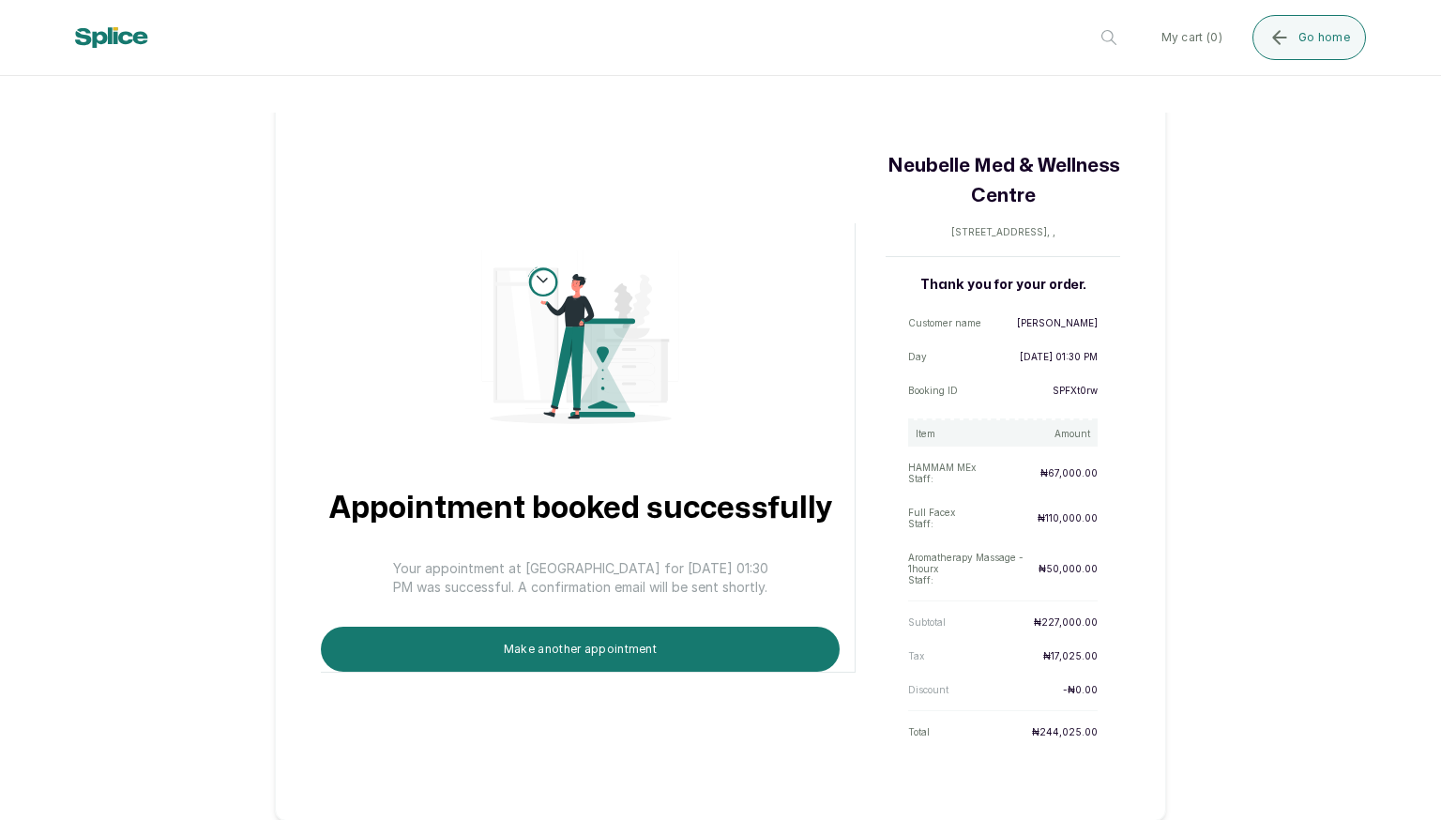
click at [114, 435] on div "Appointment booked successfully Your appointment at [GEOGRAPHIC_DATA] for [DATE…" at bounding box center [720, 434] width 1441 height 774
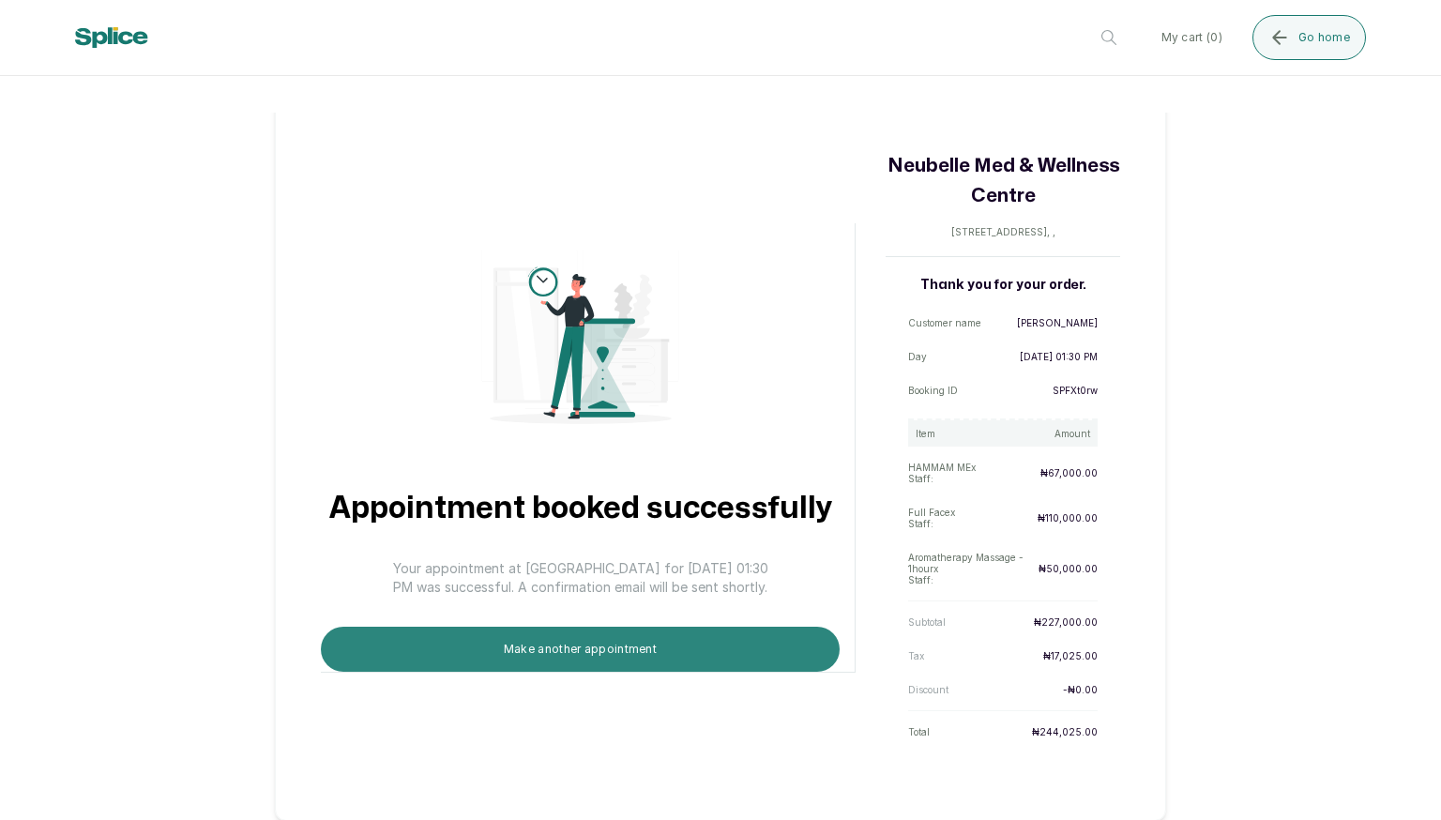
click at [577, 642] on button "Make another appointment" at bounding box center [580, 649] width 519 height 45
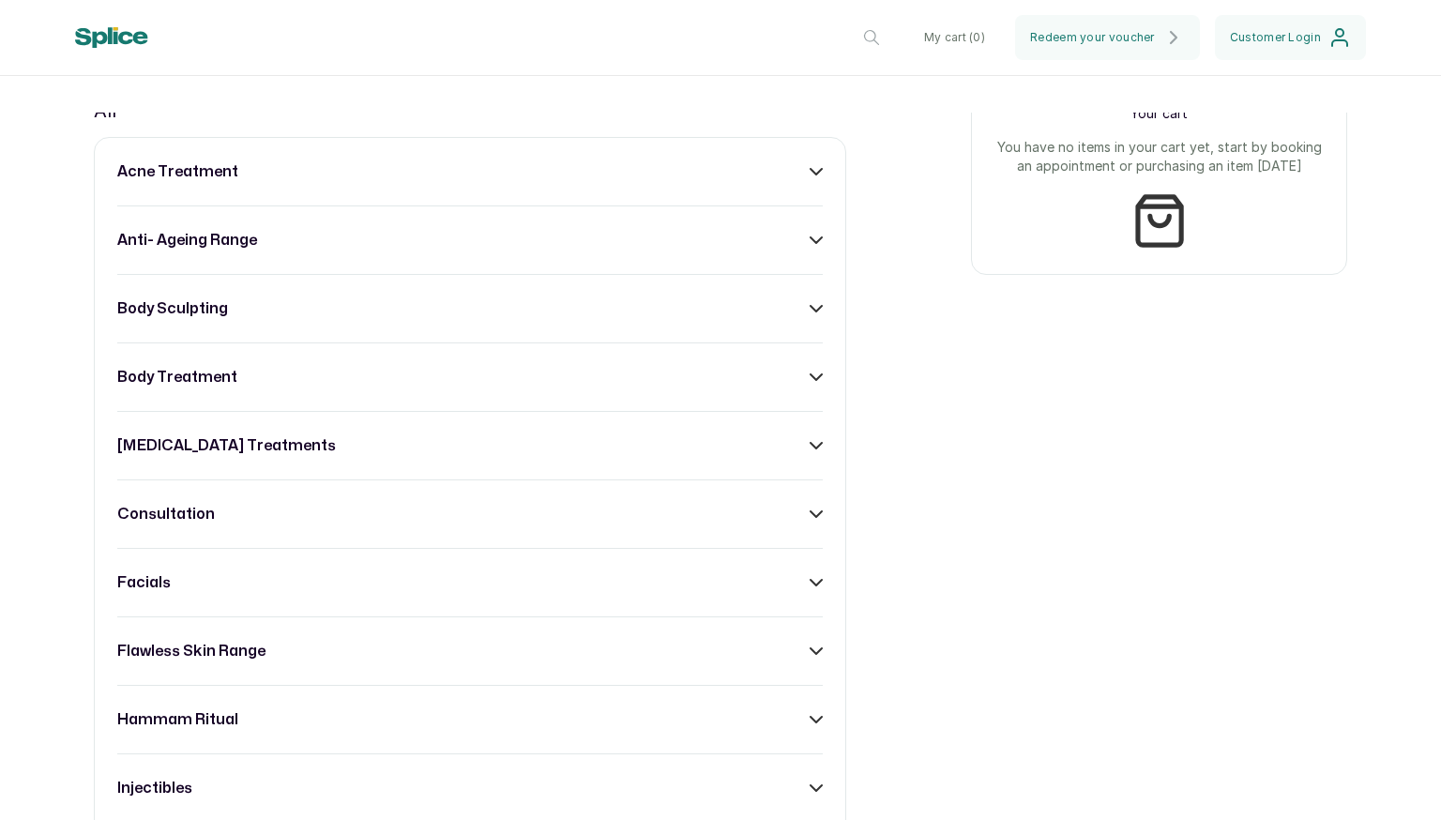
scroll to position [740, 0]
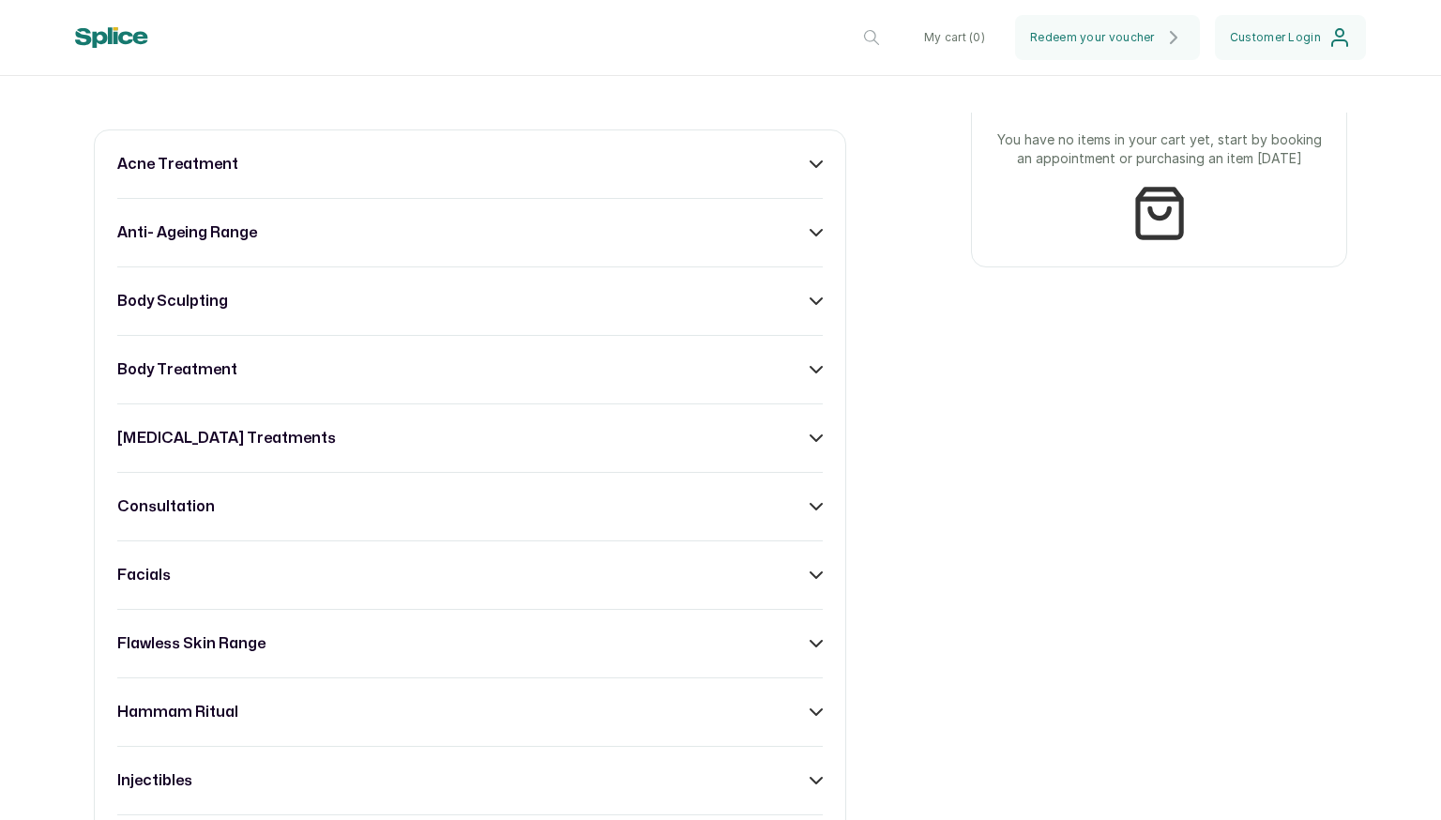
click at [810, 308] on icon at bounding box center [816, 301] width 13 height 13
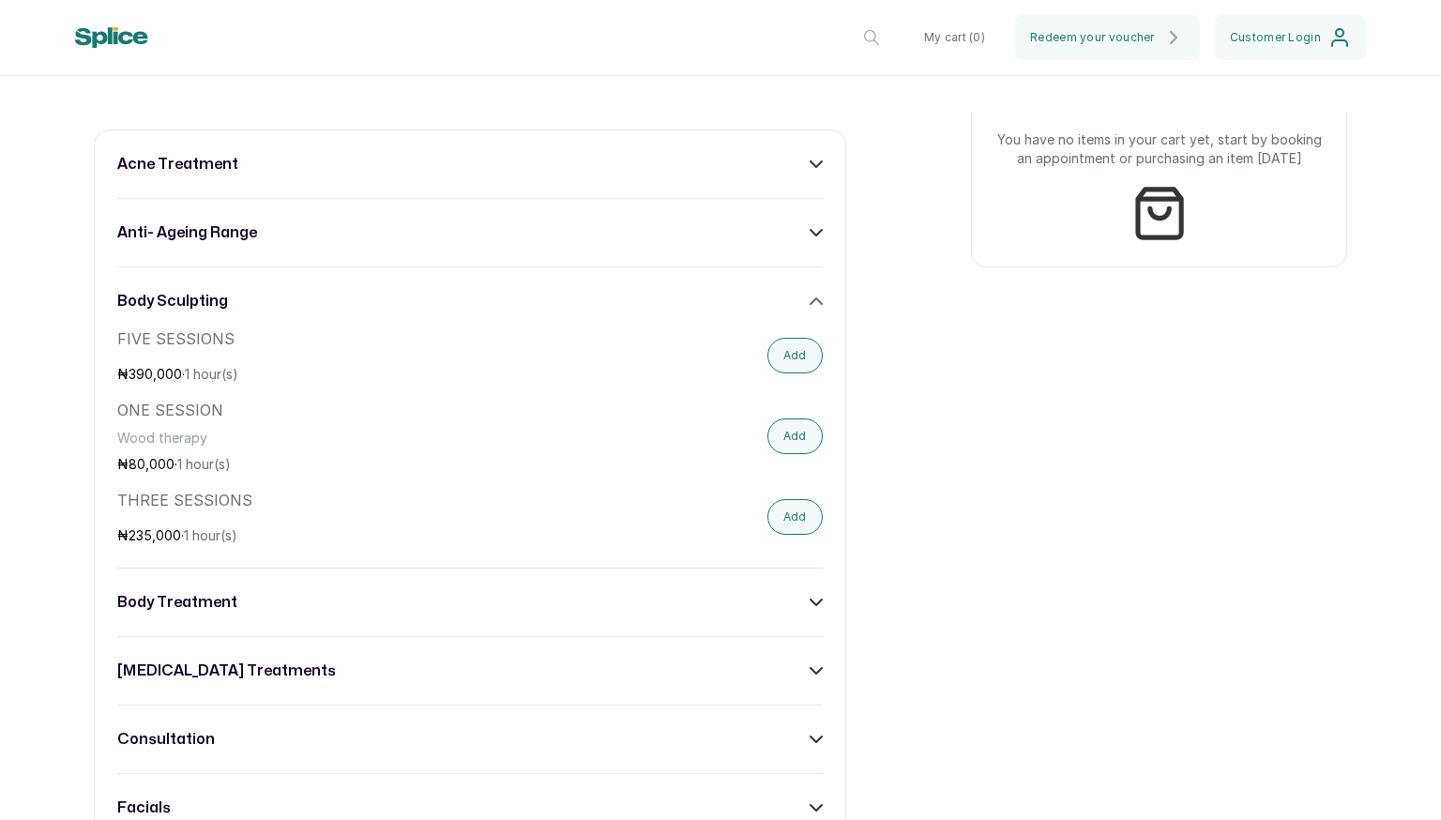
click at [811, 304] on icon at bounding box center [816, 301] width 11 height 6
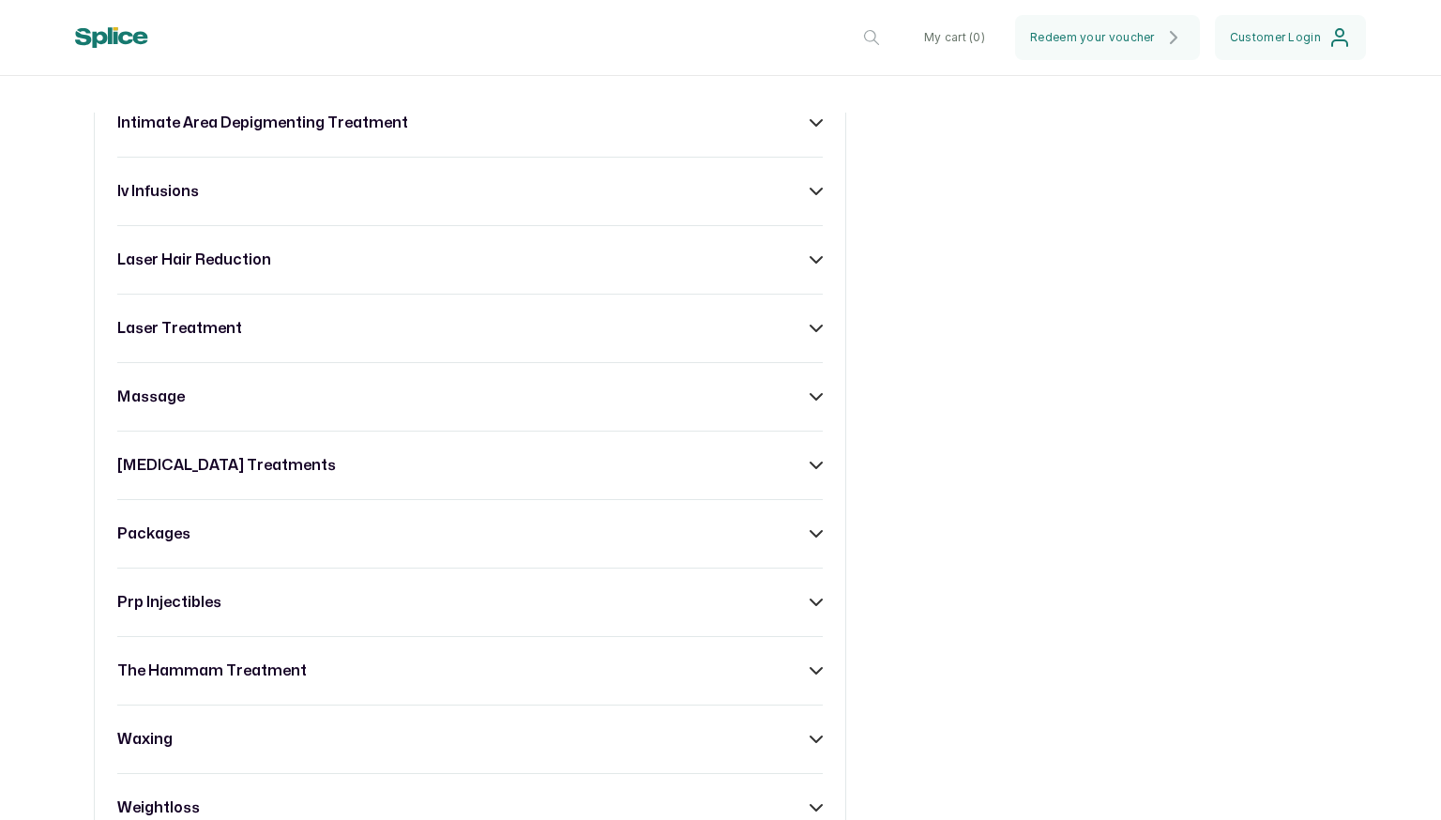
scroll to position [1535, 0]
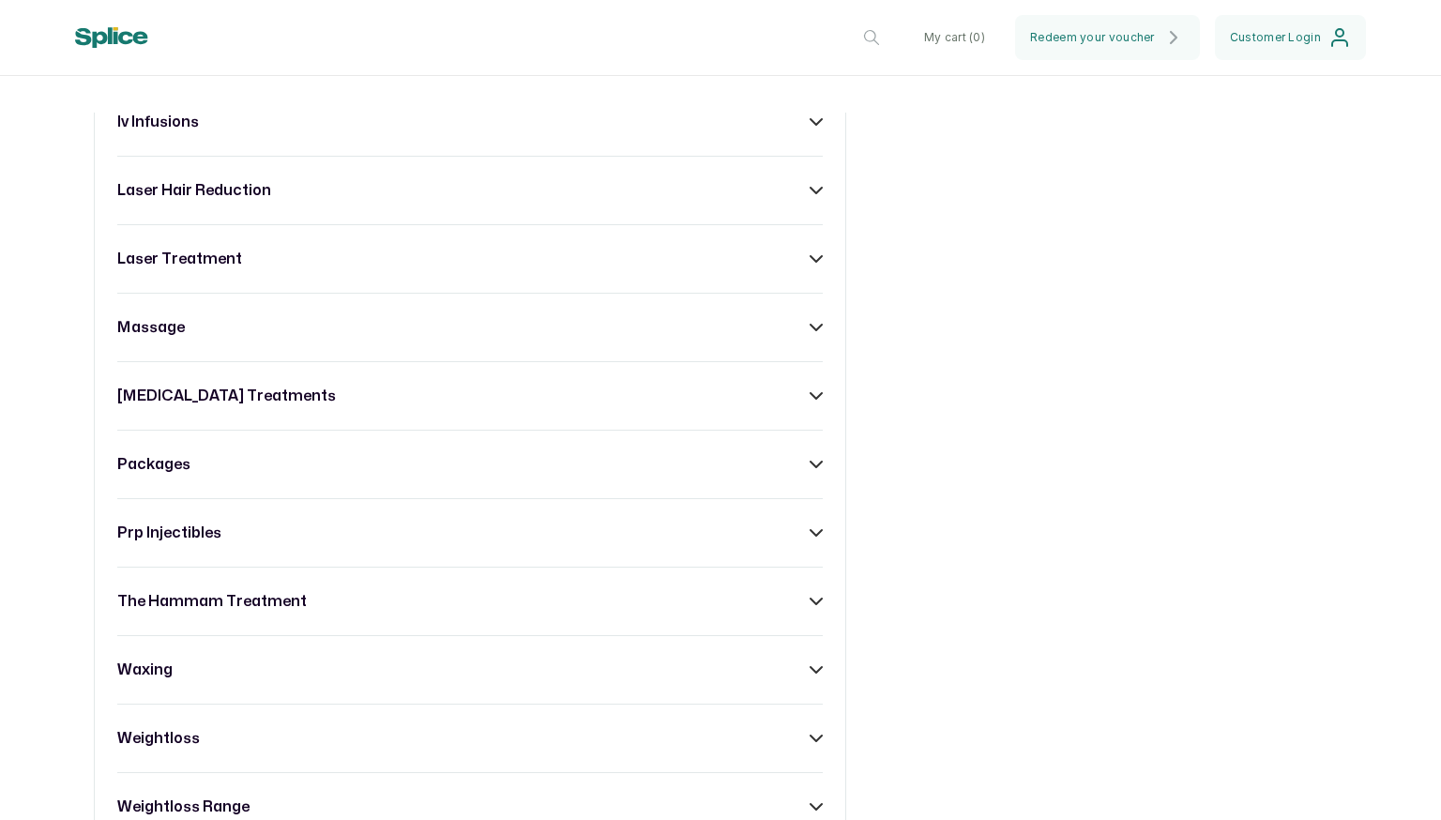
click at [817, 343] on div "acne treatment anti- ageing range body sculpting body treatment [MEDICAL_DATA] …" at bounding box center [470, 88] width 753 height 1508
click at [810, 334] on icon at bounding box center [816, 327] width 13 height 13
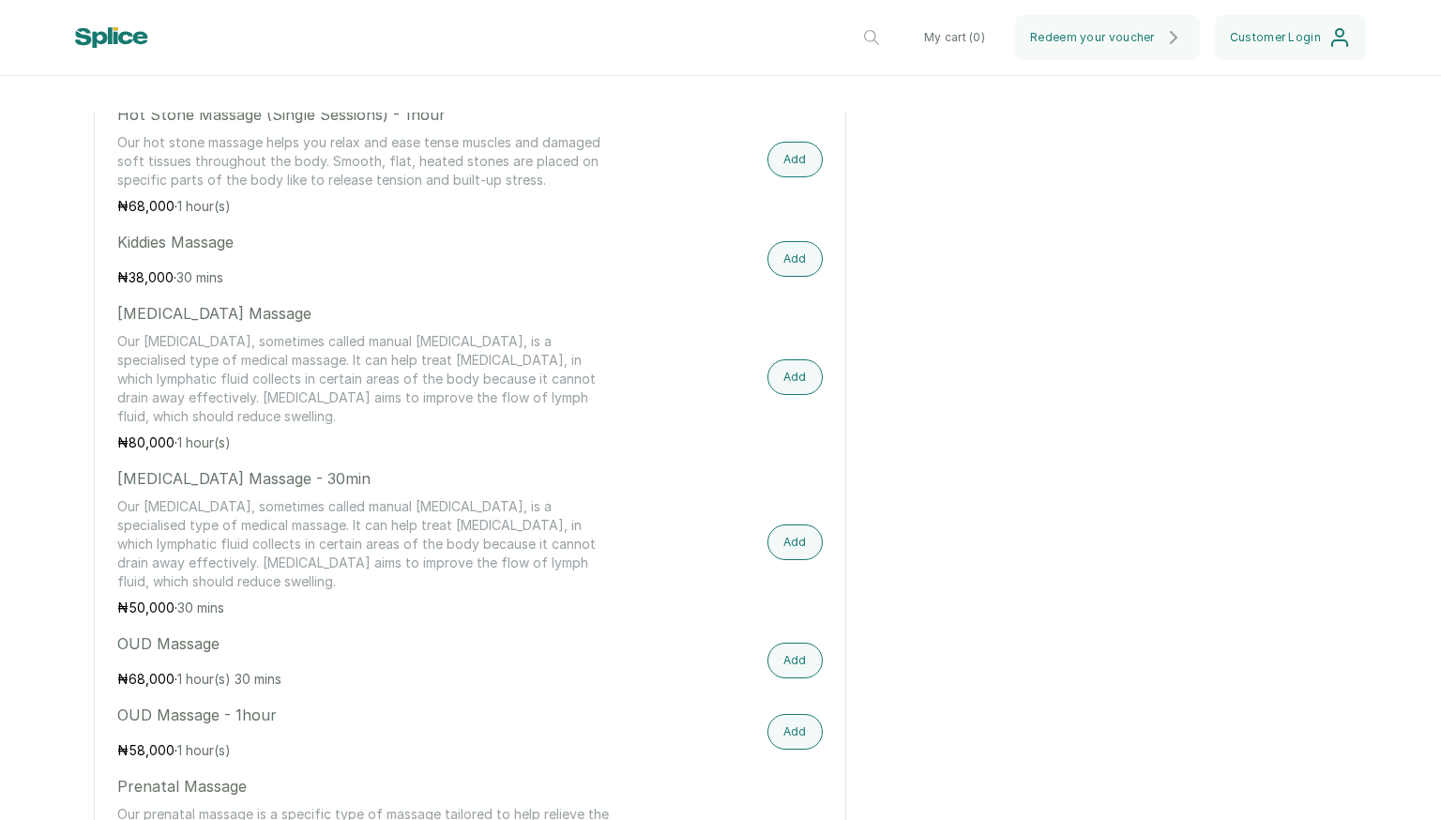
scroll to position [3669, 0]
